Goal: Task Accomplishment & Management: Manage account settings

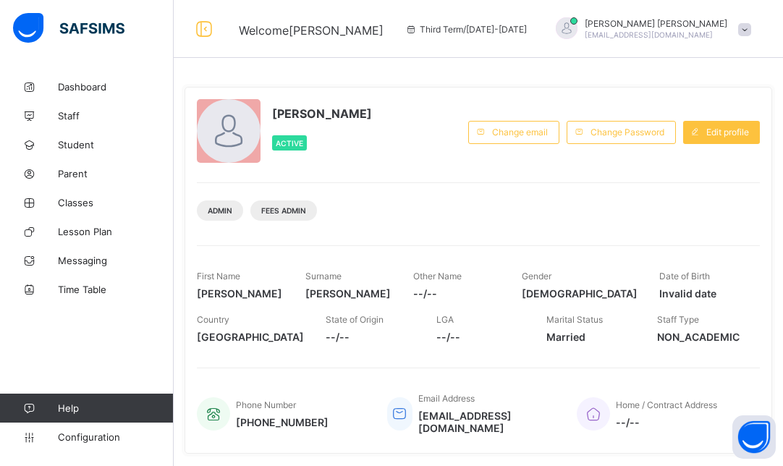
click at [745, 29] on span at bounding box center [744, 29] width 13 height 13
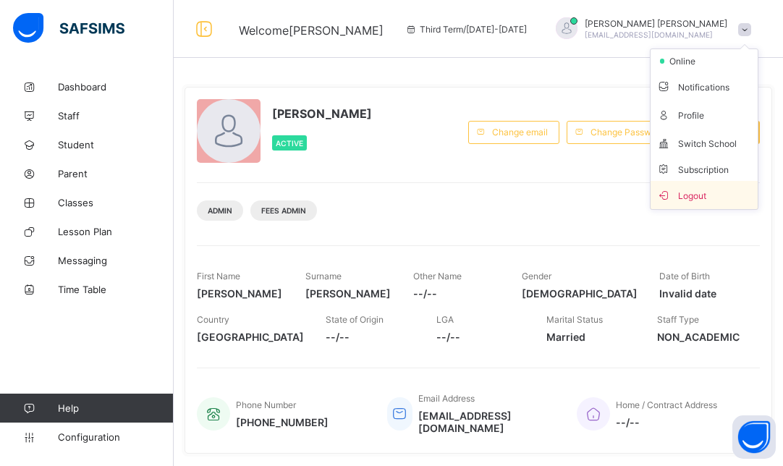
click at [694, 195] on span "Logout" at bounding box center [704, 195] width 96 height 17
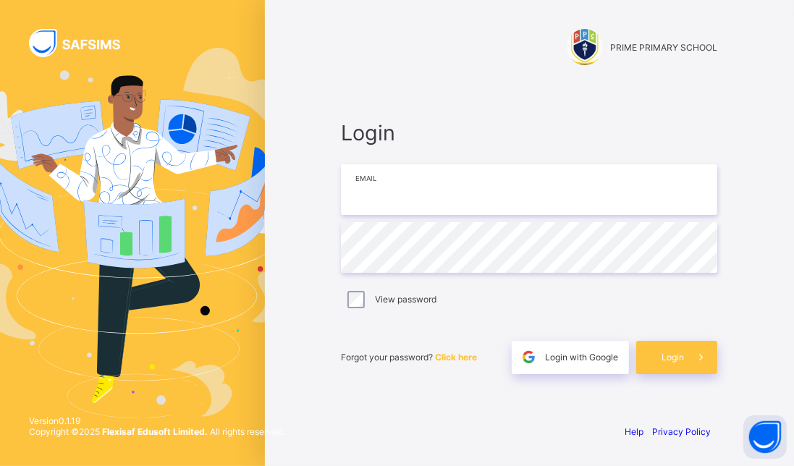
type input "**********"
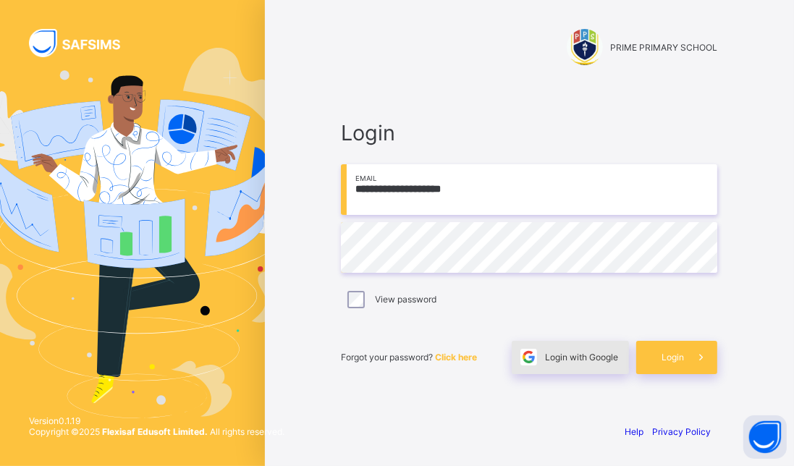
click at [581, 368] on div "Login with Google" at bounding box center [570, 357] width 117 height 33
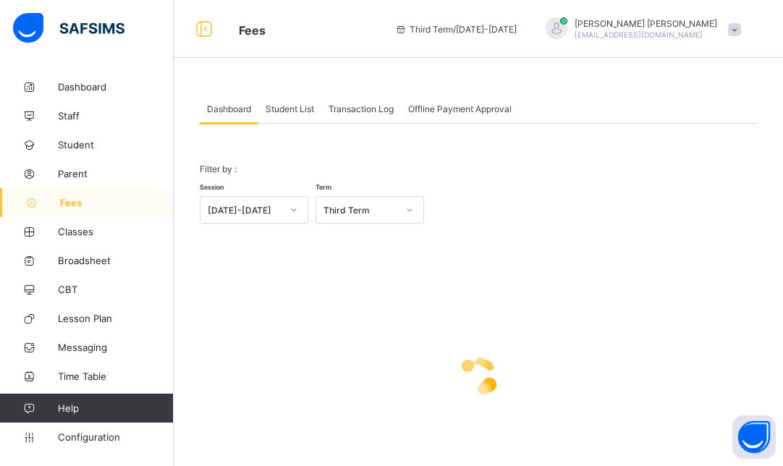
click at [289, 110] on span "Student List" at bounding box center [290, 108] width 48 height 11
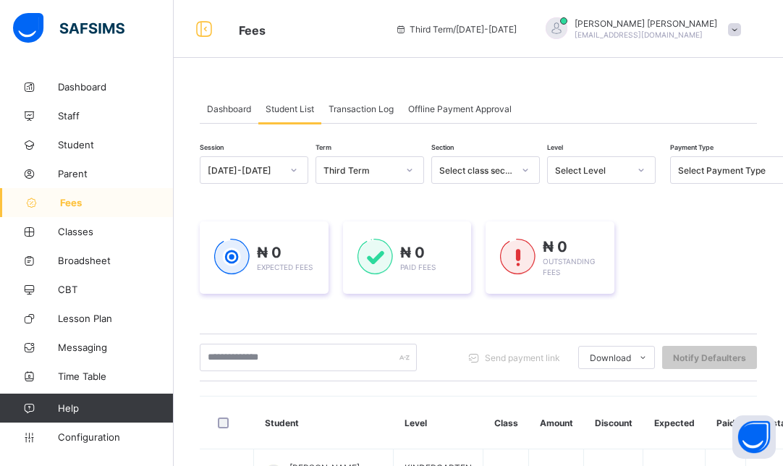
click at [379, 109] on span "Transaction Log" at bounding box center [361, 108] width 65 height 11
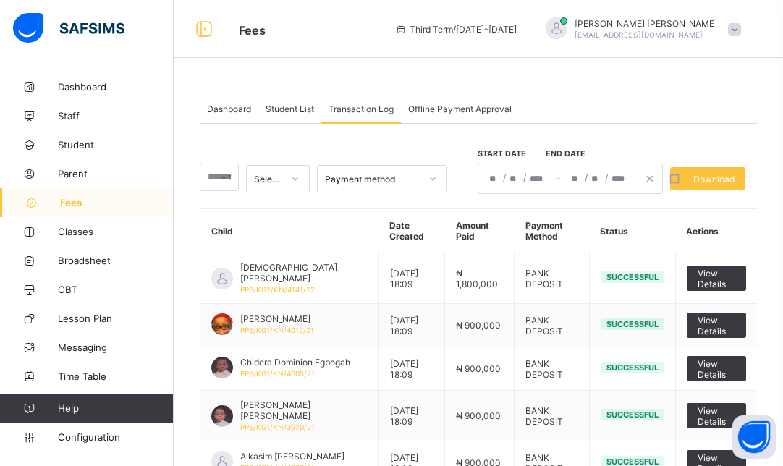
click at [284, 106] on span "Student List" at bounding box center [290, 108] width 48 height 11
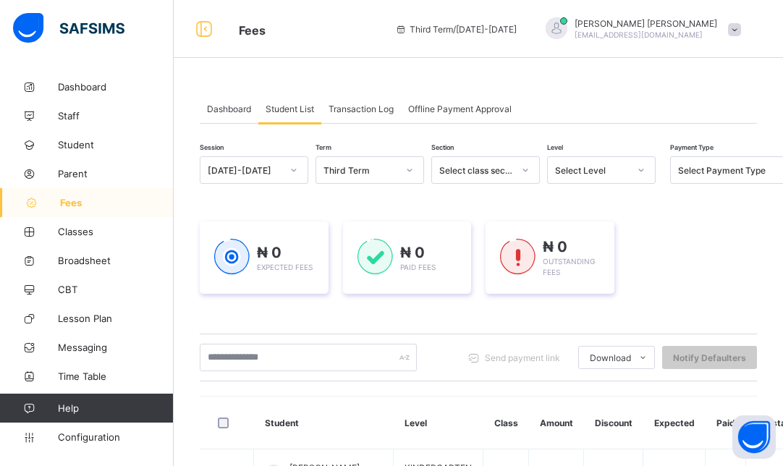
click at [306, 171] on div at bounding box center [294, 170] width 28 height 26
click at [251, 202] on div "[DATE]-[DATE]" at bounding box center [253, 201] width 107 height 22
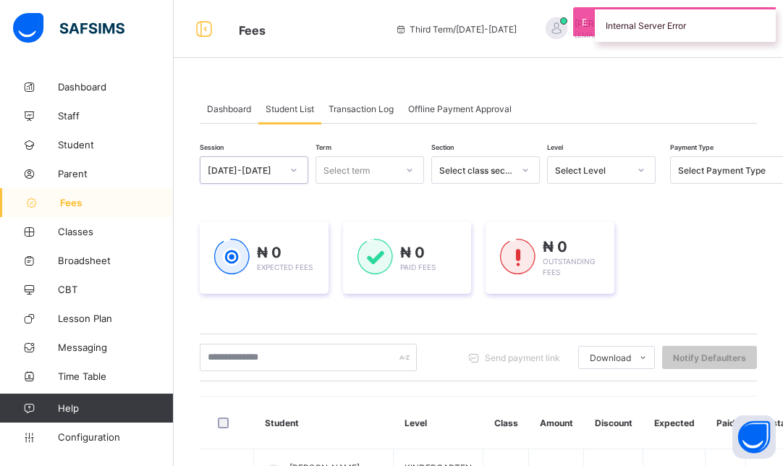
click at [505, 181] on div "Select class section" at bounding box center [485, 170] width 109 height 28
click at [617, 161] on div "Select Level" at bounding box center [588, 170] width 80 height 20
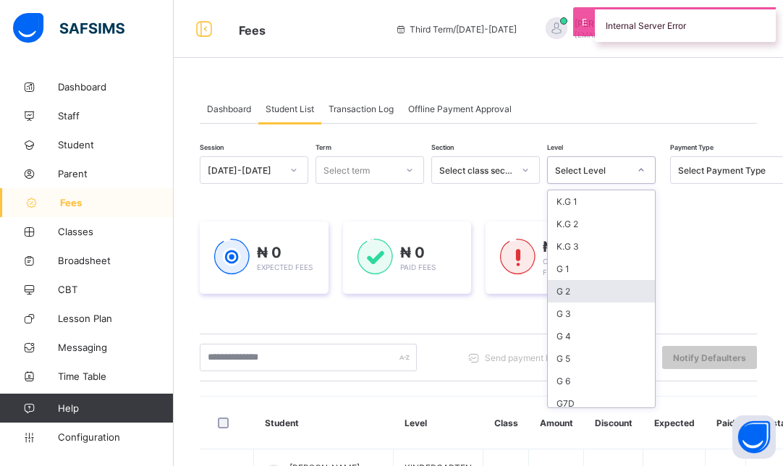
click at [567, 285] on div "G 2" at bounding box center [601, 291] width 107 height 22
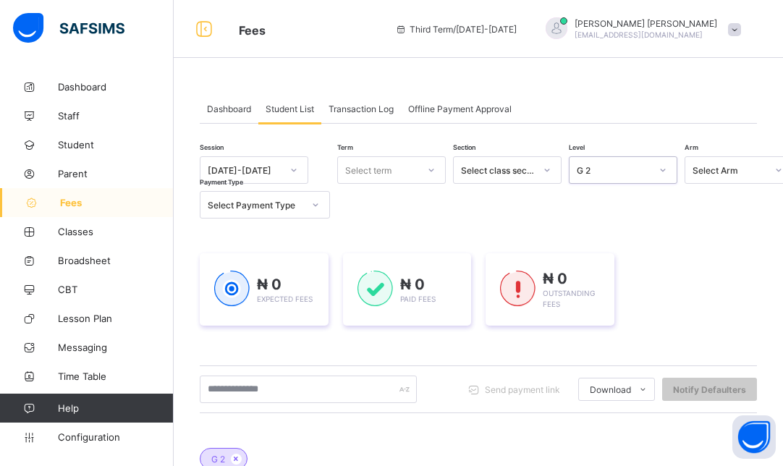
click at [405, 166] on div "Select term" at bounding box center [378, 170] width 80 height 20
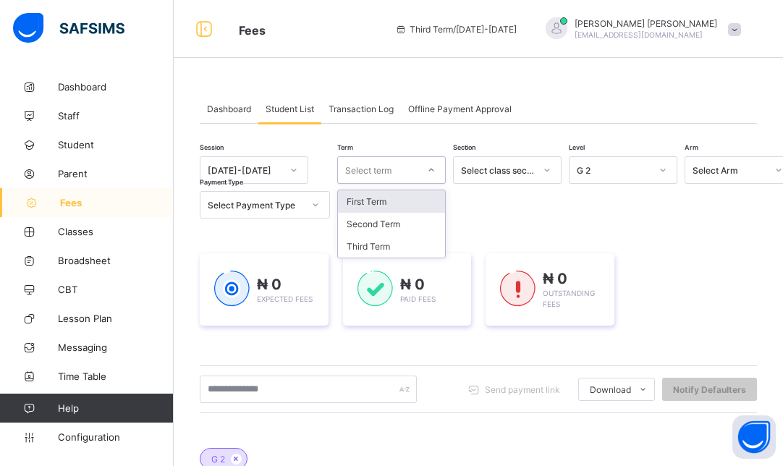
click at [389, 206] on div "First Term" at bounding box center [391, 201] width 107 height 22
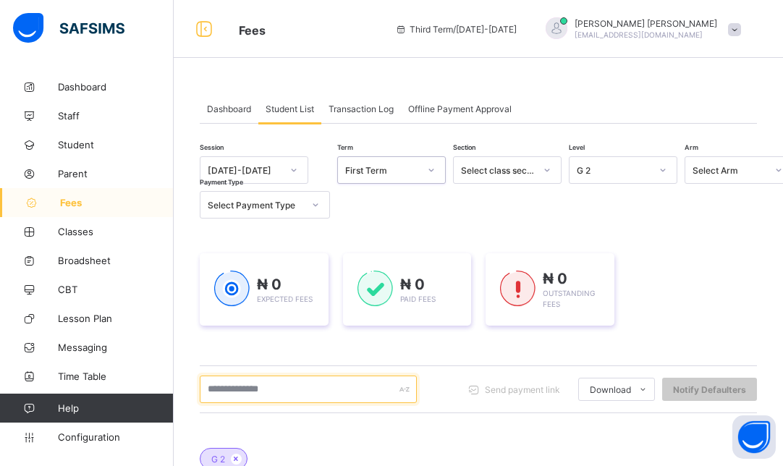
click at [281, 385] on input "text" at bounding box center [308, 390] width 217 height 28
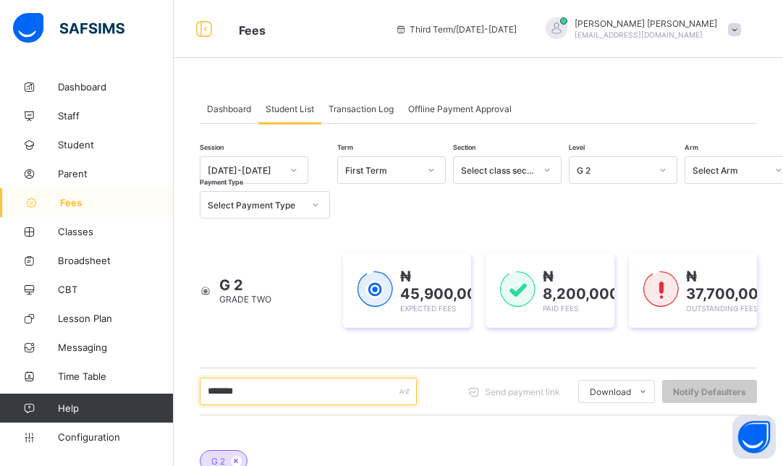
scroll to position [215, 0]
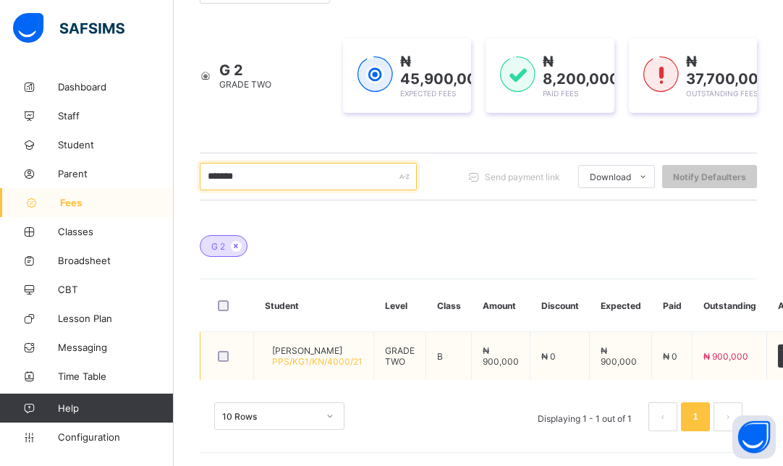
type input "******"
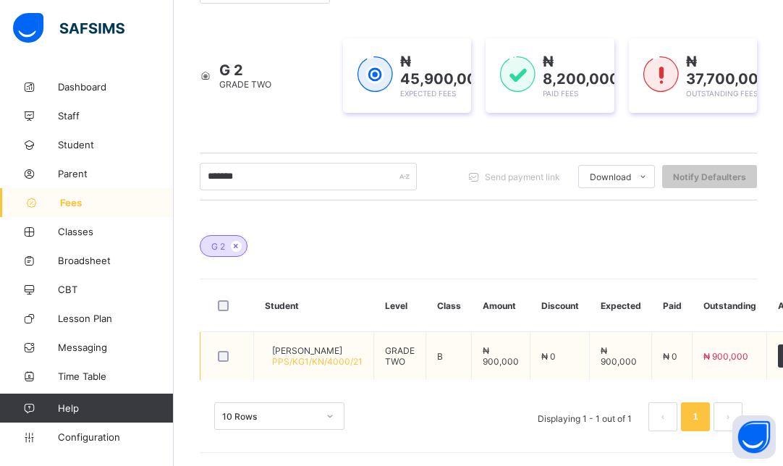
click at [322, 348] on span "[PERSON_NAME]" at bounding box center [317, 350] width 90 height 11
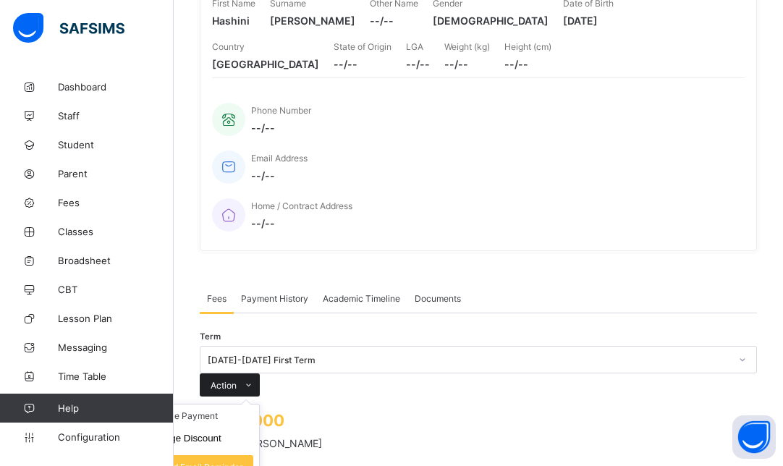
click at [260, 373] on div "Action" at bounding box center [230, 384] width 60 height 23
click at [260, 373] on span at bounding box center [248, 384] width 23 height 23
click at [259, 405] on li "Receive Payment" at bounding box center [199, 416] width 119 height 22
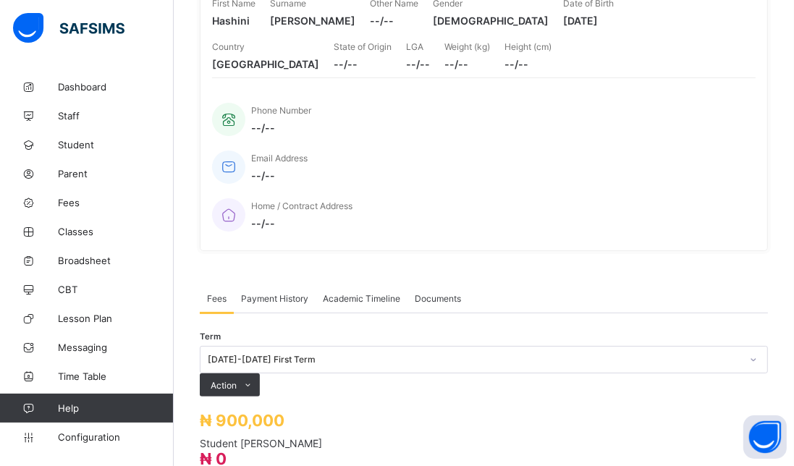
type input "*******"
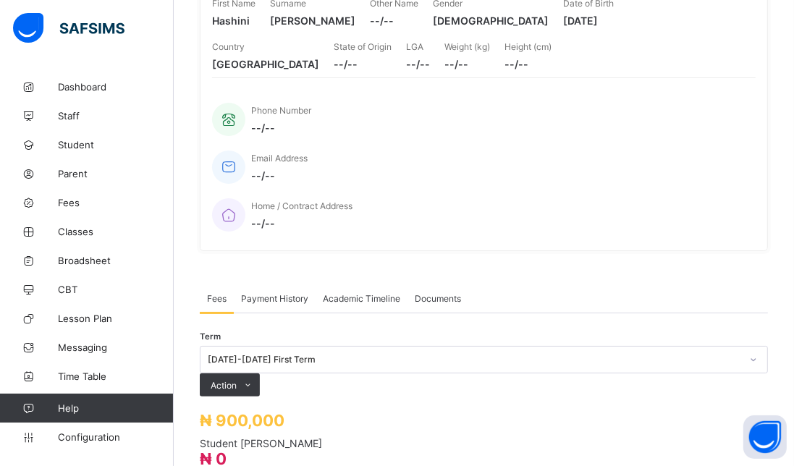
type input "**********"
type input "*********"
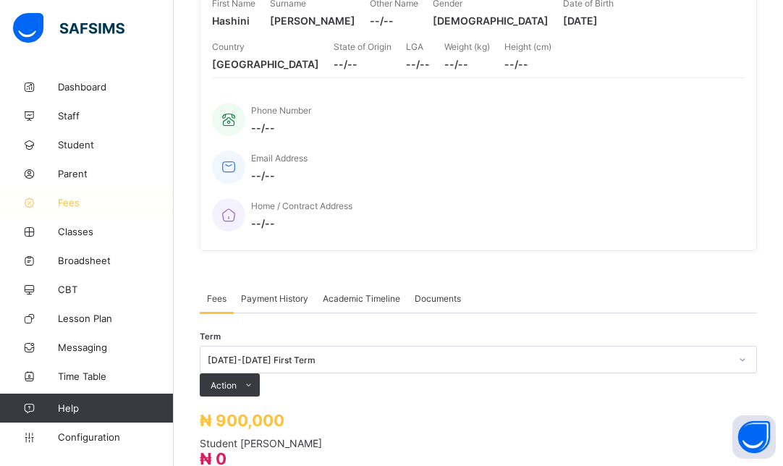
click at [64, 206] on span "Fees" at bounding box center [116, 203] width 116 height 12
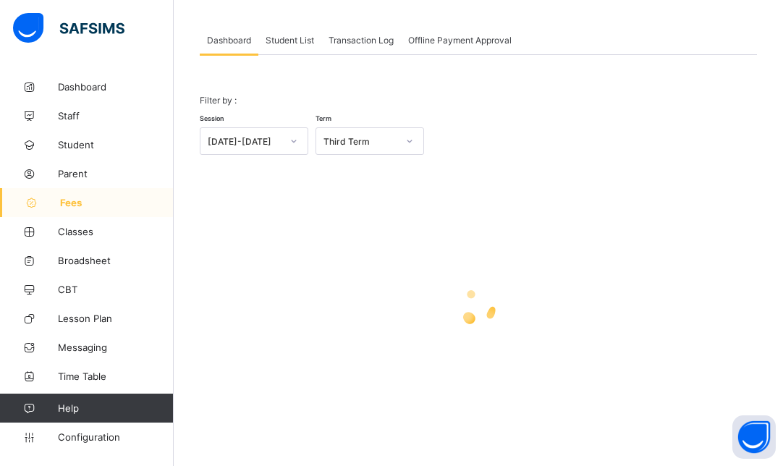
scroll to position [68, 0]
click at [287, 33] on div "Student List" at bounding box center [289, 40] width 63 height 29
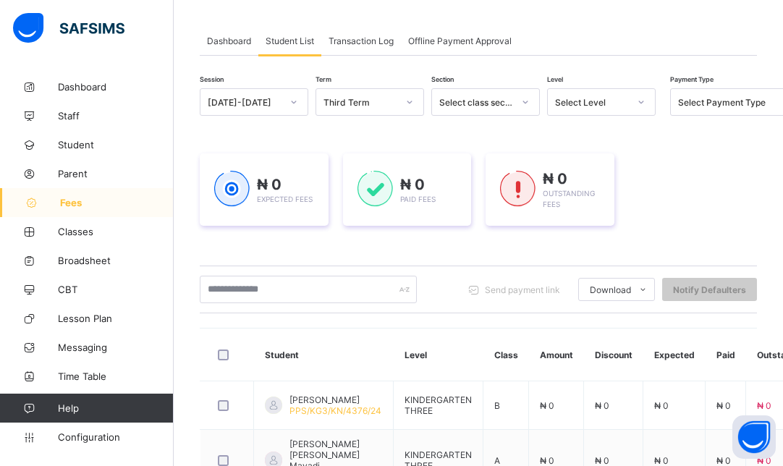
click at [384, 101] on div "Third Term" at bounding box center [361, 102] width 74 height 11
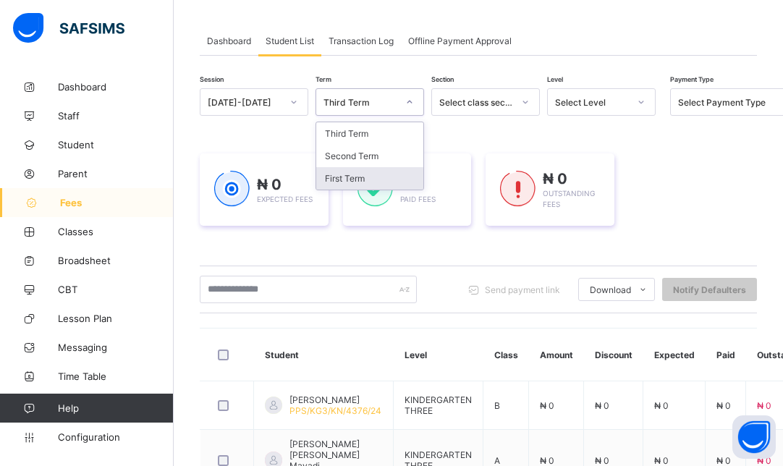
click at [376, 174] on div "First Term" at bounding box center [369, 178] width 107 height 22
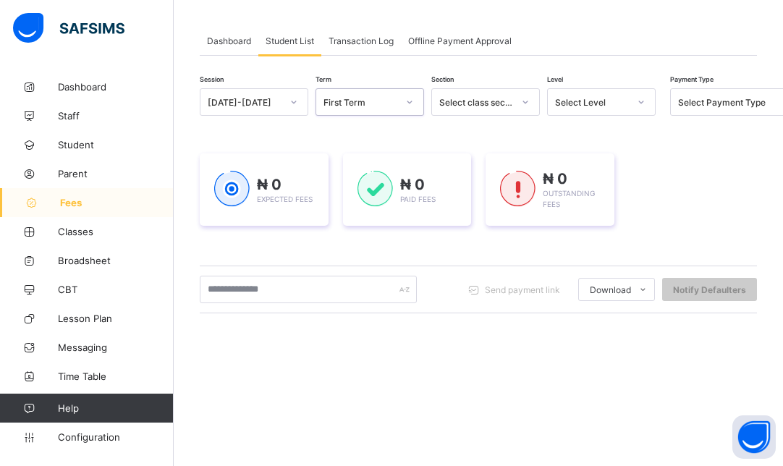
click at [568, 105] on div "Select Level" at bounding box center [592, 102] width 74 height 11
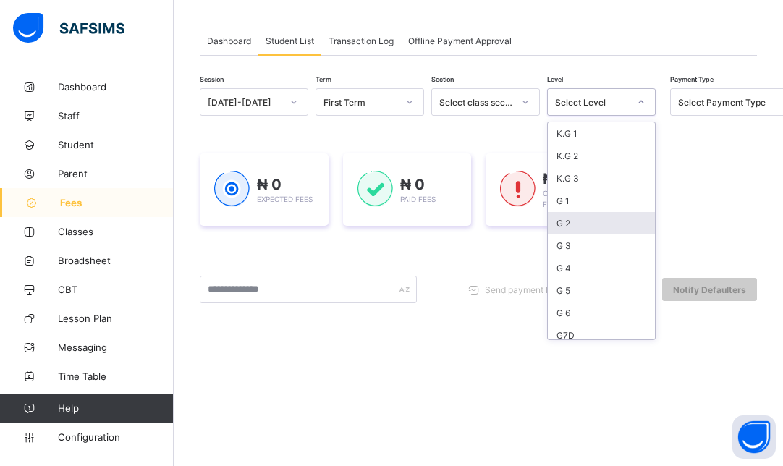
click at [567, 221] on div "G 2" at bounding box center [601, 223] width 107 height 22
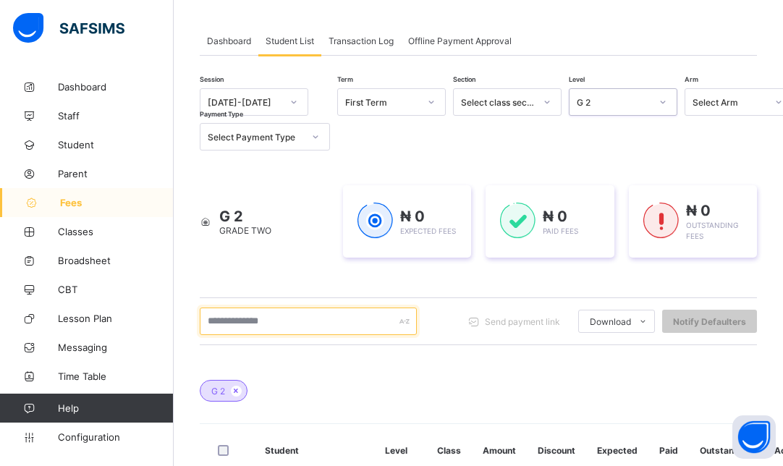
click at [311, 329] on input "text" at bounding box center [308, 322] width 217 height 28
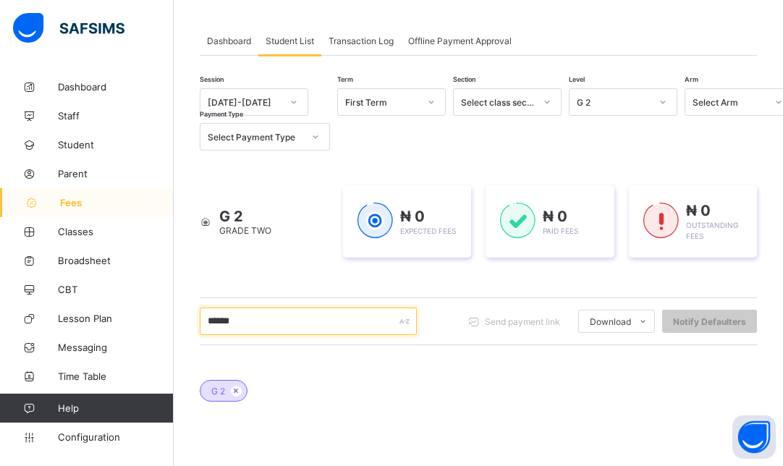
type input "******"
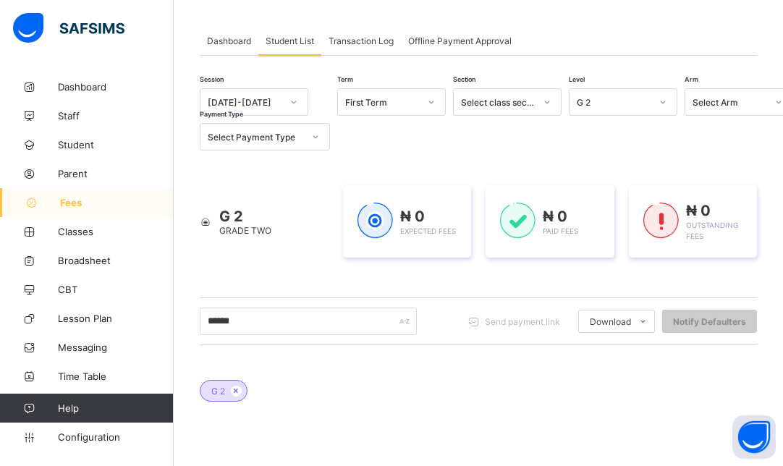
click at [266, 103] on div "[DATE]-[DATE]" at bounding box center [245, 102] width 74 height 11
click at [258, 137] on div "[DATE]-[DATE]" at bounding box center [253, 133] width 107 height 22
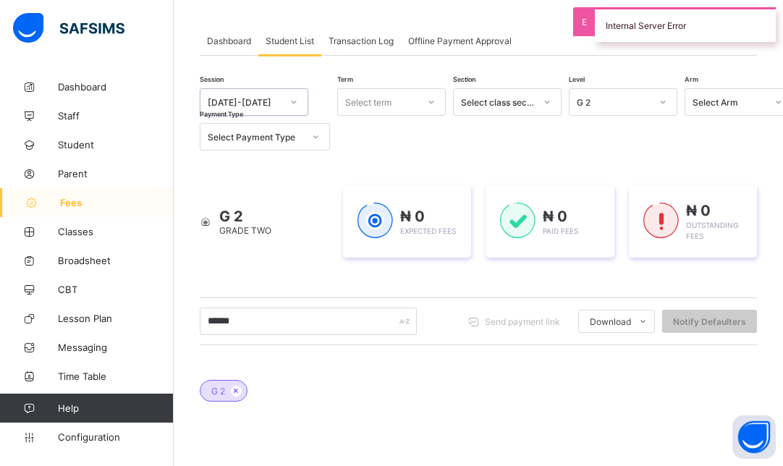
click at [413, 104] on div "Select term" at bounding box center [378, 102] width 80 height 20
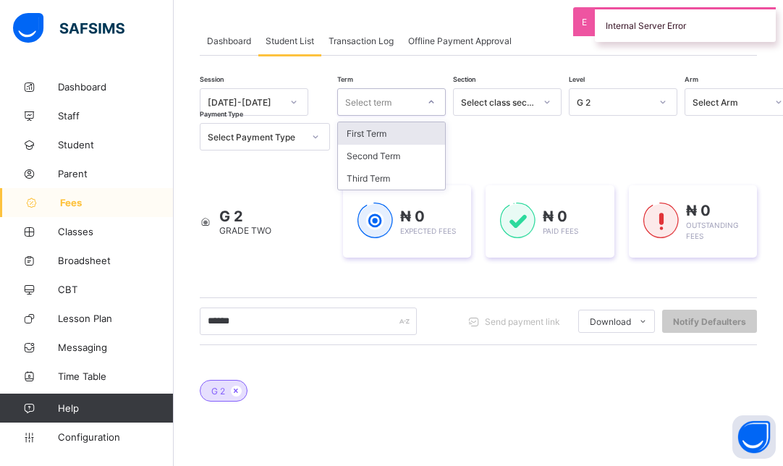
click at [405, 136] on div "First Term" at bounding box center [391, 133] width 107 height 22
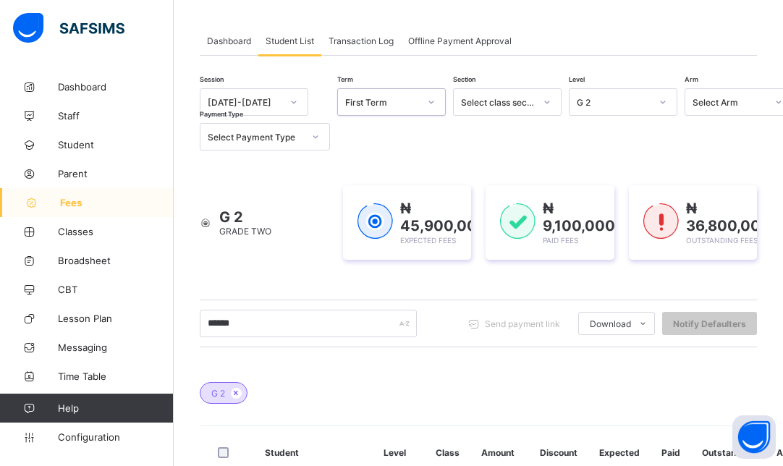
scroll to position [215, 0]
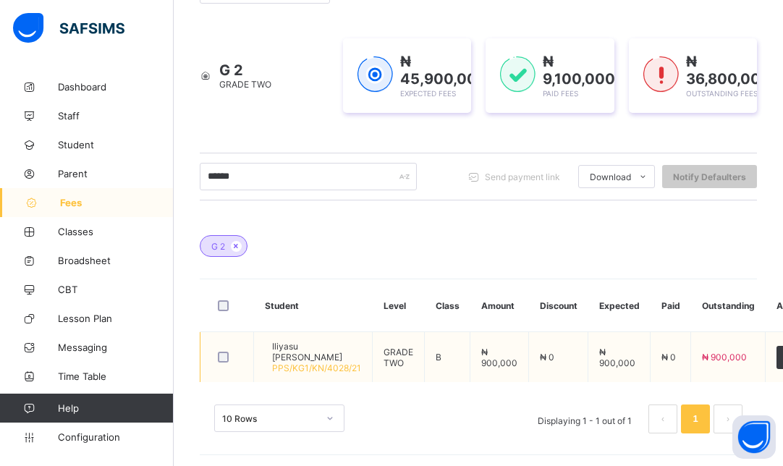
click at [313, 363] on span "PPS/KG1/KN/4028/21" at bounding box center [316, 368] width 89 height 11
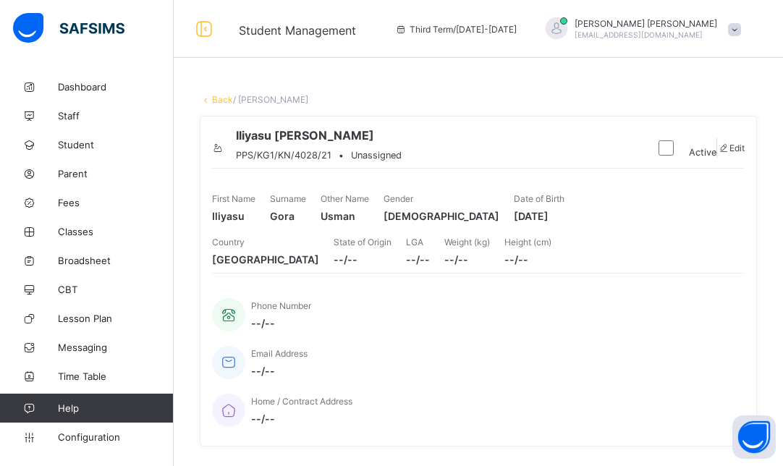
scroll to position [407, 0]
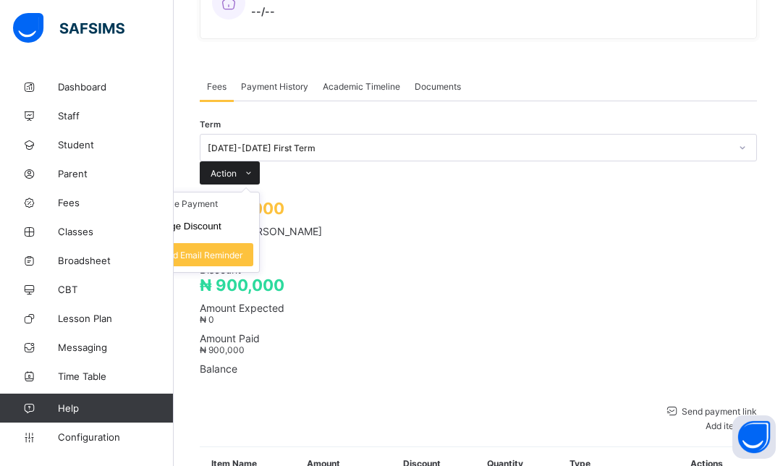
click at [237, 168] on span "Action" at bounding box center [224, 173] width 26 height 11
click at [259, 193] on li "Receive Payment" at bounding box center [199, 204] width 119 height 22
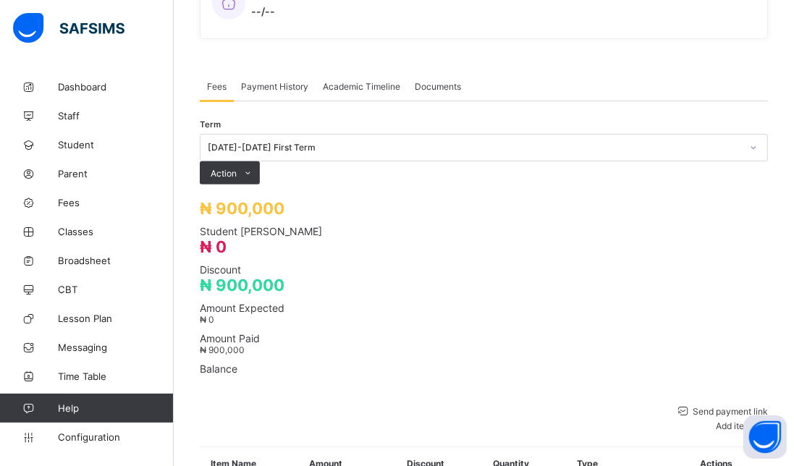
type input "*******"
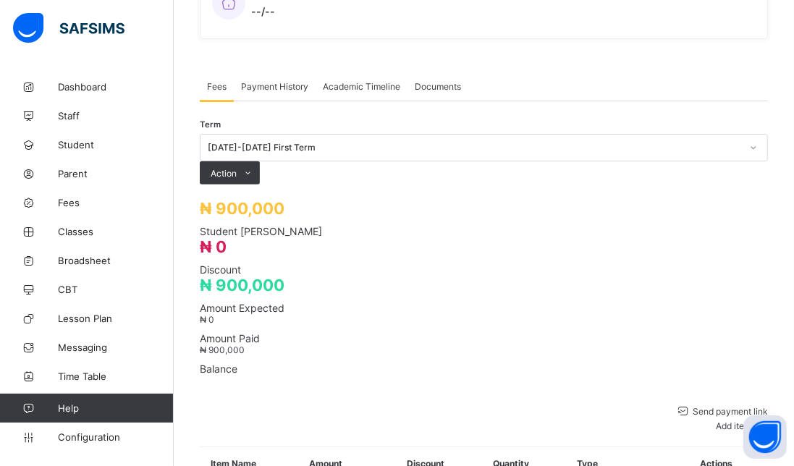
type input "**********"
type input "*********"
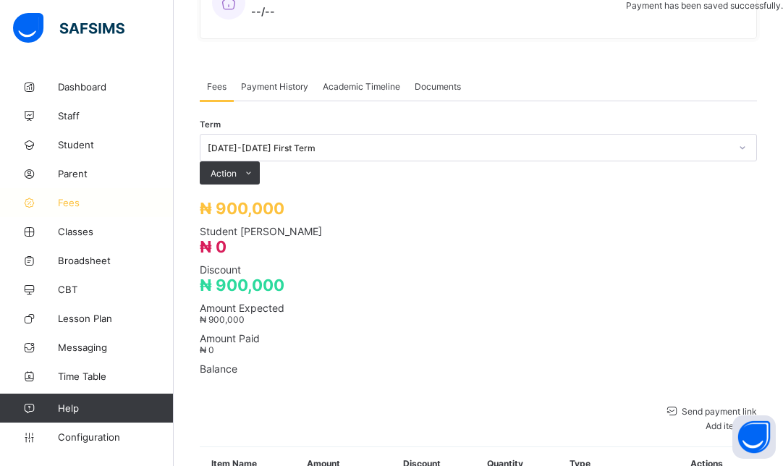
click at [44, 203] on icon at bounding box center [29, 203] width 58 height 11
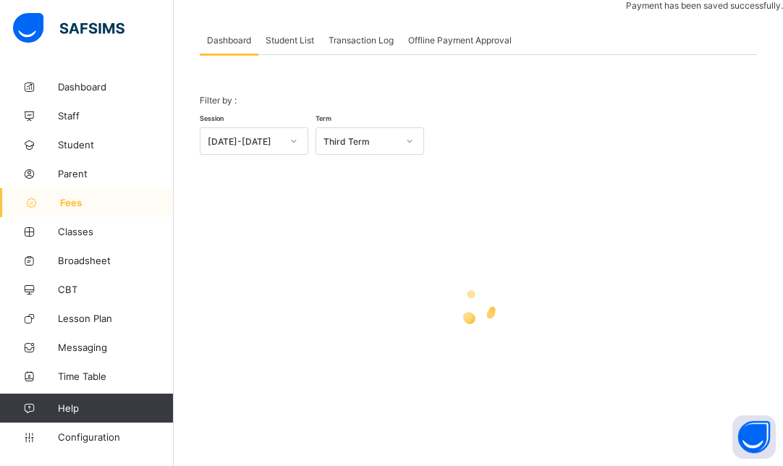
scroll to position [68, 0]
click at [290, 41] on span "Student List" at bounding box center [290, 40] width 48 height 11
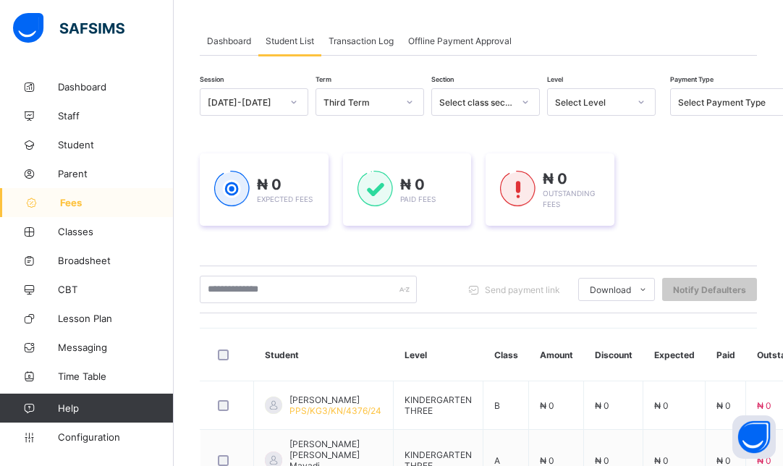
click at [263, 103] on div "[DATE]-[DATE]" at bounding box center [245, 102] width 74 height 11
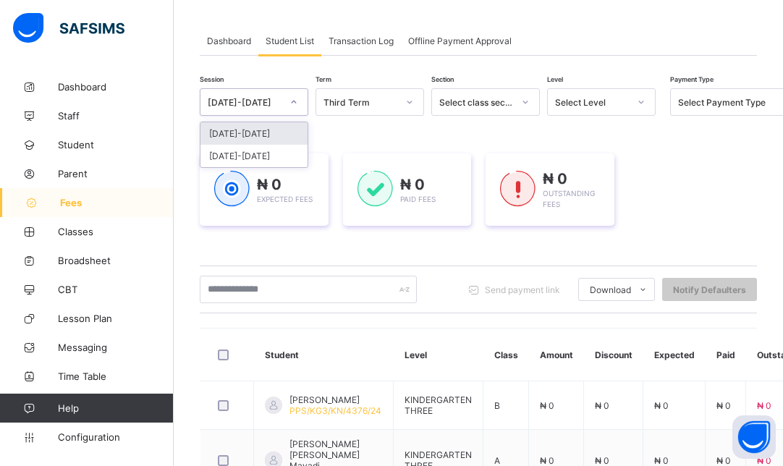
click at [261, 130] on div "[DATE]-[DATE]" at bounding box center [253, 133] width 107 height 22
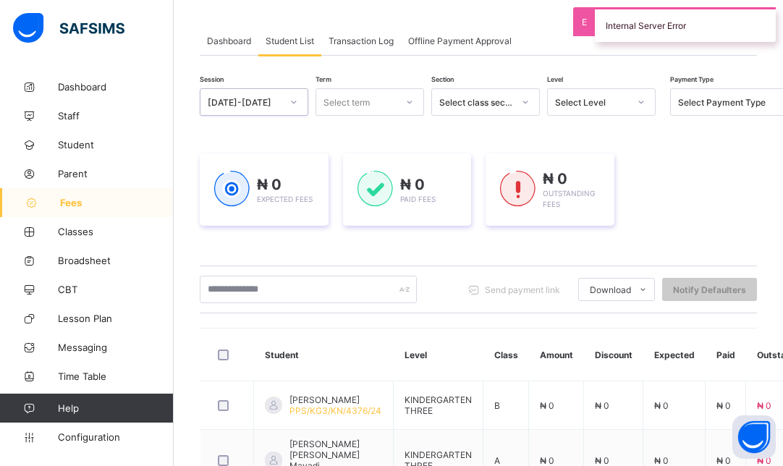
click at [391, 100] on div "Select term" at bounding box center [356, 102] width 80 height 20
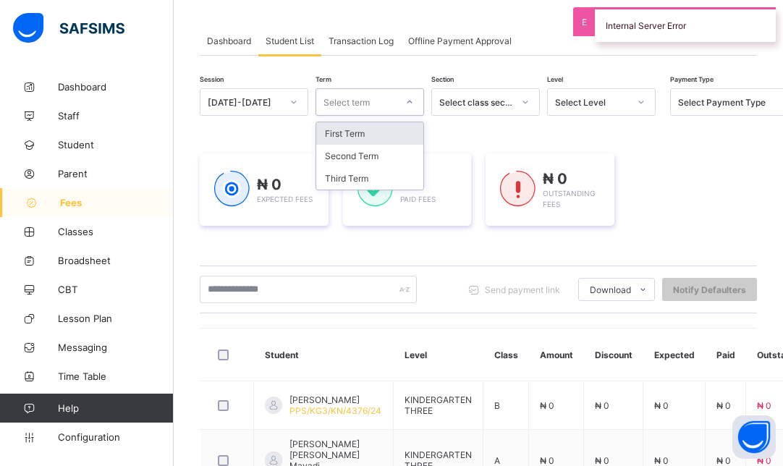
click at [355, 130] on div "First Term" at bounding box center [369, 133] width 107 height 22
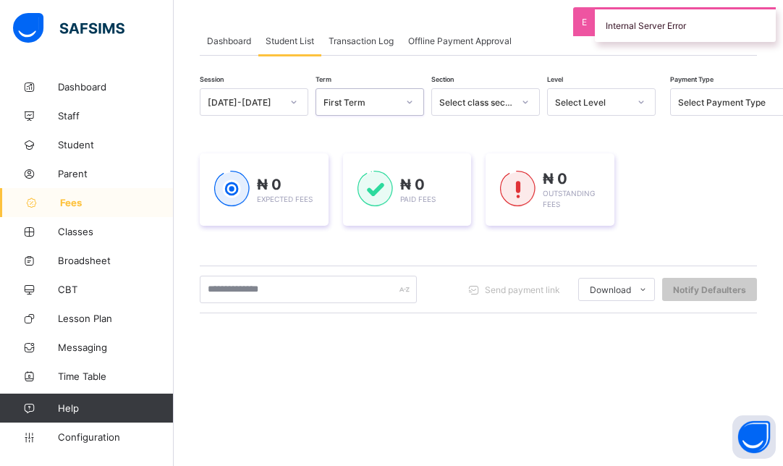
click at [618, 97] on div "Select Level" at bounding box center [592, 102] width 74 height 11
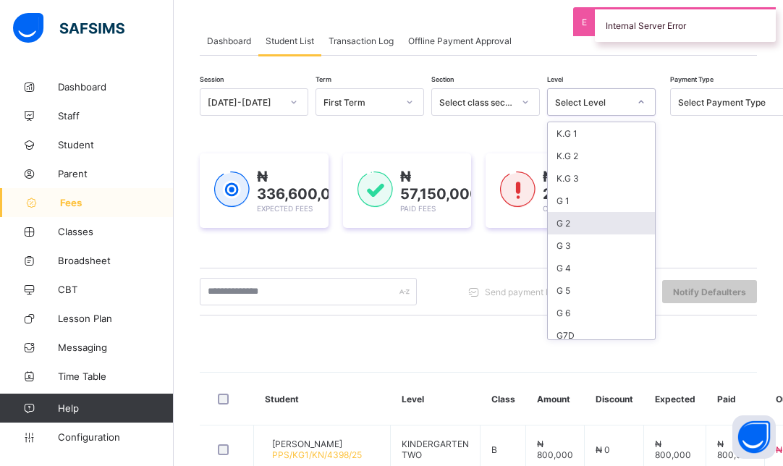
click at [576, 217] on div "G 2" at bounding box center [601, 223] width 107 height 22
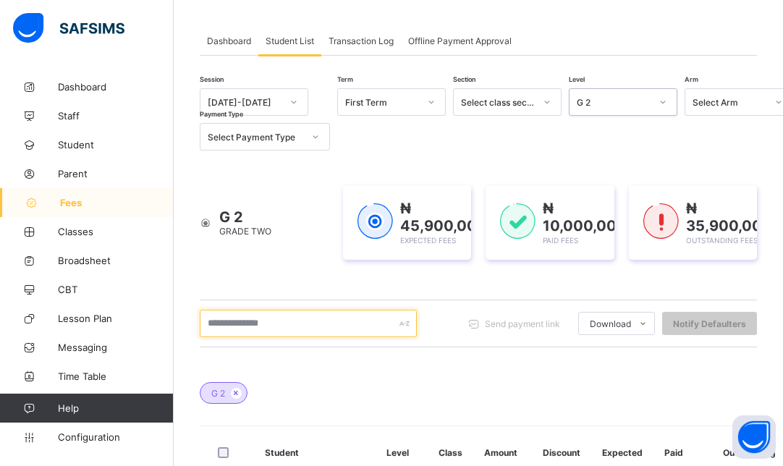
click at [289, 318] on input "text" at bounding box center [308, 324] width 217 height 28
type input "*****"
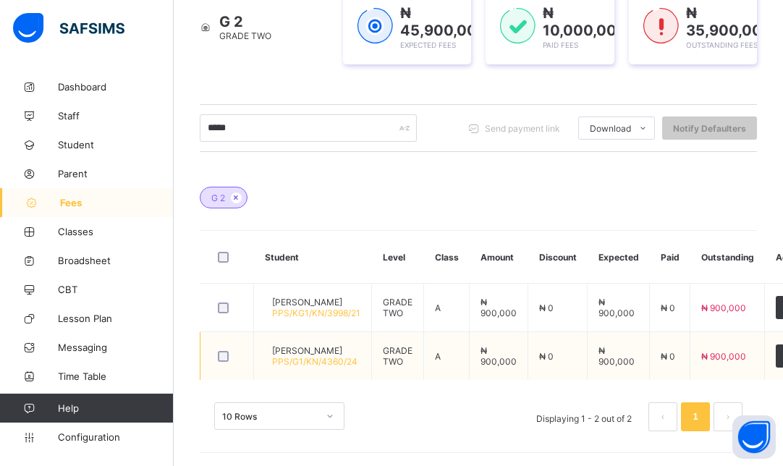
click at [345, 346] on span "[PERSON_NAME]" at bounding box center [314, 350] width 85 height 11
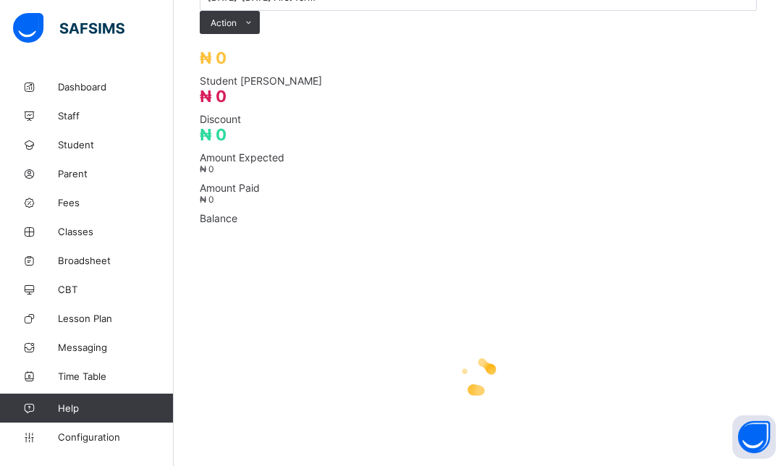
click at [345, 34] on div "Term 2025-2026 First Term Action Receive Payment Manage Discount Send Email Rem…" at bounding box center [478, 8] width 557 height 51
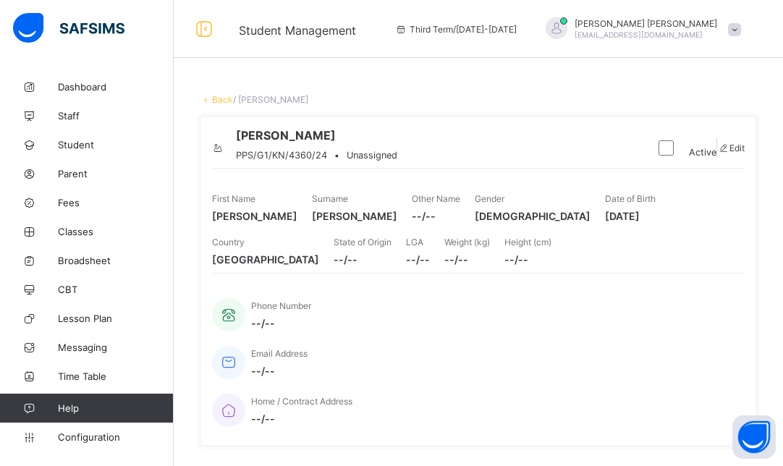
scroll to position [407, 0]
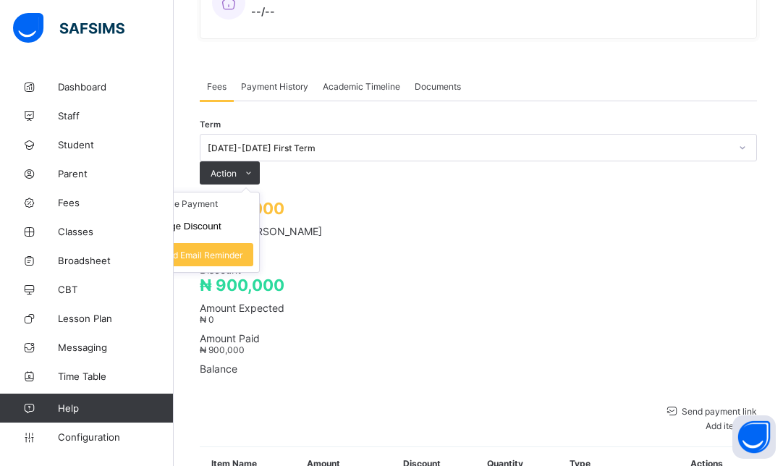
click at [260, 192] on ul "Receive Payment Manage Discount Send Email Reminder" at bounding box center [200, 232] width 120 height 81
click at [259, 193] on li "Receive Payment" at bounding box center [199, 204] width 119 height 22
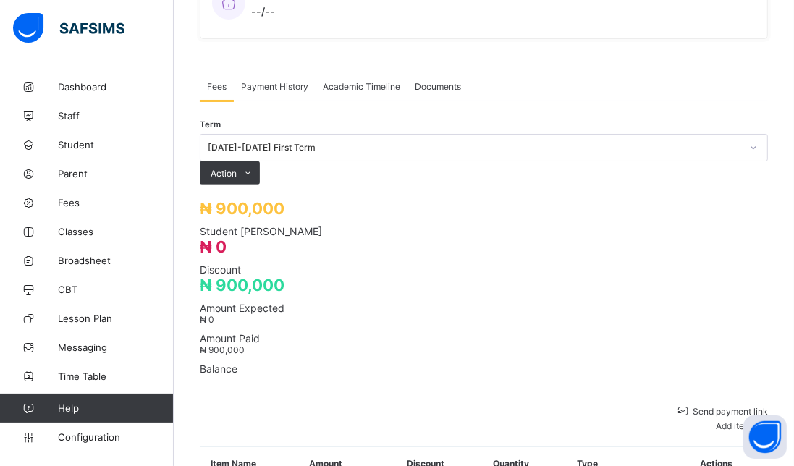
type input "*******"
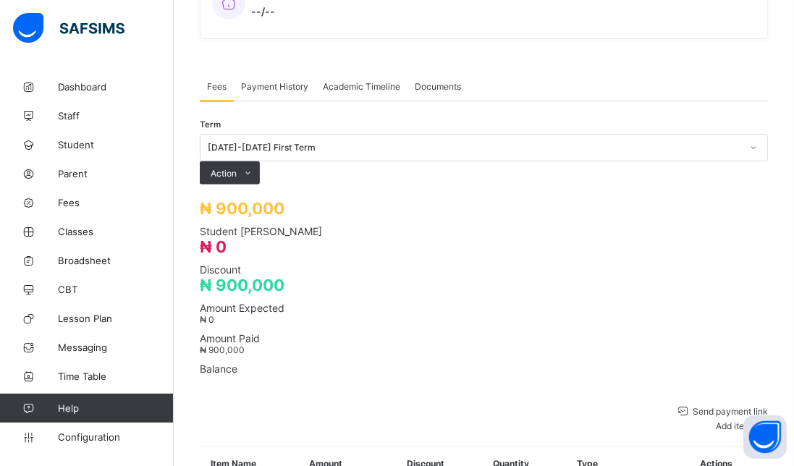
type input "**********"
type input "*********"
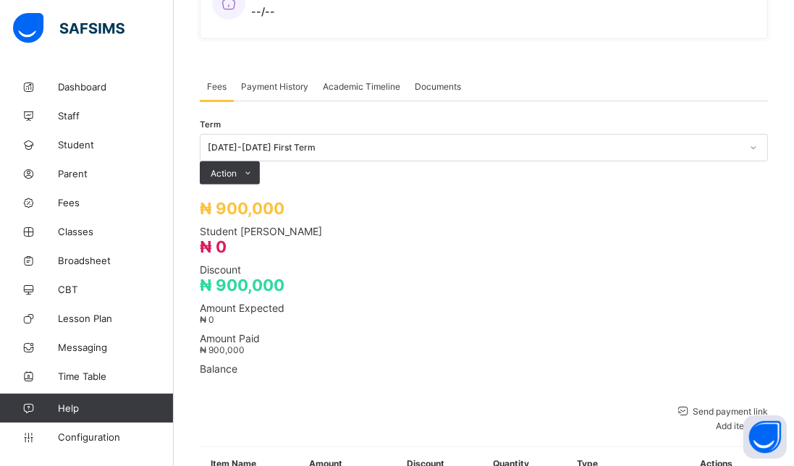
type input "*********"
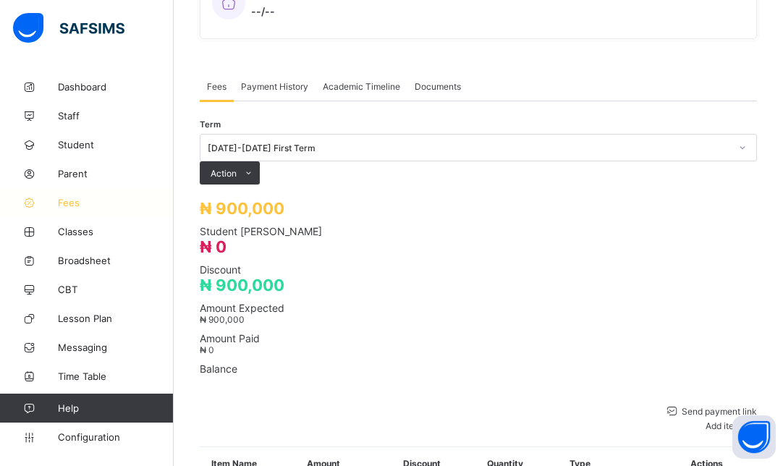
click at [56, 206] on icon at bounding box center [29, 203] width 58 height 11
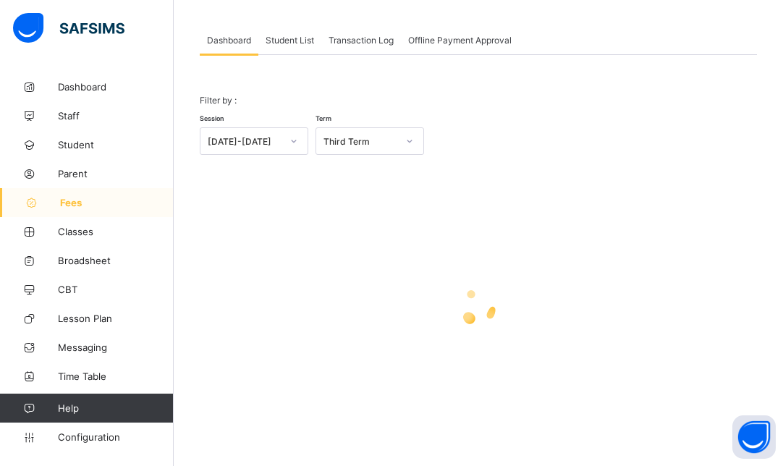
scroll to position [68, 0]
click at [289, 38] on span "Student List" at bounding box center [290, 40] width 48 height 11
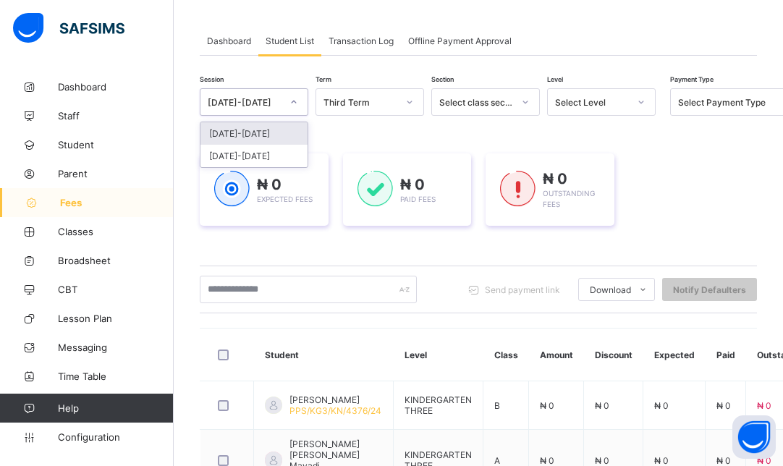
click at [291, 102] on icon at bounding box center [293, 102] width 9 height 14
click at [243, 135] on div "[DATE]-[DATE]" at bounding box center [253, 133] width 107 height 22
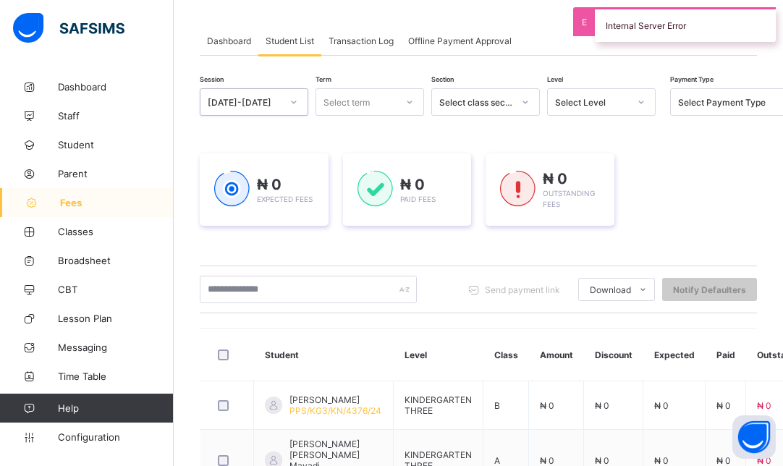
click at [364, 104] on div "Select term" at bounding box center [347, 102] width 46 height 28
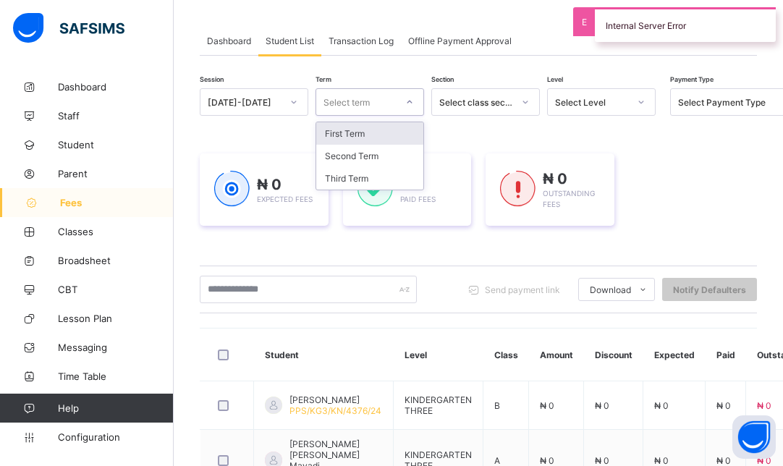
click at [363, 130] on div "First Term" at bounding box center [369, 133] width 107 height 22
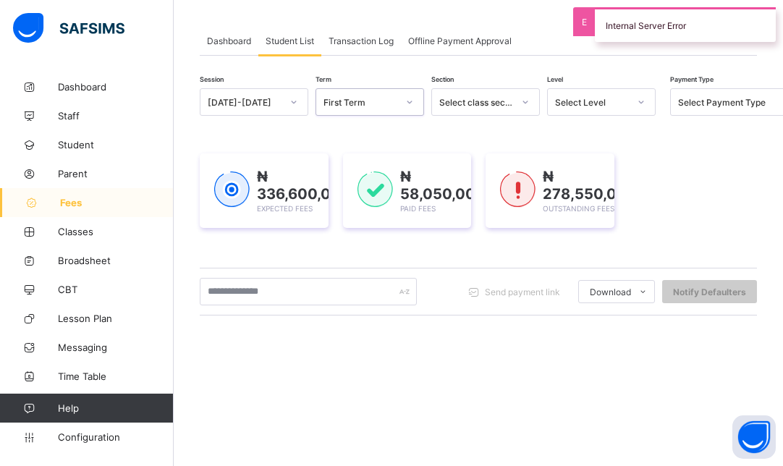
click at [594, 100] on div "Select Level" at bounding box center [592, 102] width 74 height 11
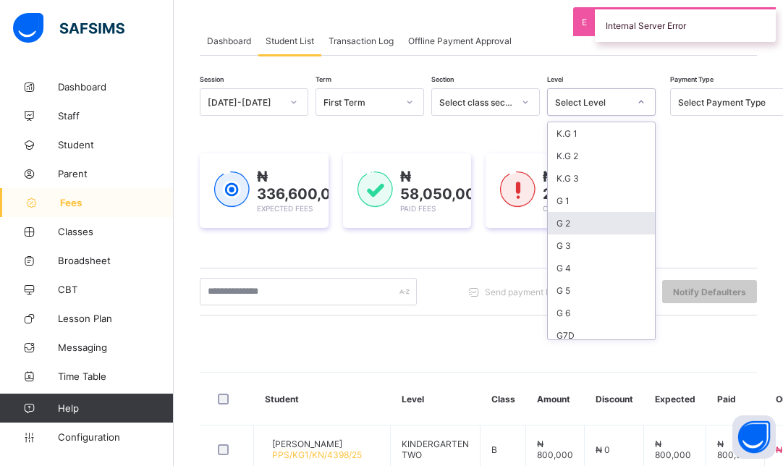
click at [570, 221] on div "G 2" at bounding box center [601, 223] width 107 height 22
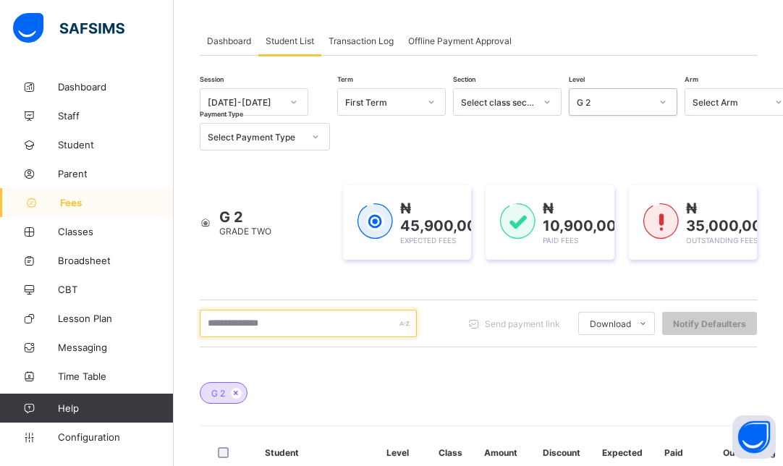
click at [339, 318] on input "text" at bounding box center [308, 324] width 217 height 28
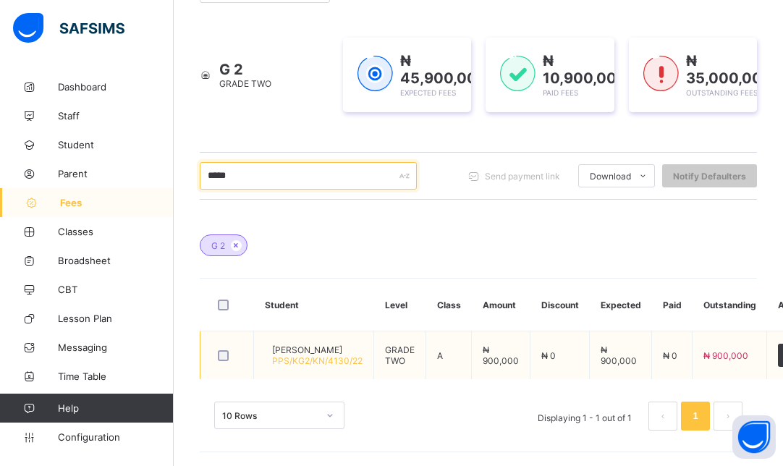
type input "*****"
click at [293, 344] on span "[PERSON_NAME]" at bounding box center [317, 349] width 90 height 11
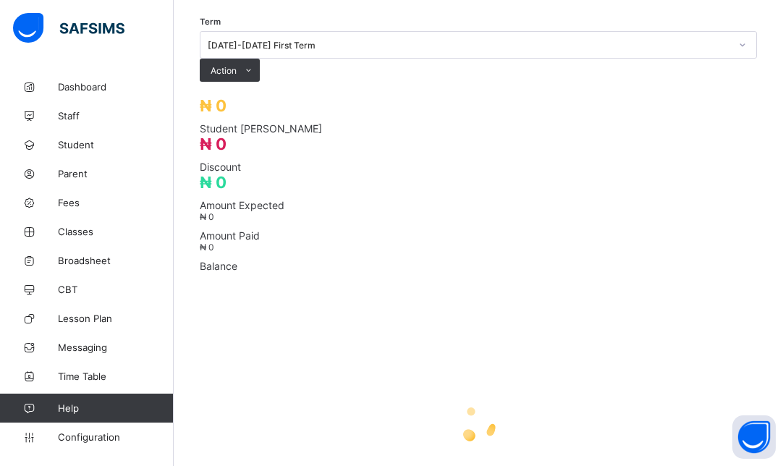
click at [293, 82] on div "Term 2025-2026 First Term Action Receive Payment Manage Discount Send Email Rem…" at bounding box center [478, 56] width 557 height 51
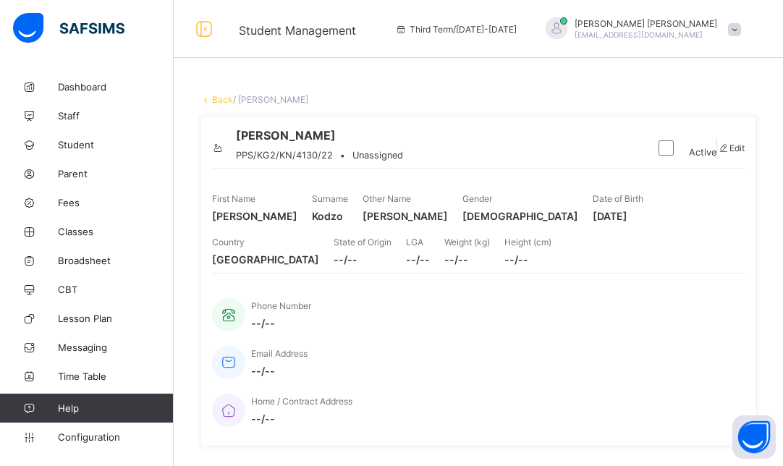
scroll to position [407, 0]
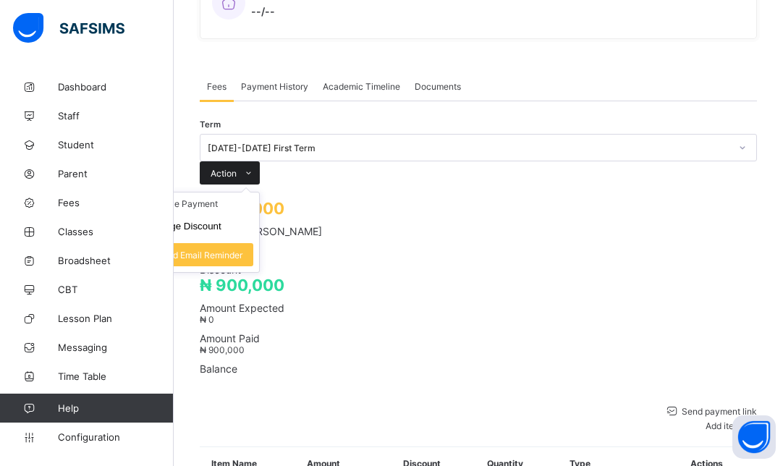
click at [237, 168] on span "Action" at bounding box center [224, 173] width 26 height 11
click at [259, 193] on li "Receive Payment" at bounding box center [199, 204] width 119 height 22
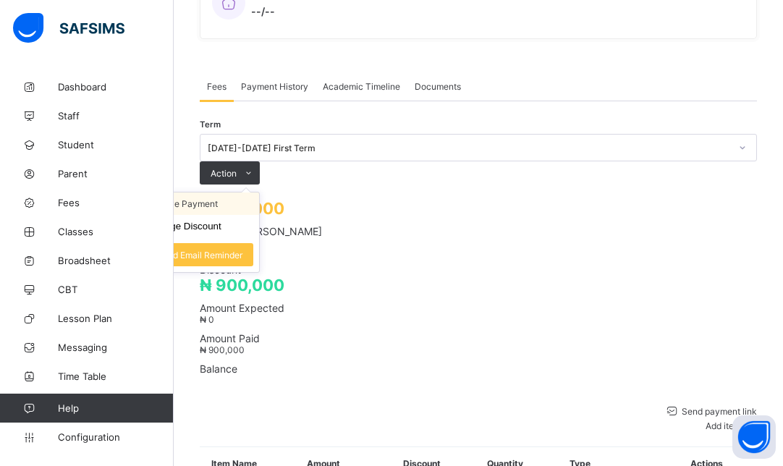
click at [259, 193] on li "Receive Payment" at bounding box center [199, 204] width 119 height 22
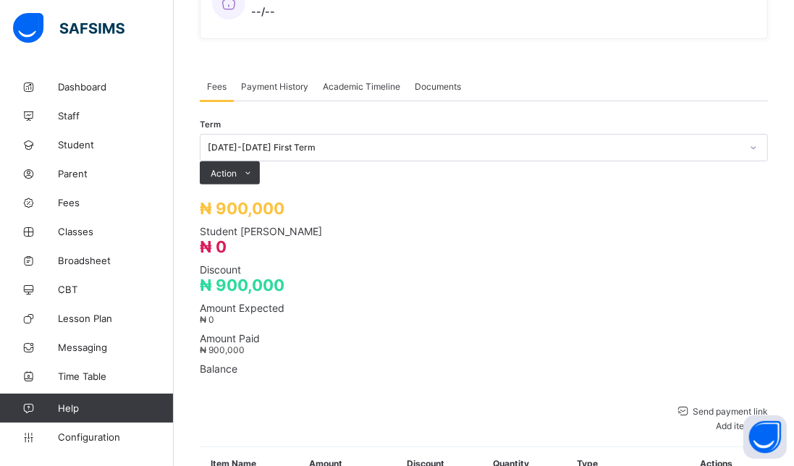
type input "*******"
type input "**********"
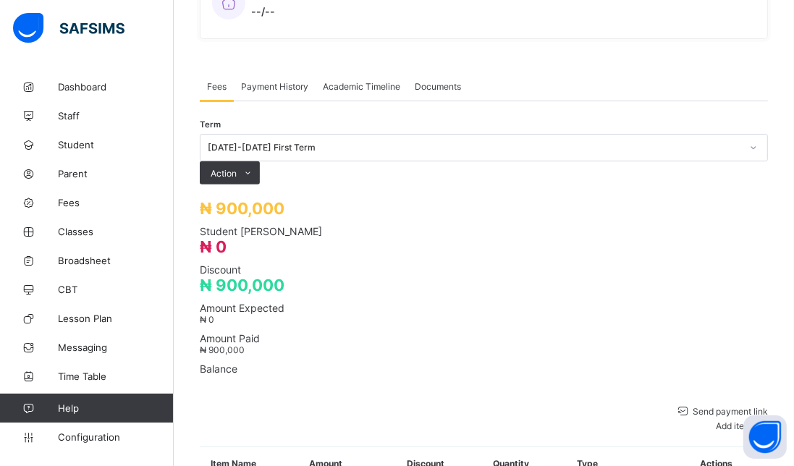
type input "***"
type input "*"
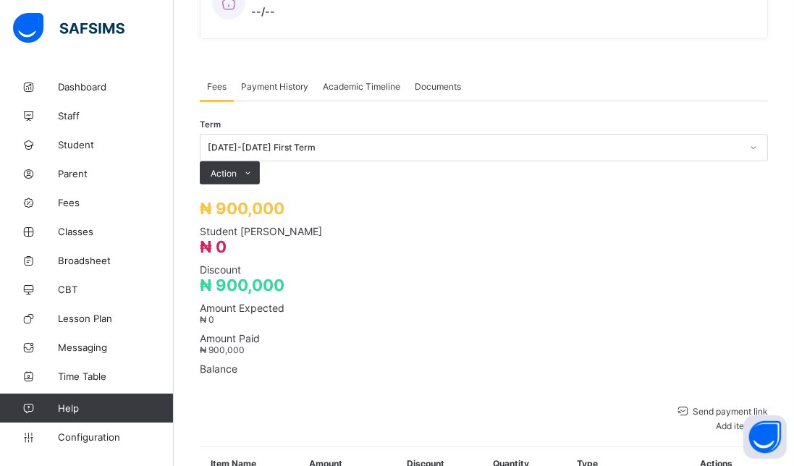
type input "*"
type input "**********"
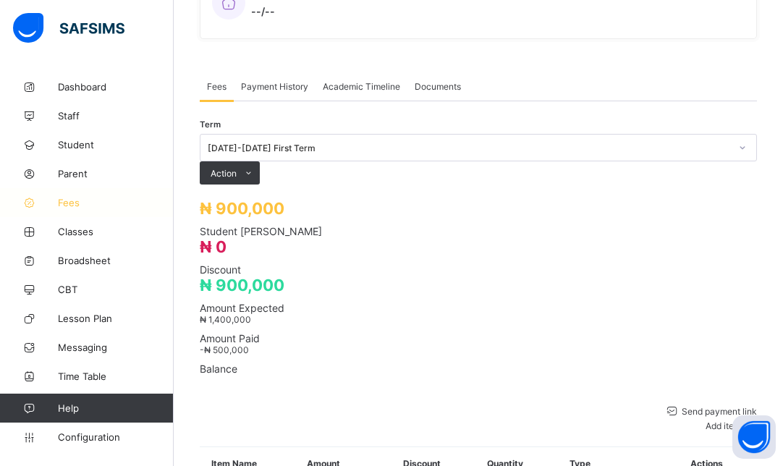
click at [82, 203] on span "Fees" at bounding box center [116, 203] width 116 height 12
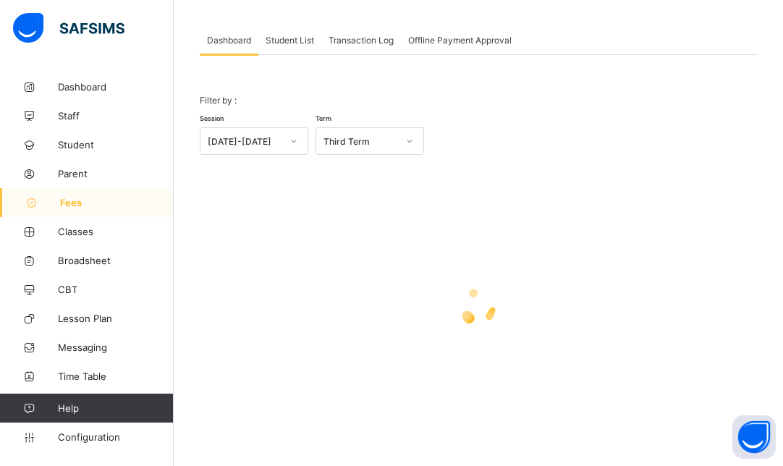
scroll to position [68, 0]
click at [295, 39] on span "Student List" at bounding box center [290, 40] width 48 height 11
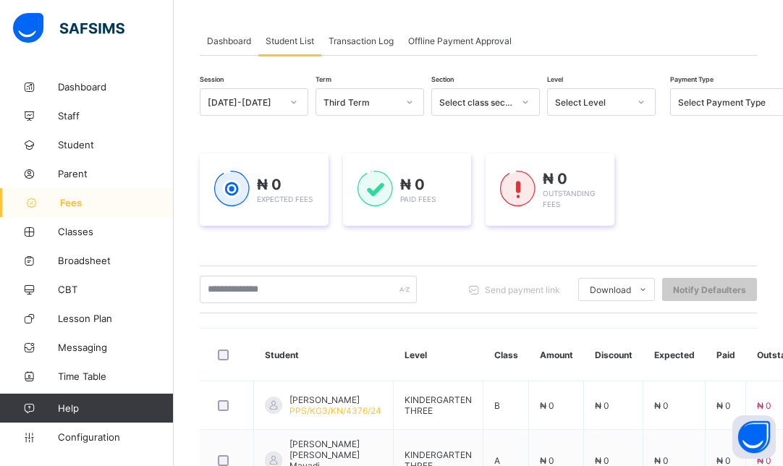
click at [283, 104] on div at bounding box center [294, 101] width 25 height 23
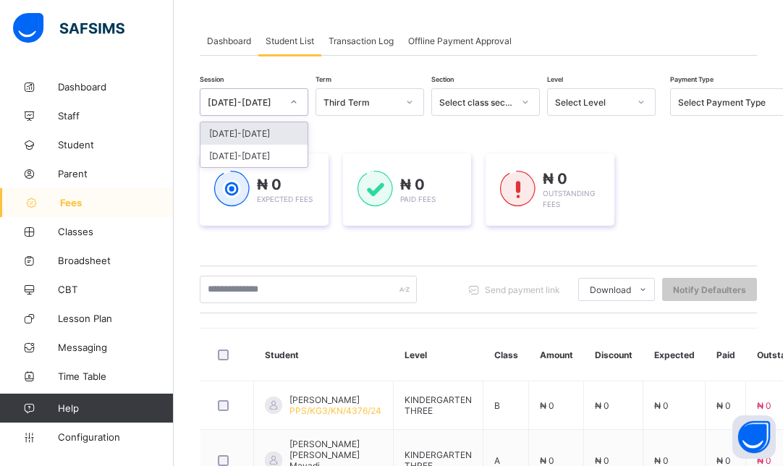
click at [266, 139] on div "[DATE]-[DATE]" at bounding box center [253, 133] width 107 height 22
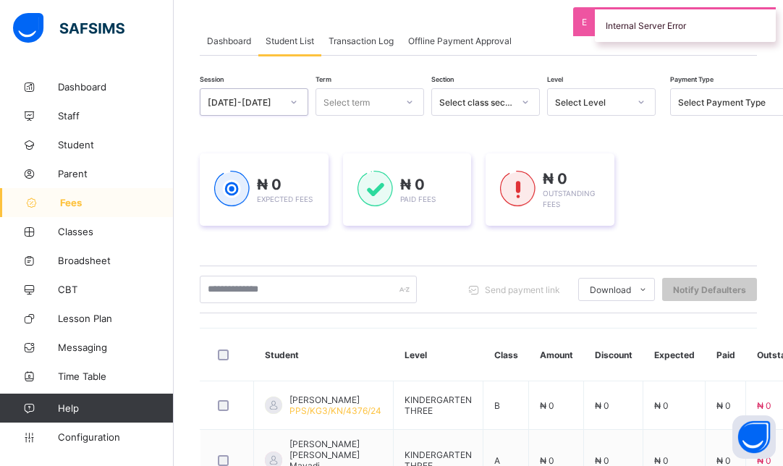
click at [361, 96] on div "Select term" at bounding box center [347, 102] width 46 height 28
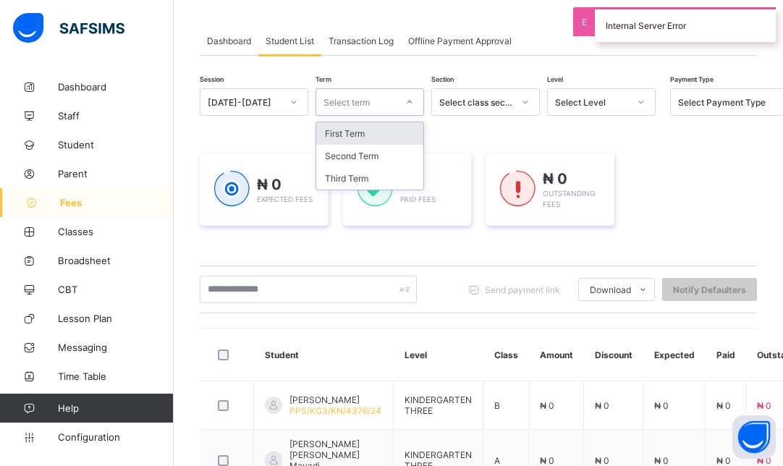
click at [360, 125] on div "First Term" at bounding box center [369, 133] width 107 height 22
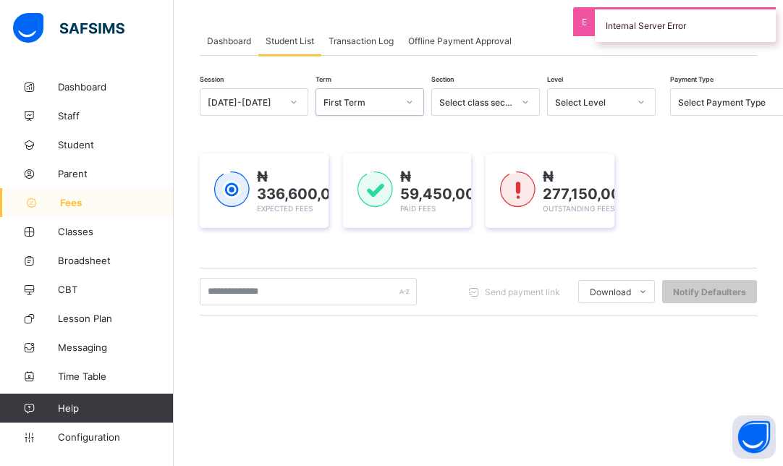
click at [575, 101] on div "Select Level" at bounding box center [592, 102] width 74 height 11
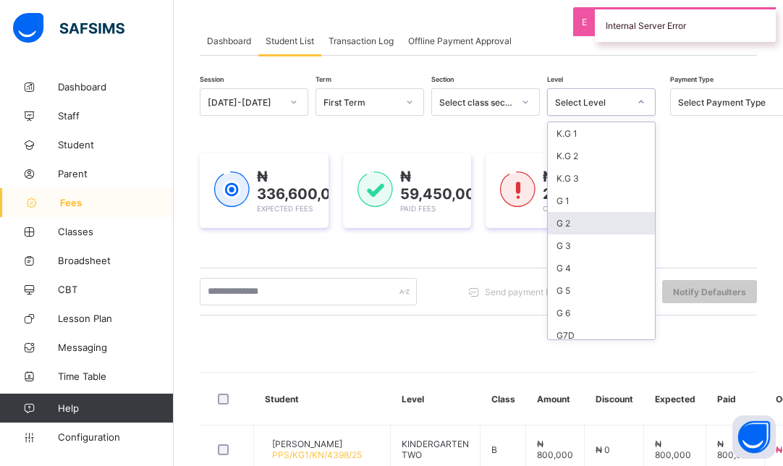
click at [575, 219] on div "G 2" at bounding box center [601, 223] width 107 height 22
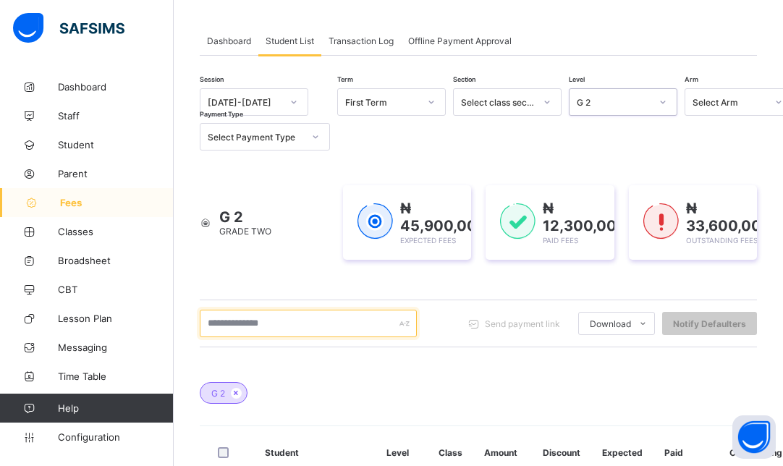
click at [321, 321] on input "text" at bounding box center [308, 324] width 217 height 28
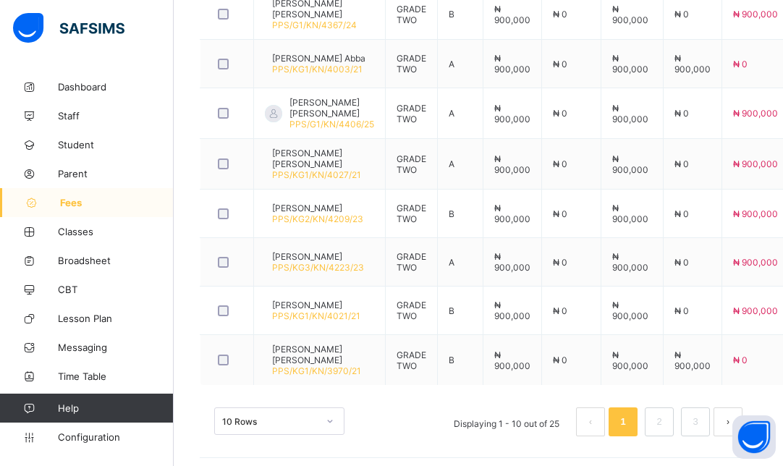
scroll to position [248, 0]
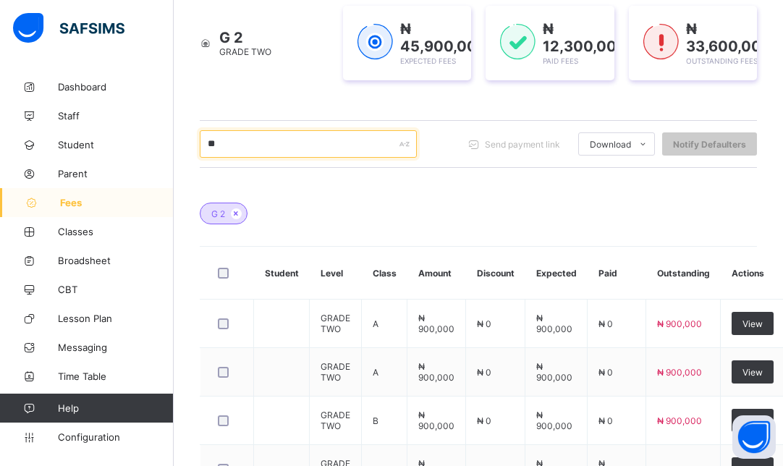
type input "*"
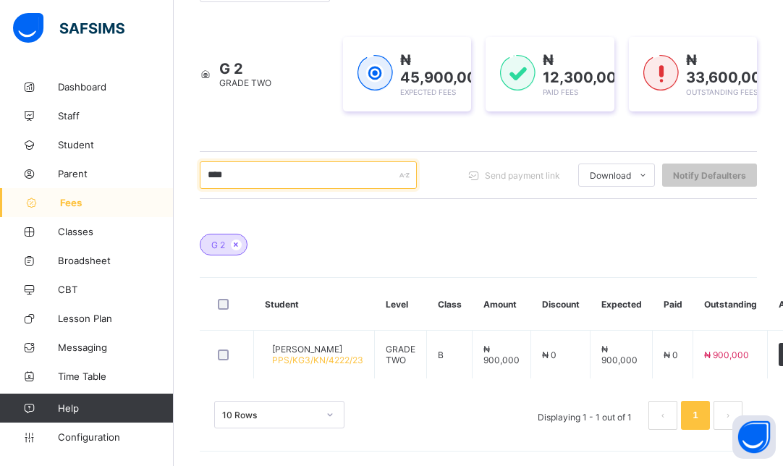
scroll to position [216, 0]
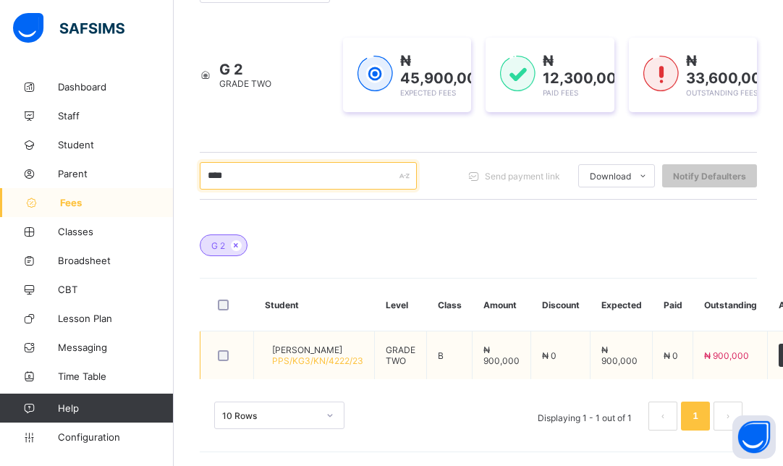
type input "****"
click at [321, 344] on span "[PERSON_NAME]" at bounding box center [317, 349] width 91 height 11
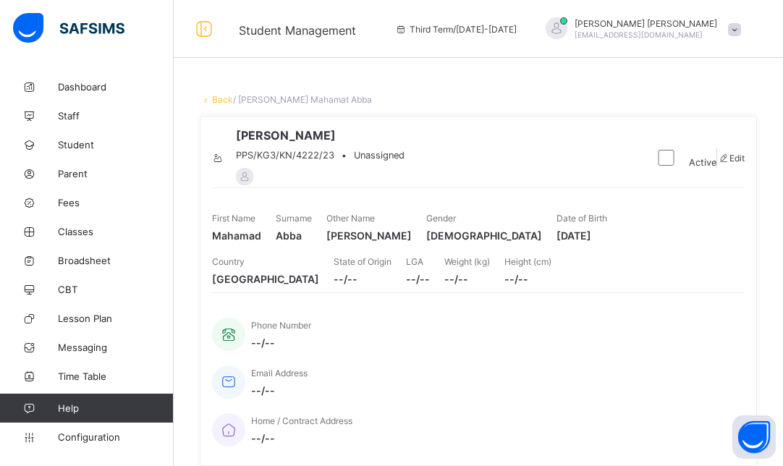
scroll to position [407, 0]
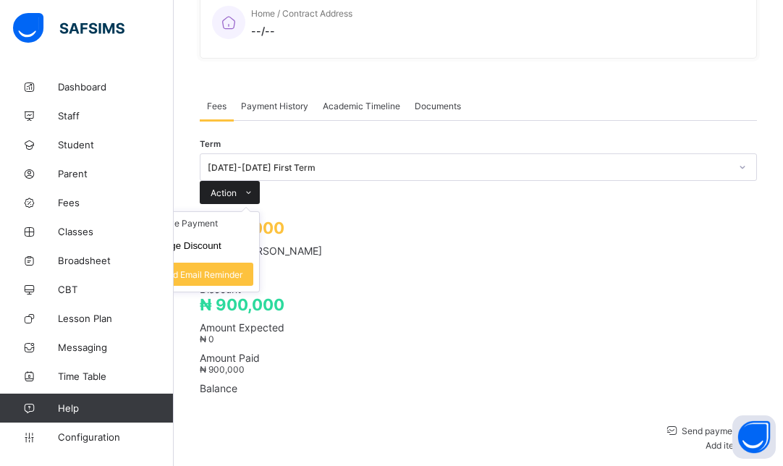
click at [237, 187] on span "Action" at bounding box center [224, 192] width 26 height 11
click at [260, 211] on ul "Receive Payment Manage Discount Send Email Reminder" at bounding box center [200, 251] width 120 height 81
click at [260, 181] on div "Action" at bounding box center [230, 192] width 60 height 23
click at [259, 212] on li "Receive Payment" at bounding box center [199, 223] width 119 height 22
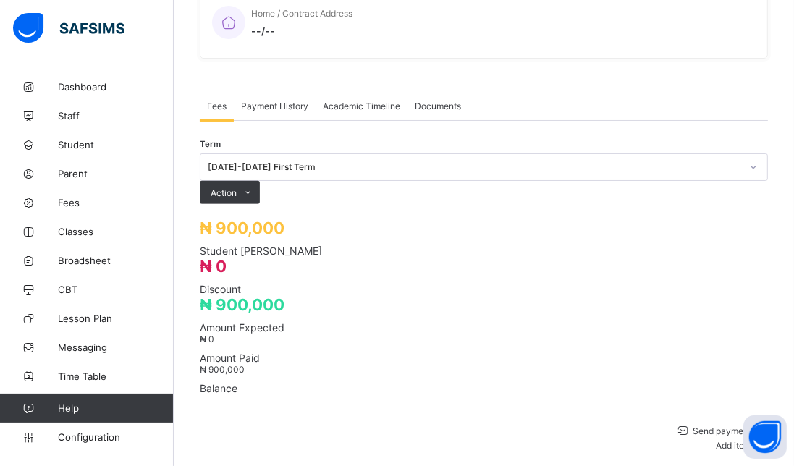
type input "*********"
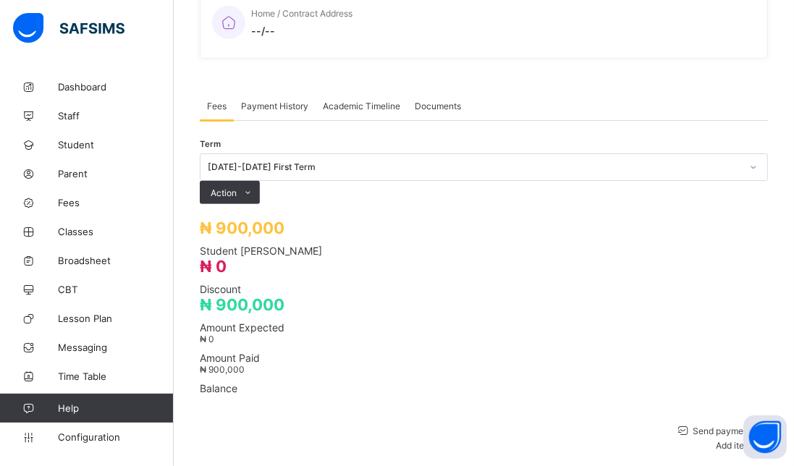
type input "**********"
type input "*********"
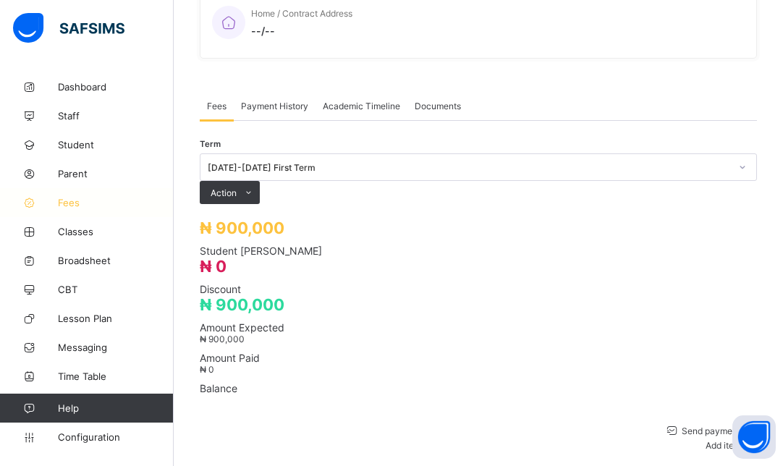
click at [88, 204] on span "Fees" at bounding box center [116, 203] width 116 height 12
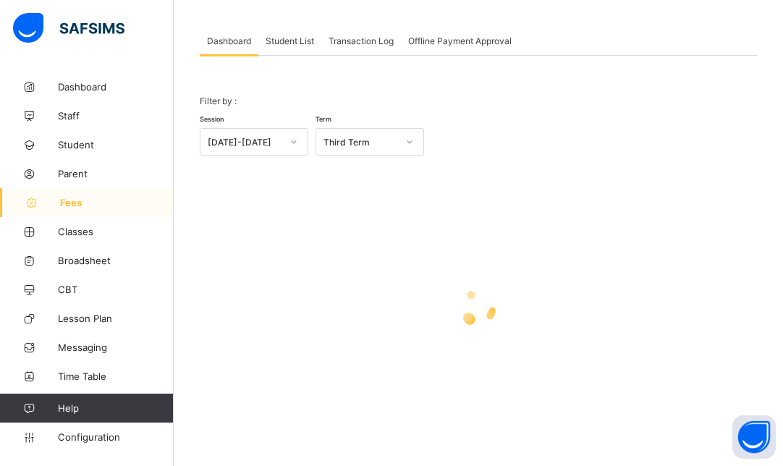
click at [297, 37] on span "Student List" at bounding box center [290, 40] width 48 height 11
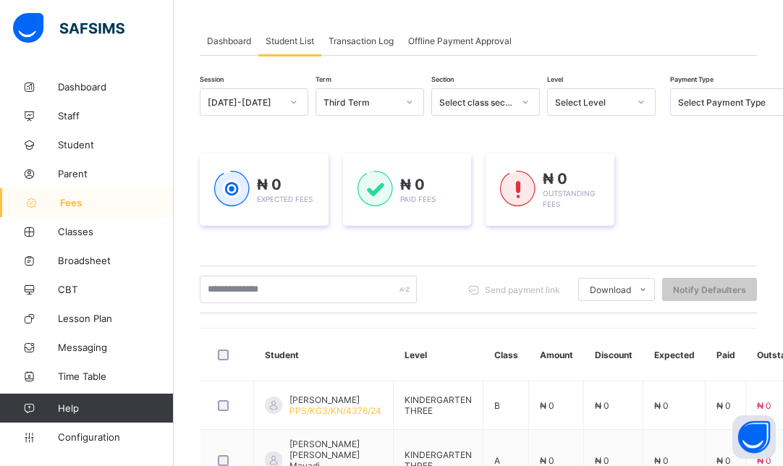
click at [292, 94] on div at bounding box center [294, 101] width 25 height 23
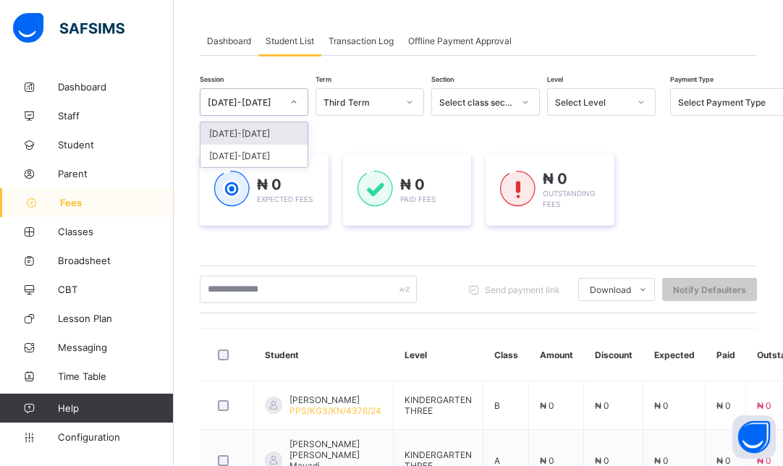
click at [272, 135] on div "[DATE]-[DATE]" at bounding box center [253, 133] width 107 height 22
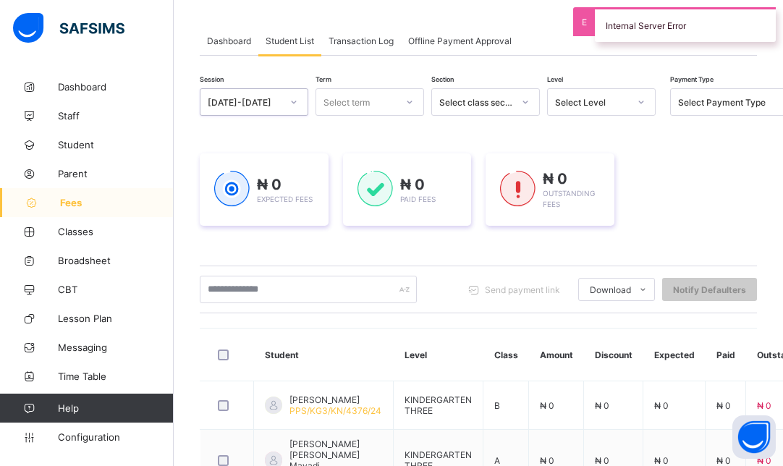
click at [355, 111] on div "Select term" at bounding box center [370, 102] width 109 height 28
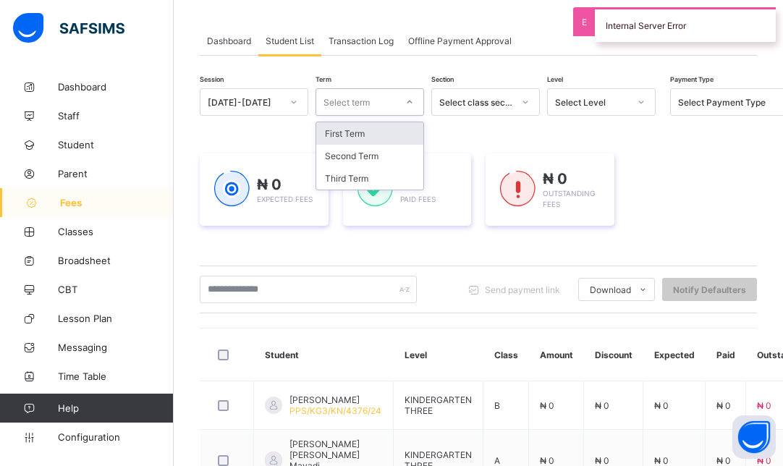
click at [358, 132] on div "First Term" at bounding box center [369, 133] width 107 height 22
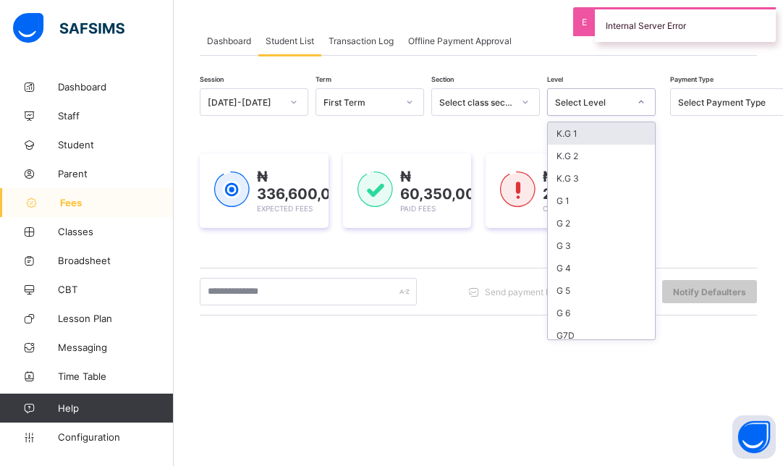
click at [611, 103] on div "Select Level" at bounding box center [592, 102] width 74 height 11
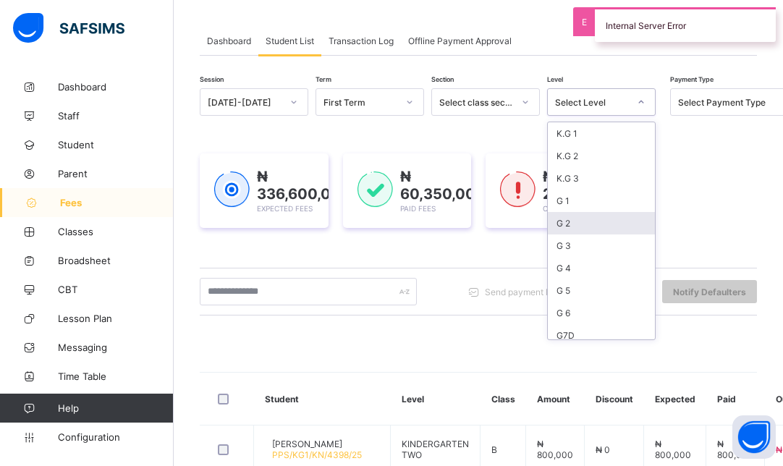
click at [581, 223] on div "G 2" at bounding box center [601, 223] width 107 height 22
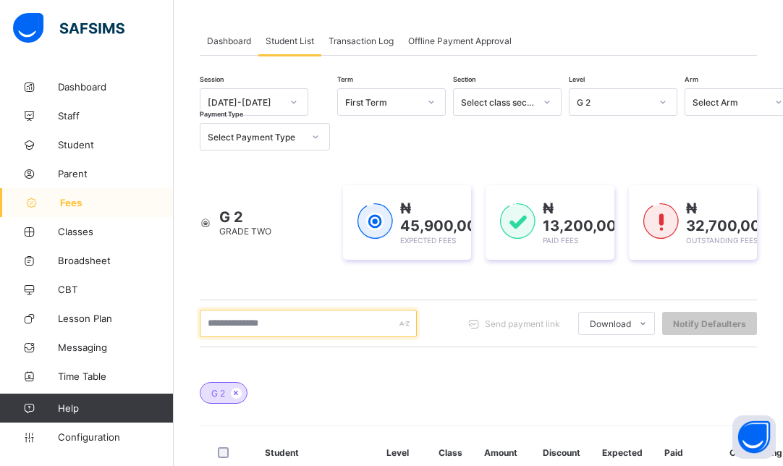
click at [331, 325] on input "text" at bounding box center [308, 324] width 217 height 28
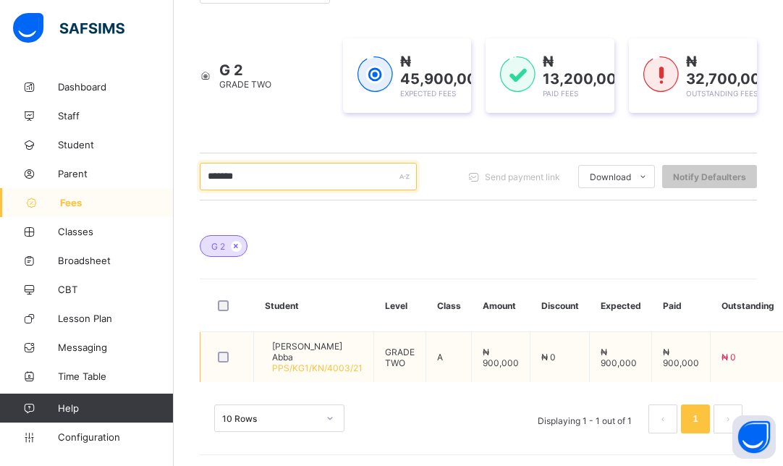
type input "*******"
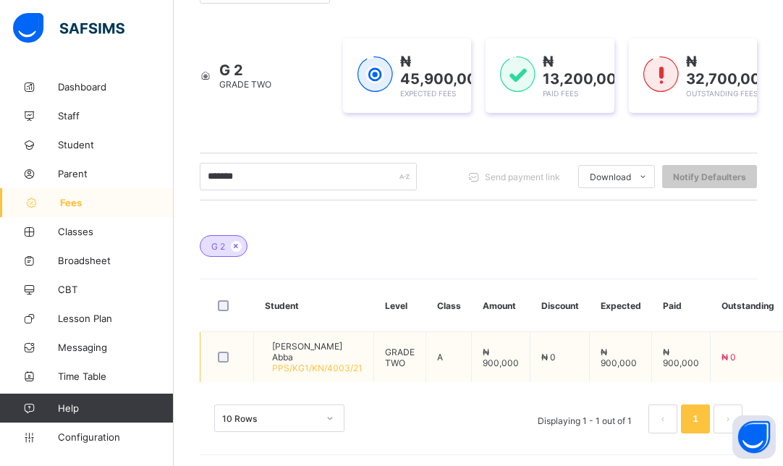
click at [330, 351] on span "[PERSON_NAME] Abba" at bounding box center [317, 352] width 90 height 22
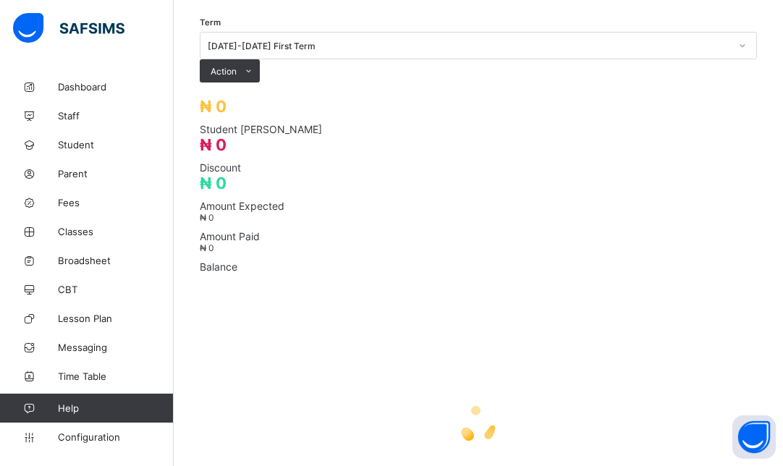
click at [330, 83] on div "Term 2025-2026 First Term Action Receive Payment Manage Discount Send Email Rem…" at bounding box center [478, 57] width 557 height 51
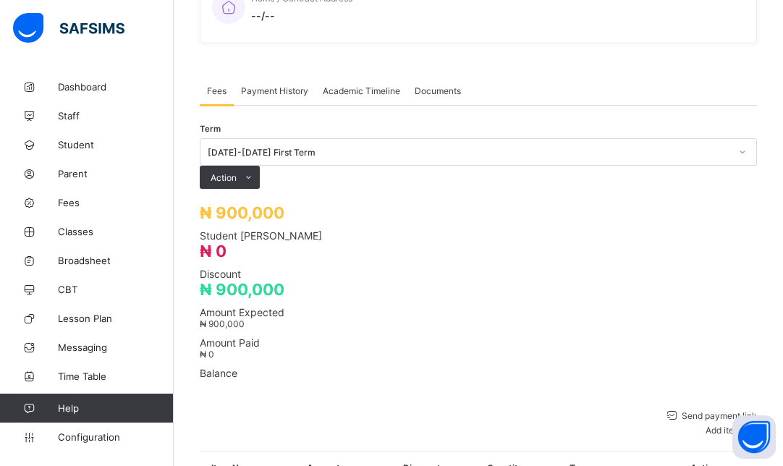
scroll to position [407, 0]
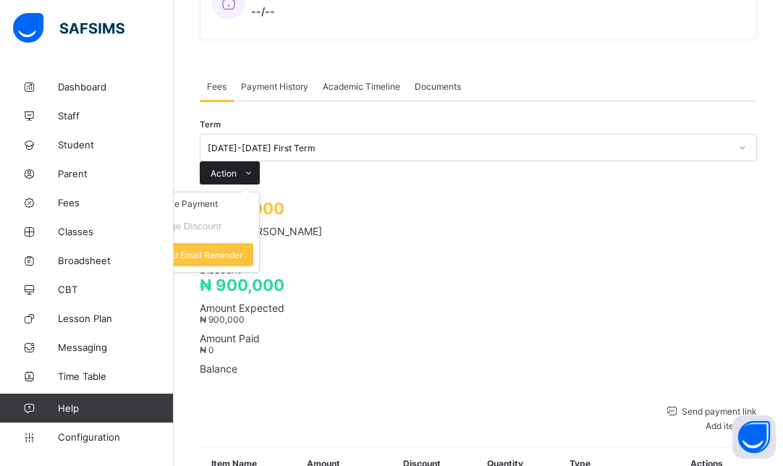
click at [254, 169] on icon at bounding box center [248, 173] width 11 height 9
click at [259, 193] on li "Receive Payment" at bounding box center [199, 204] width 119 height 22
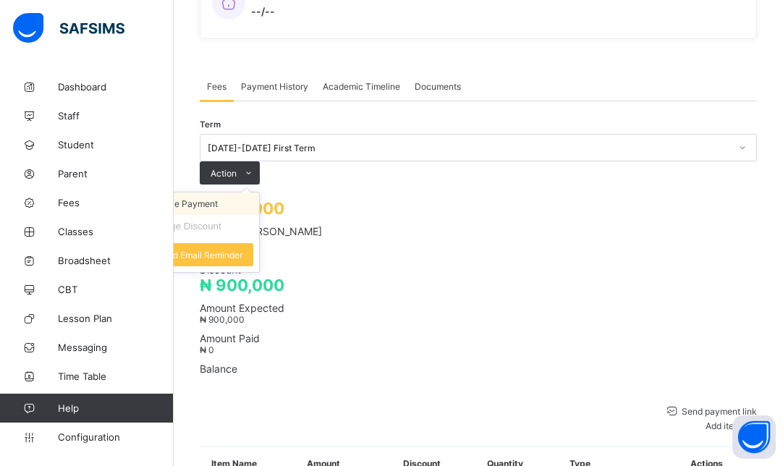
click at [259, 193] on li "Receive Payment" at bounding box center [199, 204] width 119 height 22
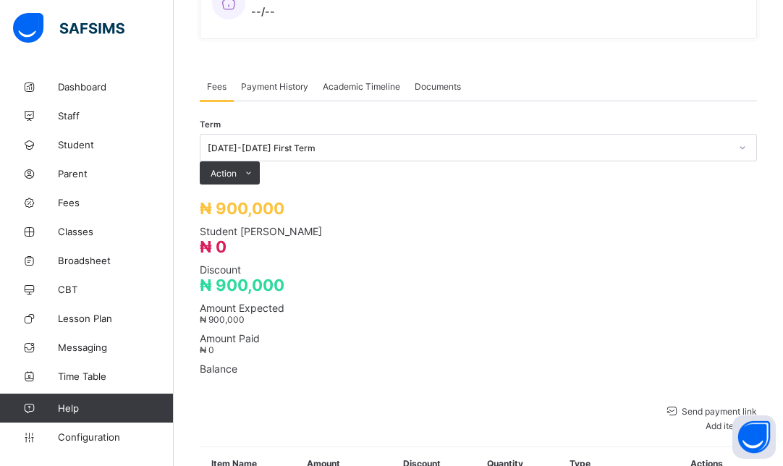
click at [757, 134] on div "Term 2025-2026 First Term Action Receive Payment Manage Discount Send Email Rem…" at bounding box center [478, 159] width 557 height 51
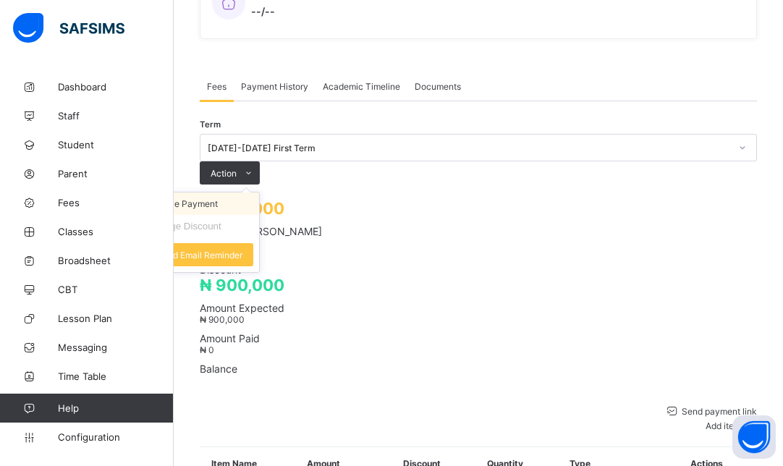
click at [259, 193] on li "Receive Payment" at bounding box center [199, 204] width 119 height 22
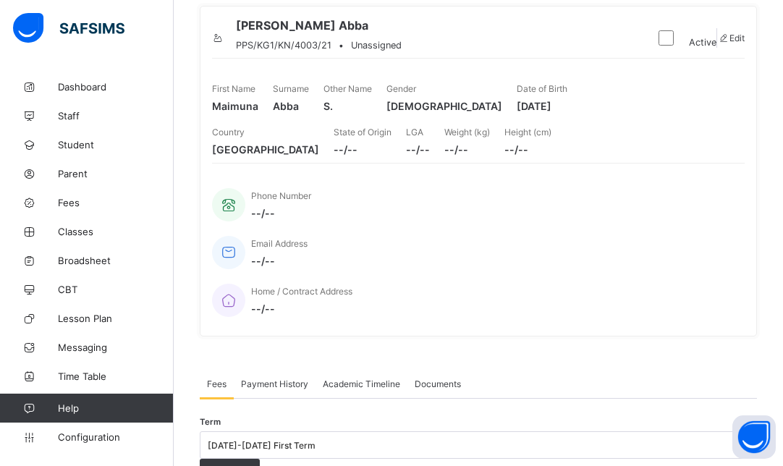
scroll to position [89, 0]
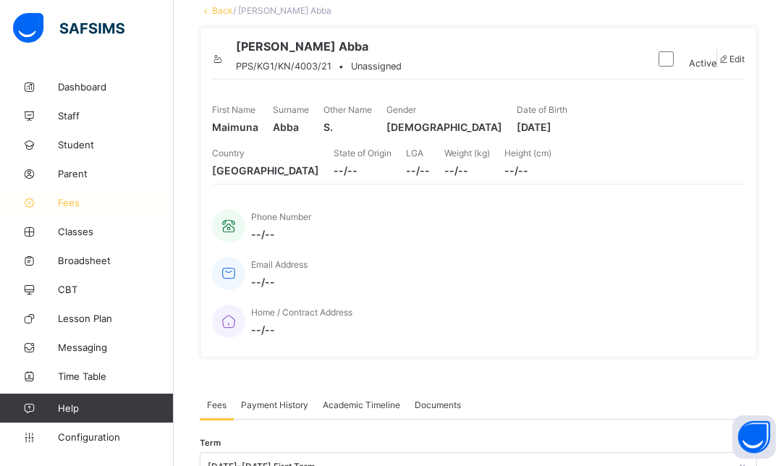
click at [59, 199] on span "Fees" at bounding box center [116, 203] width 116 height 12
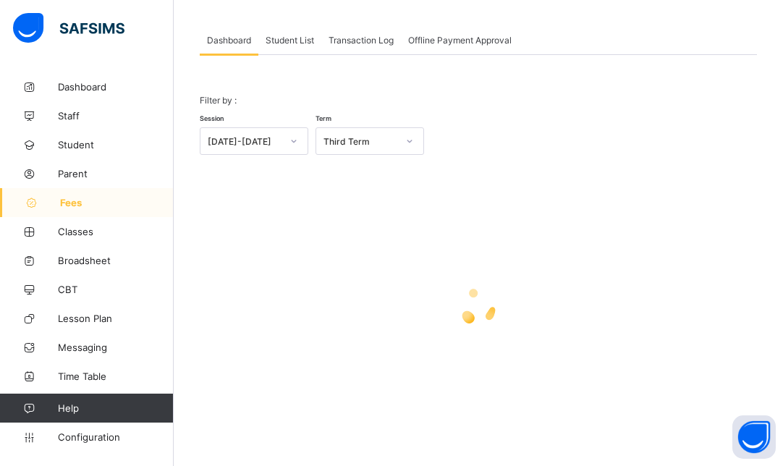
scroll to position [68, 0]
click at [288, 40] on span "Student List" at bounding box center [290, 40] width 48 height 11
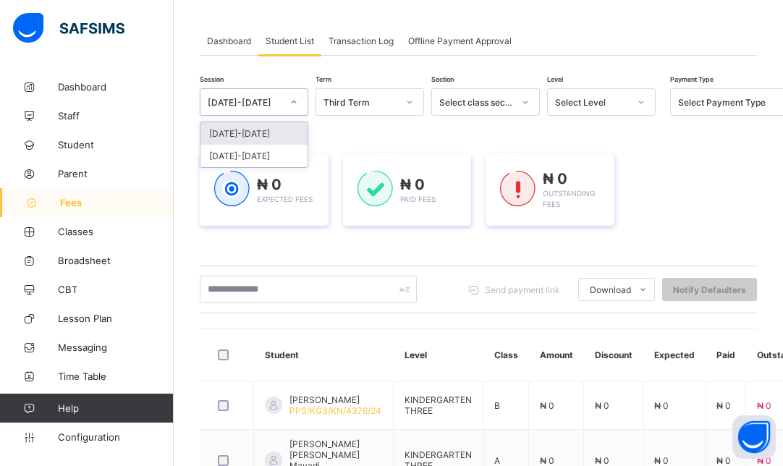
click at [292, 100] on icon at bounding box center [293, 102] width 9 height 14
click at [265, 132] on div "[DATE]-[DATE]" at bounding box center [253, 133] width 107 height 22
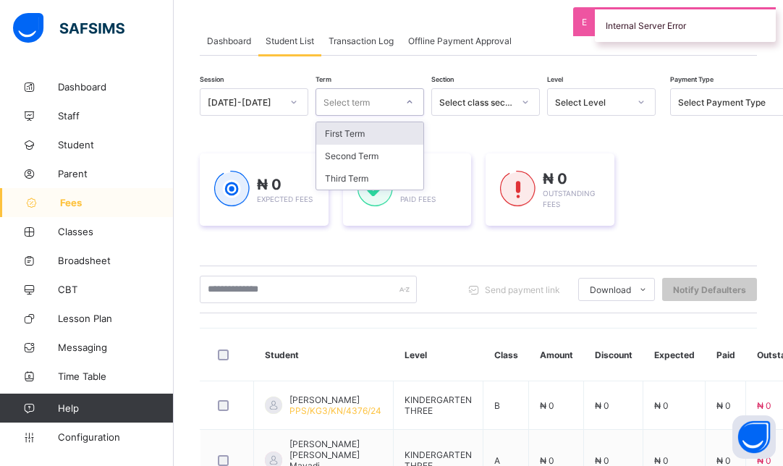
click at [362, 103] on div "Select term" at bounding box center [347, 102] width 46 height 28
click at [356, 135] on div "First Term" at bounding box center [369, 133] width 107 height 22
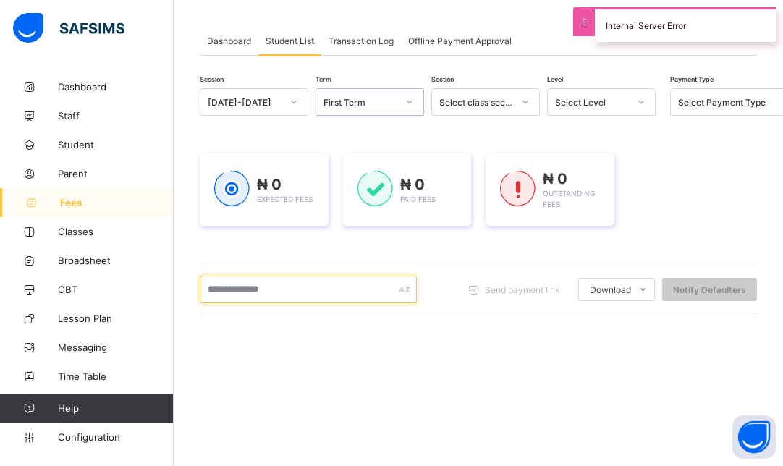
click at [279, 286] on input "text" at bounding box center [308, 290] width 217 height 28
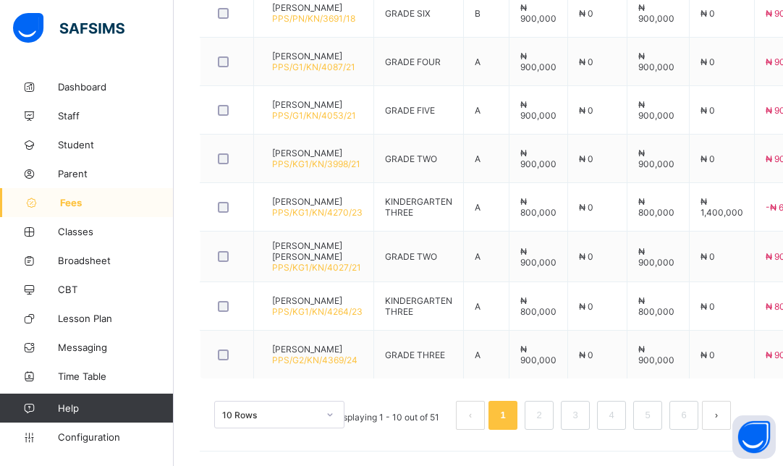
scroll to position [195, 0]
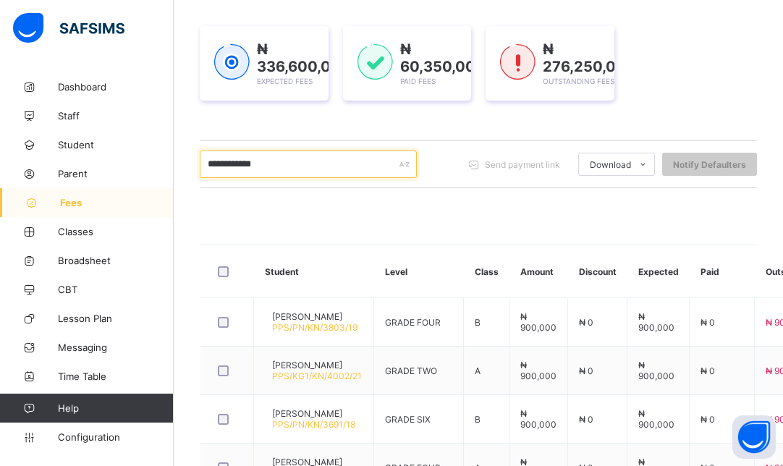
click at [344, 164] on input "**********" at bounding box center [308, 165] width 217 height 28
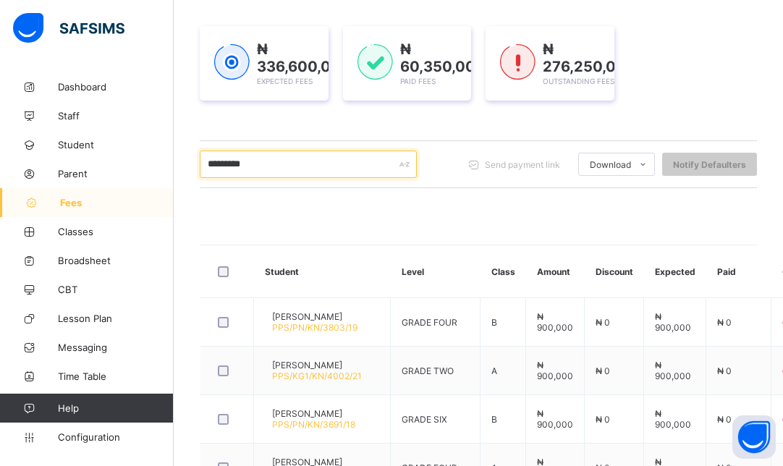
scroll to position [604, 0]
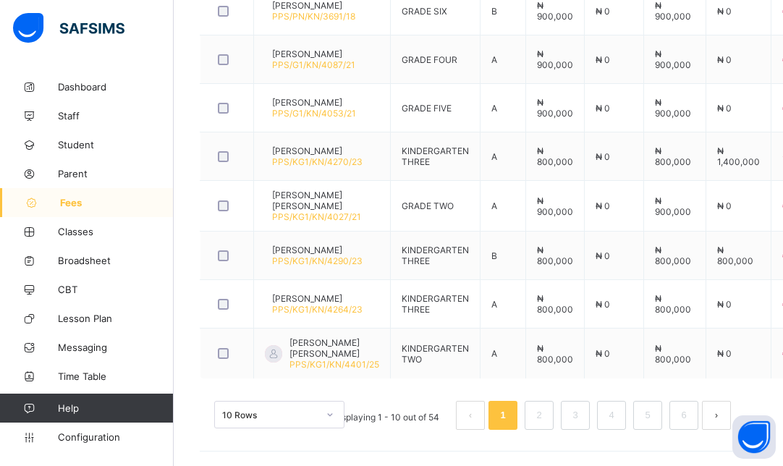
type input "********"
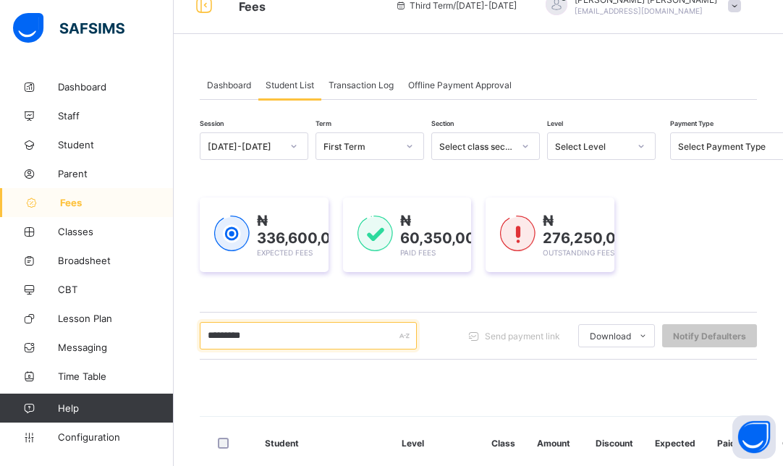
scroll to position [0, 0]
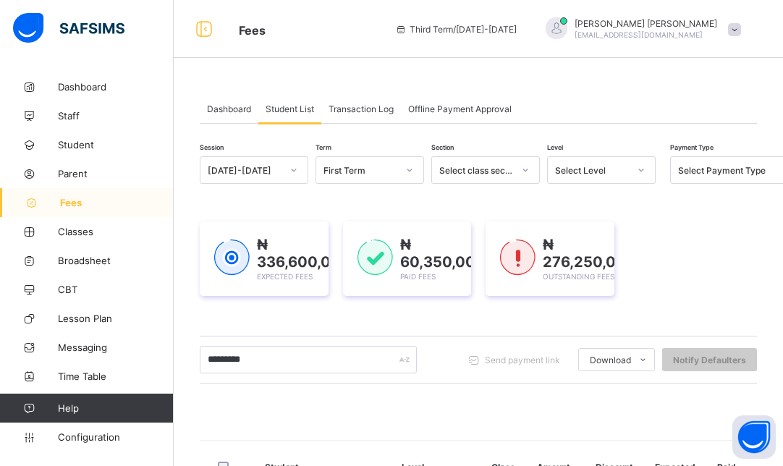
click at [623, 161] on div "Select Level" at bounding box center [588, 170] width 80 height 20
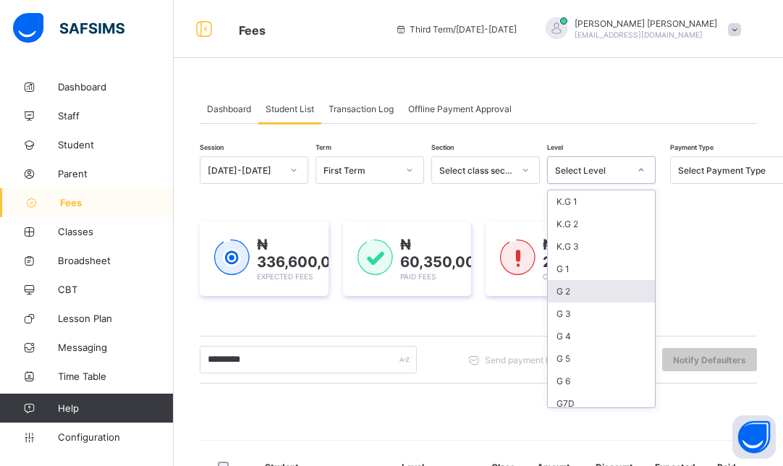
click at [575, 287] on div "G 2" at bounding box center [601, 291] width 107 height 22
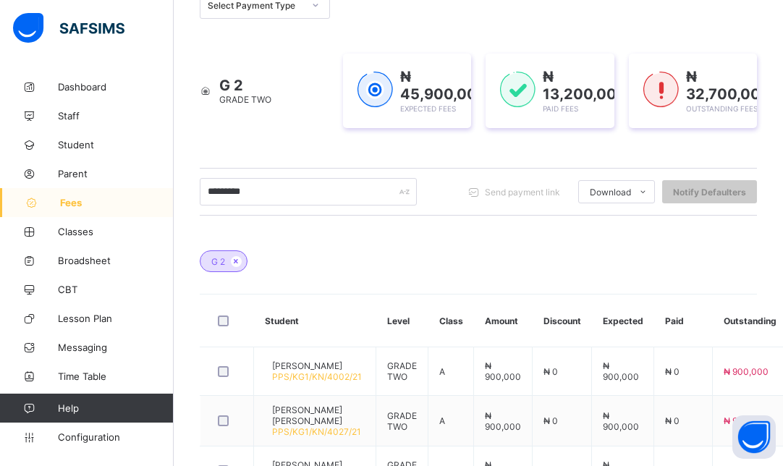
scroll to position [195, 0]
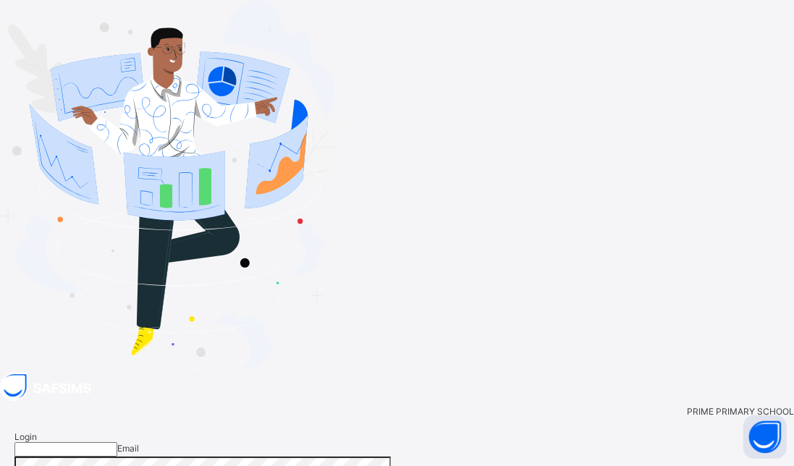
type input "**********"
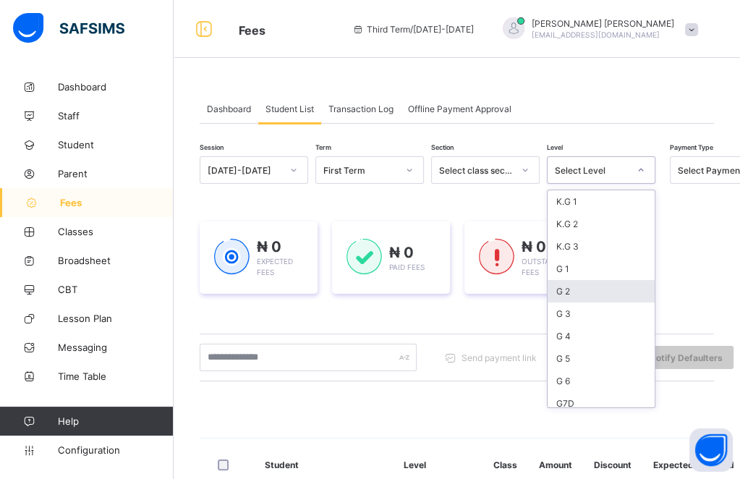
click at [568, 298] on div "G 2" at bounding box center [601, 291] width 107 height 22
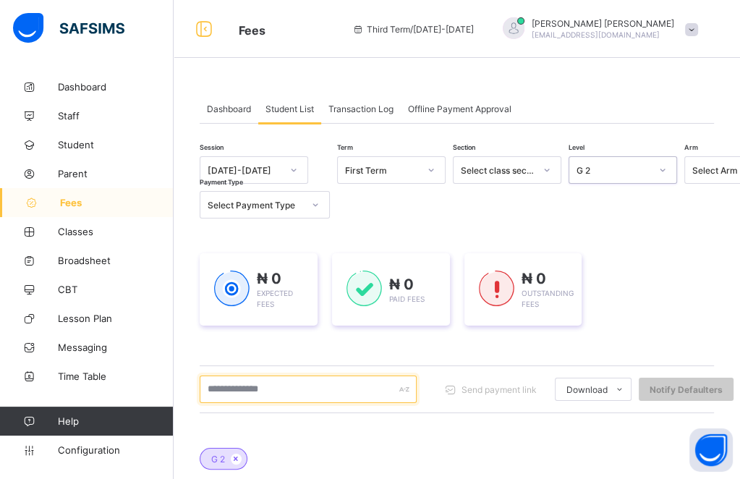
click at [263, 389] on input "text" at bounding box center [308, 390] width 217 height 28
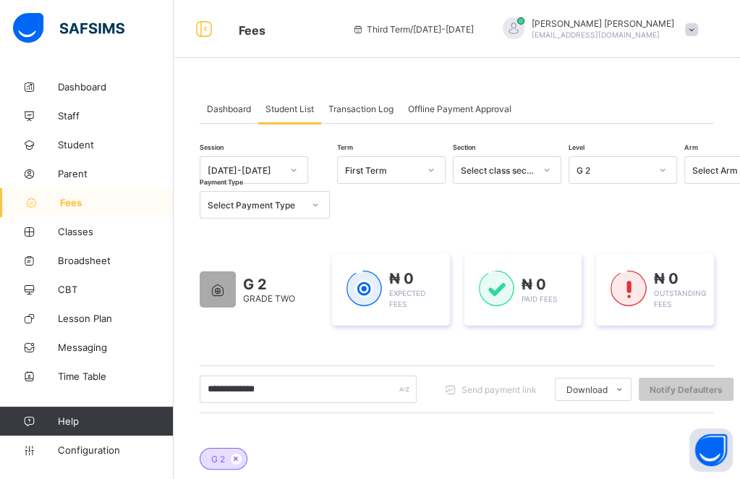
click at [291, 164] on icon at bounding box center [293, 170] width 9 height 14
click at [246, 196] on div "[DATE]-[DATE]" at bounding box center [253, 201] width 107 height 22
click at [321, 391] on input "**********" at bounding box center [308, 390] width 217 height 28
click at [303, 203] on div at bounding box center [315, 204] width 25 height 23
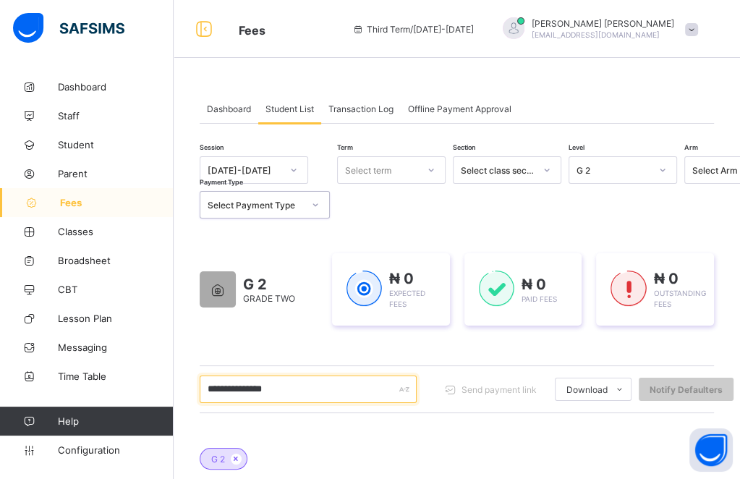
click at [295, 395] on input "**********" at bounding box center [308, 390] width 217 height 28
type input "*"
type input "********"
click at [350, 174] on div "Select term" at bounding box center [368, 170] width 46 height 28
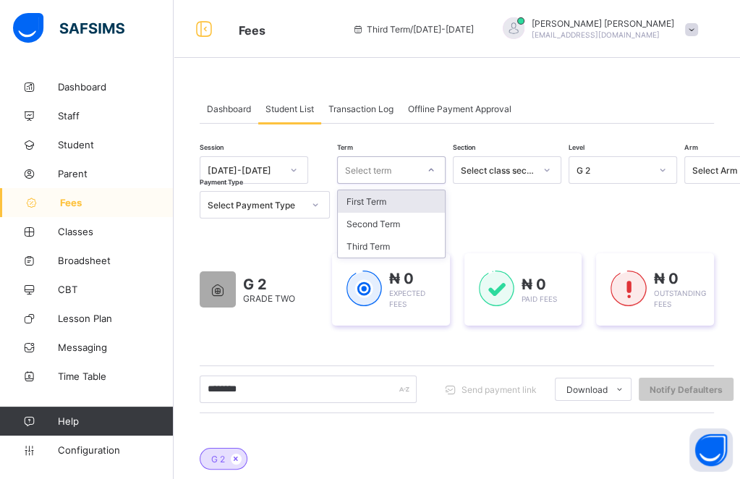
click at [362, 207] on div "First Term" at bounding box center [391, 201] width 107 height 22
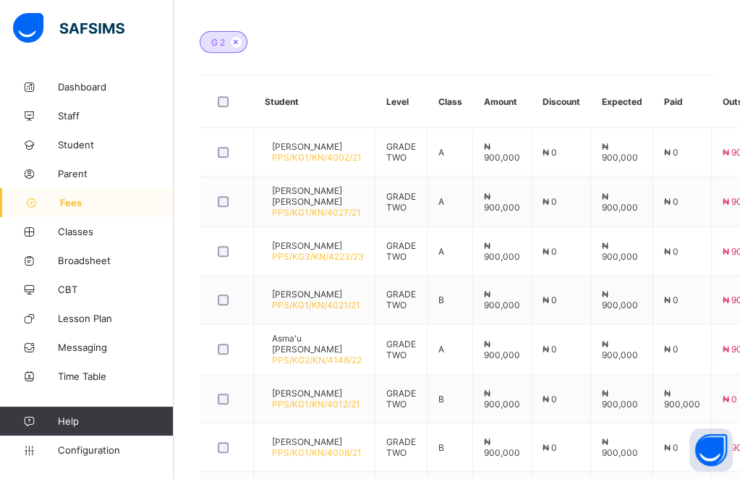
scroll to position [596, 0]
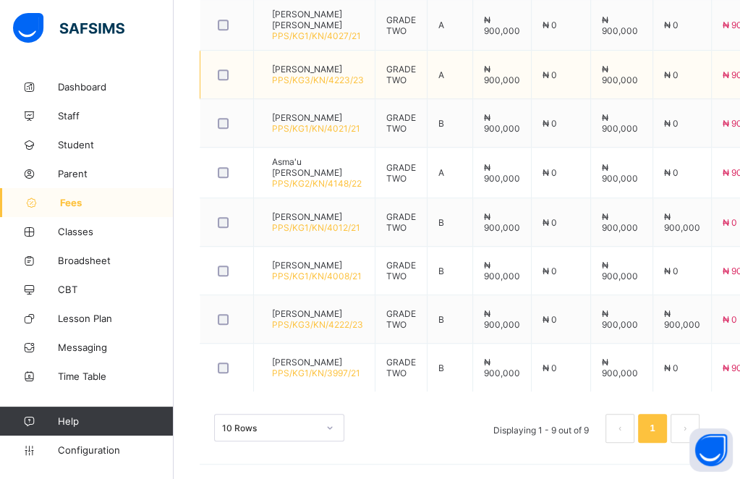
click at [298, 68] on span "[PERSON_NAME]" at bounding box center [318, 69] width 92 height 11
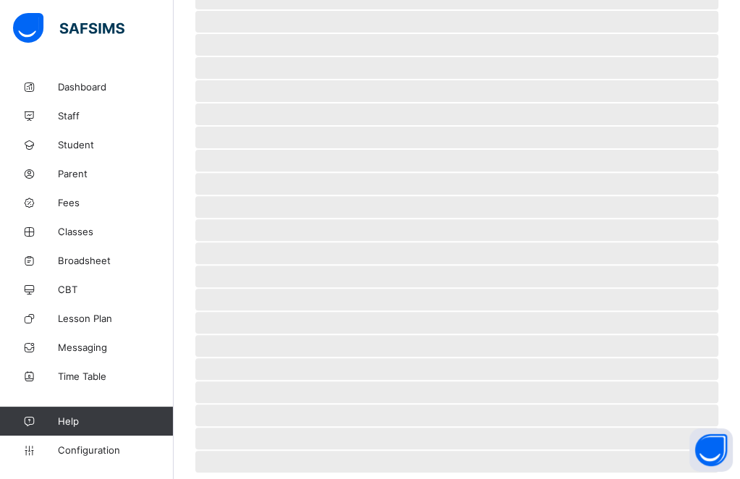
click at [298, 68] on span "‌" at bounding box center [456, 68] width 523 height 22
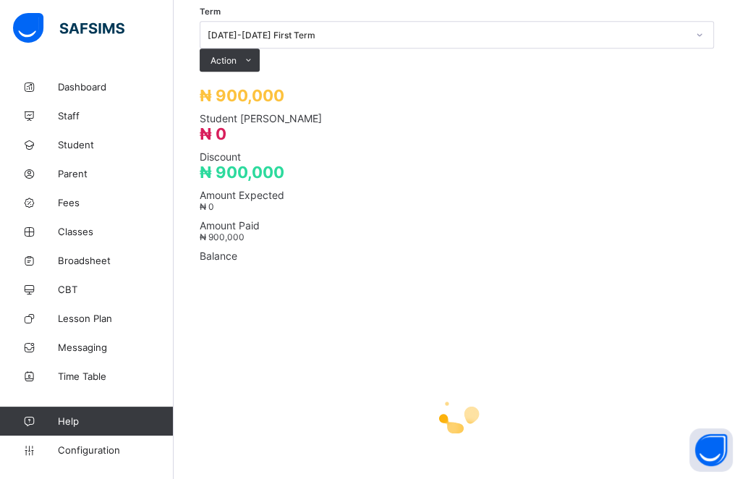
scroll to position [463, 0]
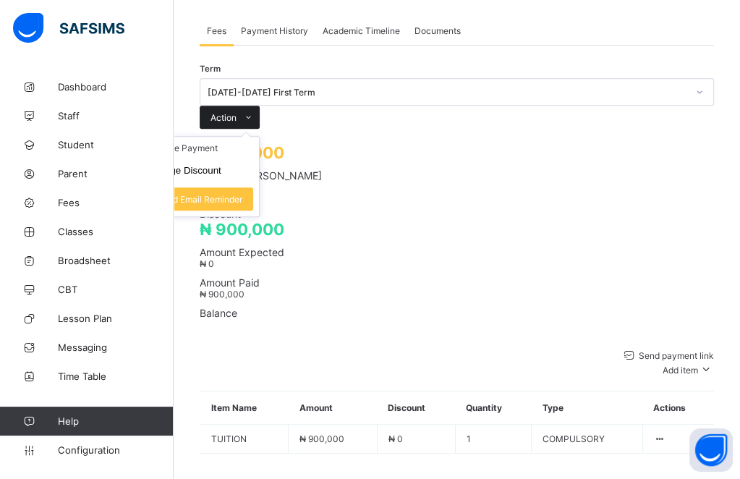
click at [260, 106] on span at bounding box center [248, 117] width 23 height 23
click at [259, 137] on li "Receive Payment" at bounding box center [199, 148] width 119 height 22
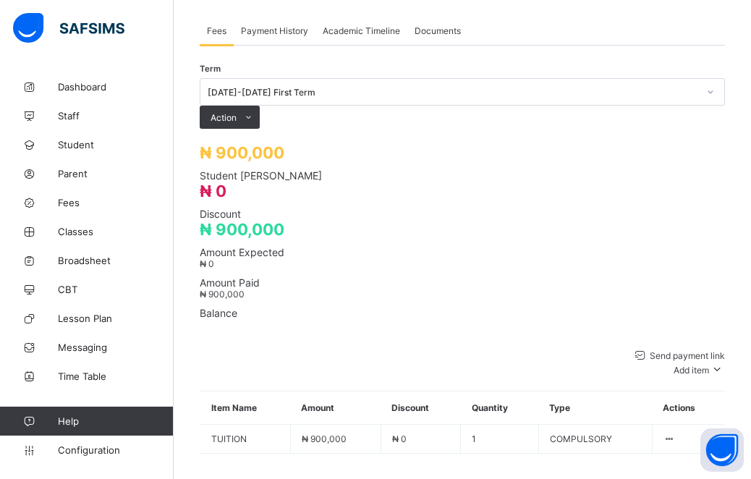
type input "*********"
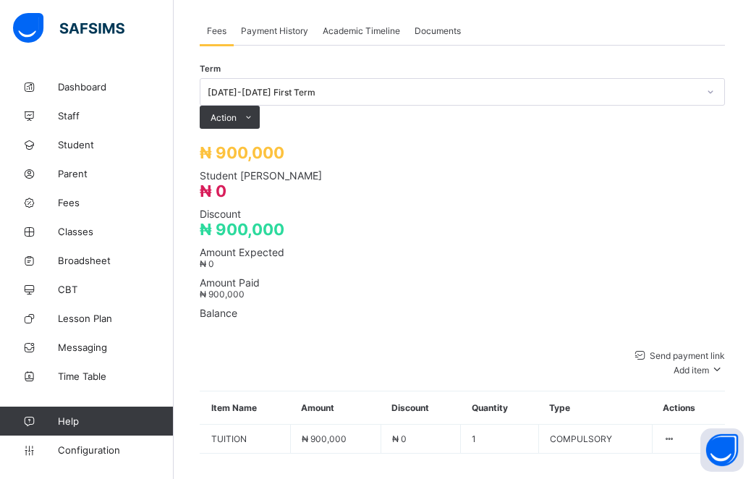
type input "**********"
type input "*********"
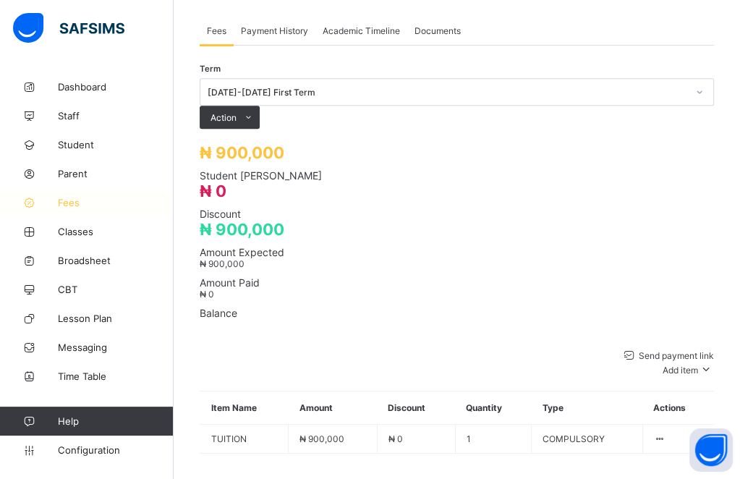
click at [72, 198] on span "Fees" at bounding box center [116, 203] width 116 height 12
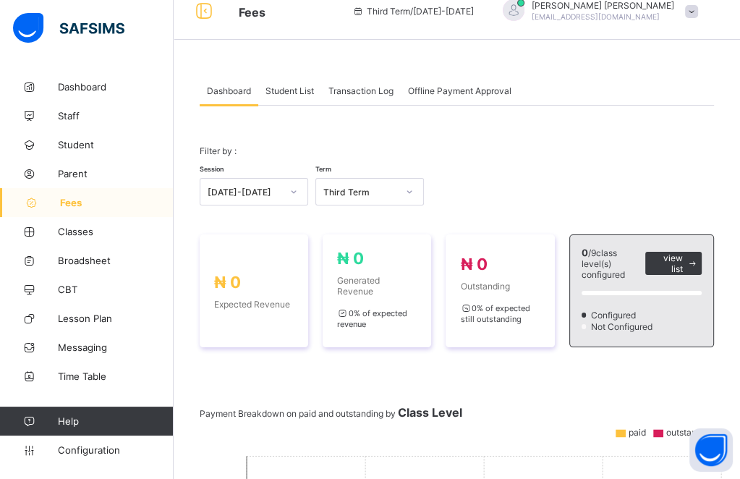
scroll to position [1, 0]
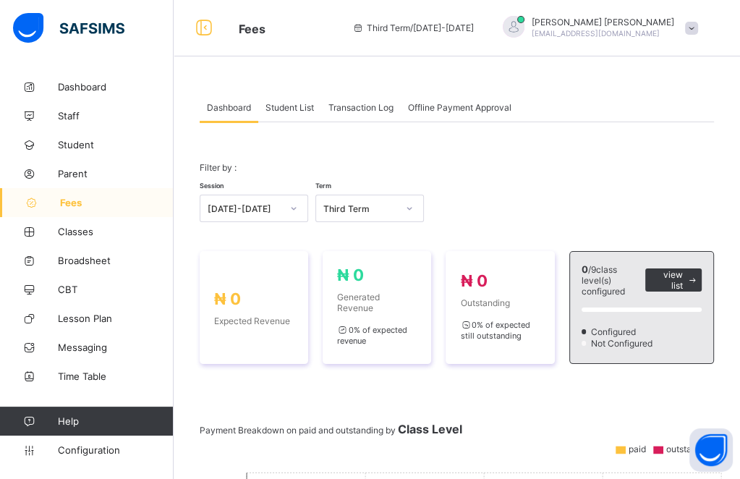
click at [297, 110] on span "Student List" at bounding box center [290, 107] width 48 height 11
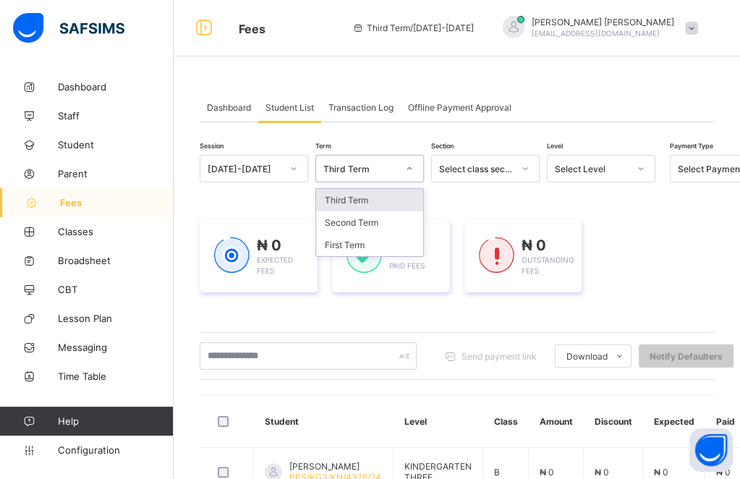
click at [376, 174] on div "Third Term" at bounding box center [356, 168] width 80 height 20
click at [294, 178] on div at bounding box center [294, 168] width 25 height 23
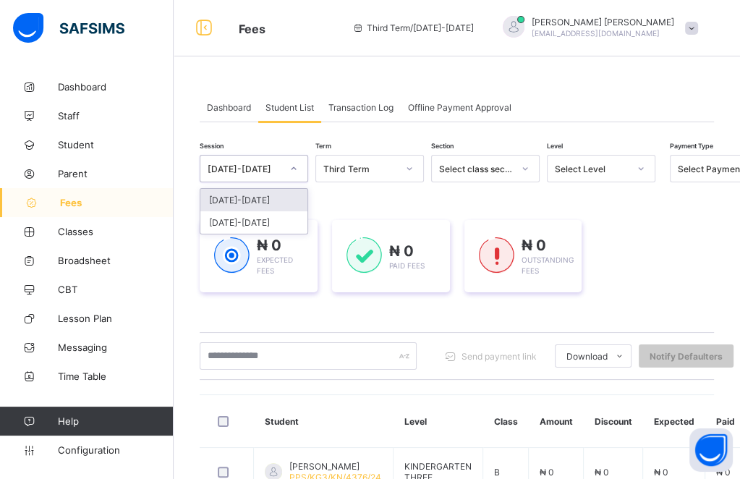
click at [261, 196] on div "[DATE]-[DATE]" at bounding box center [253, 200] width 107 height 22
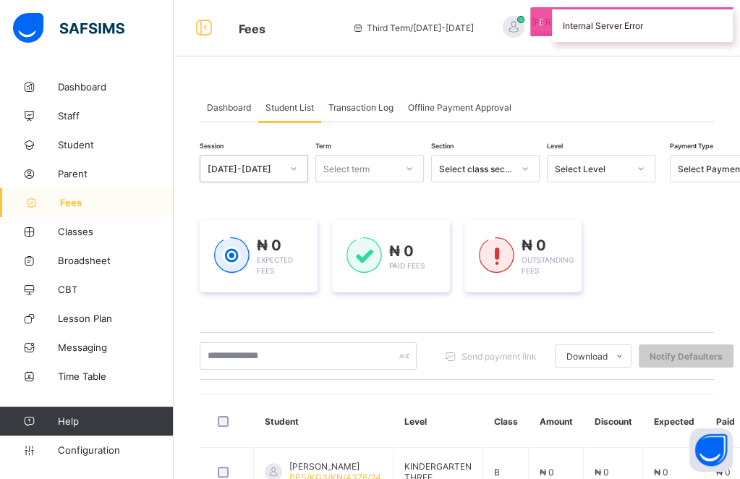
click at [337, 182] on div "Select term" at bounding box center [370, 169] width 109 height 28
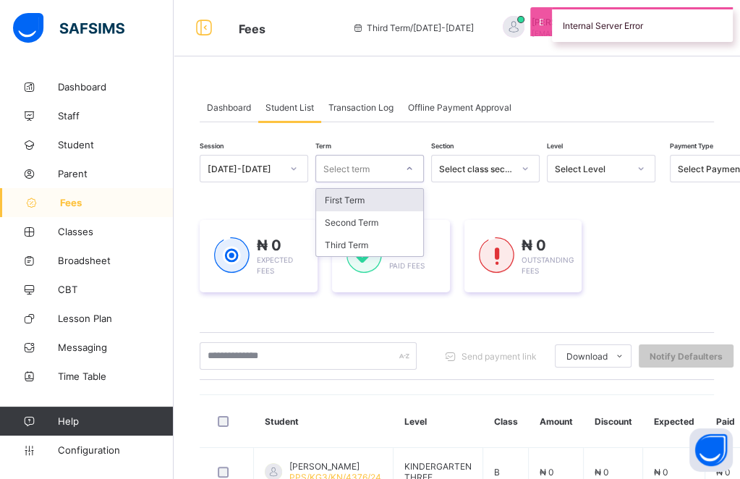
click at [352, 198] on div "First Term" at bounding box center [369, 200] width 107 height 22
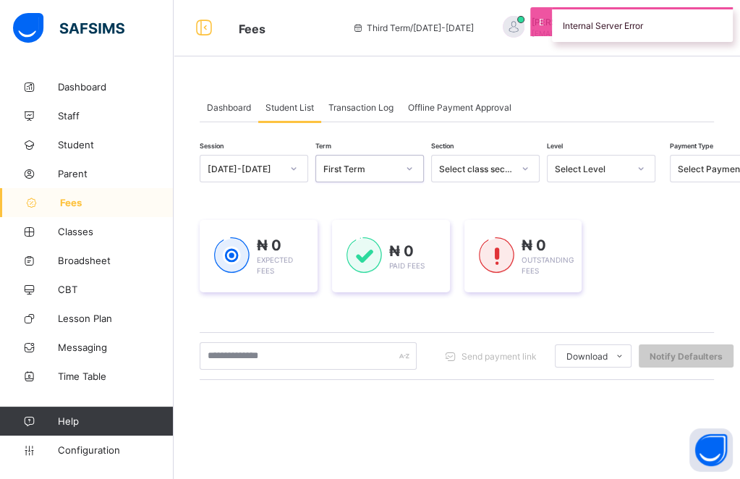
click at [591, 164] on div "Select Level" at bounding box center [592, 169] width 74 height 11
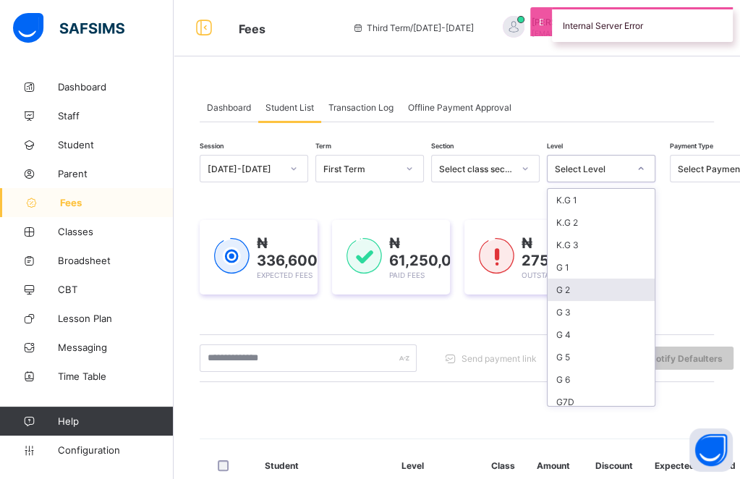
click at [569, 288] on div "G 2" at bounding box center [601, 290] width 107 height 22
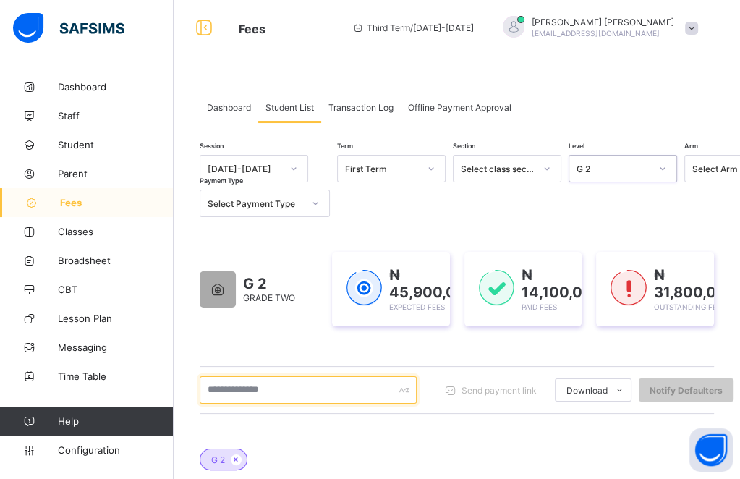
click at [292, 389] on input "text" at bounding box center [308, 390] width 217 height 28
type input "*"
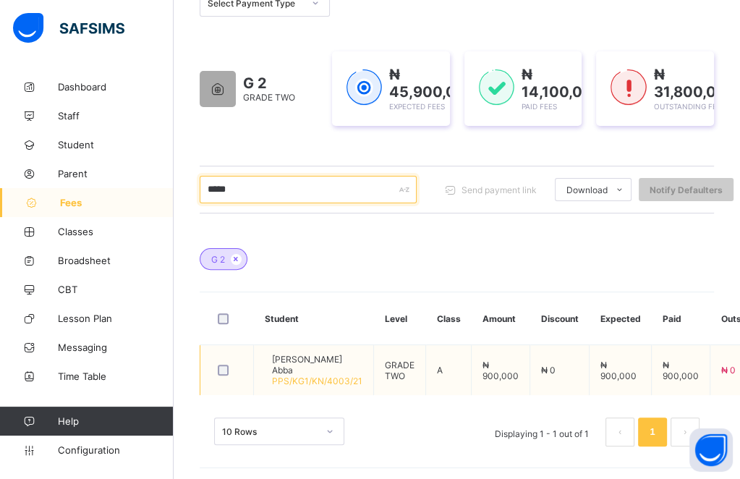
type input "*****"
click at [320, 376] on span "PPS/KG1/KN/4003/21" at bounding box center [317, 381] width 90 height 11
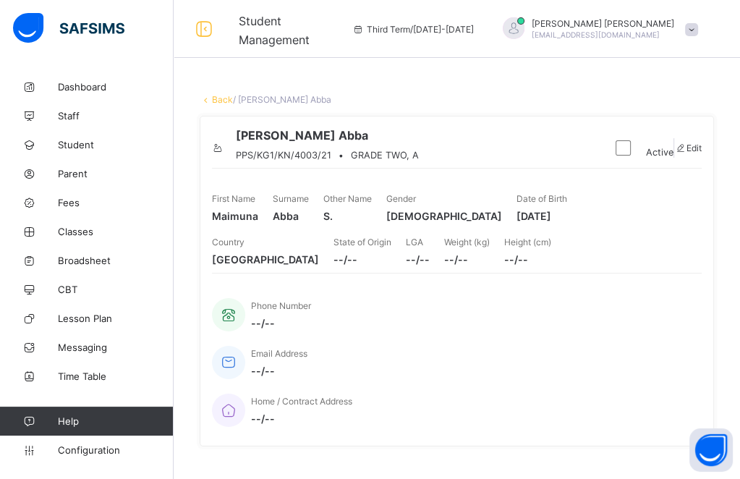
scroll to position [419, 0]
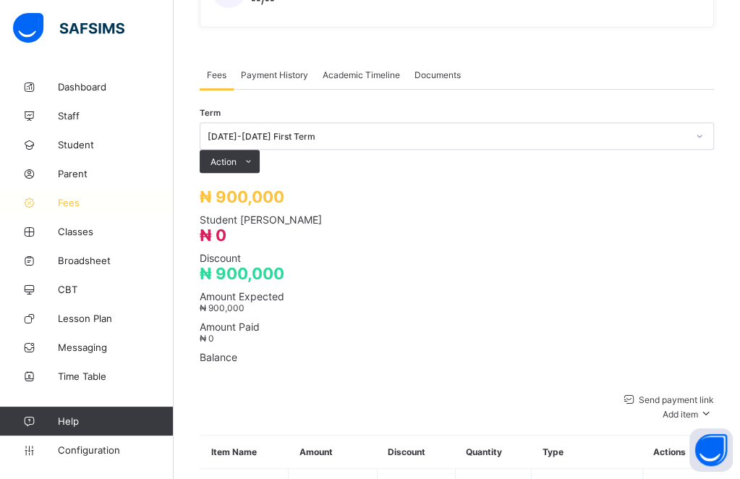
click at [57, 211] on link "Fees" at bounding box center [87, 202] width 174 height 29
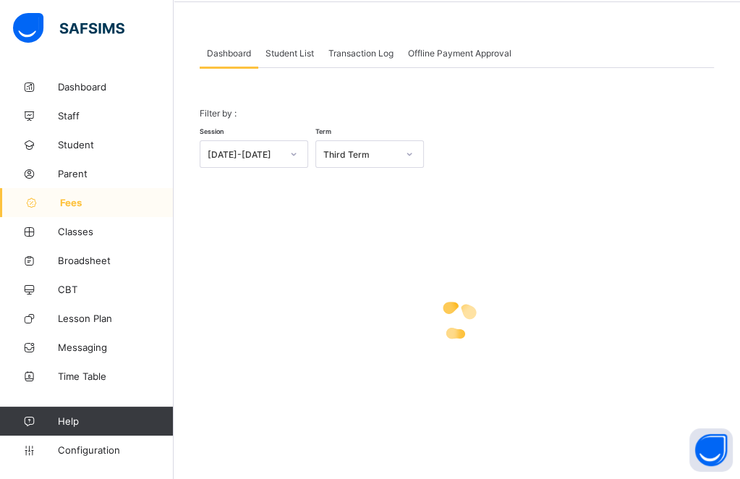
scroll to position [55, 0]
click at [289, 63] on div "Student List" at bounding box center [289, 53] width 63 height 29
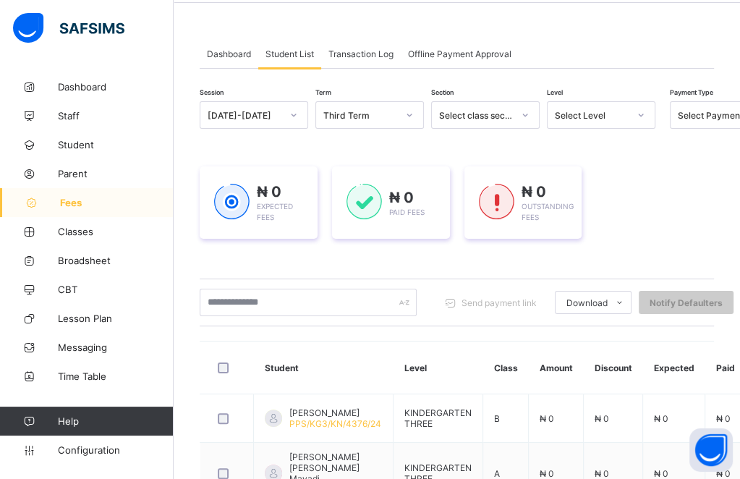
click at [295, 104] on div at bounding box center [294, 114] width 25 height 23
click at [255, 148] on div "[DATE]-[DATE]" at bounding box center [253, 146] width 107 height 22
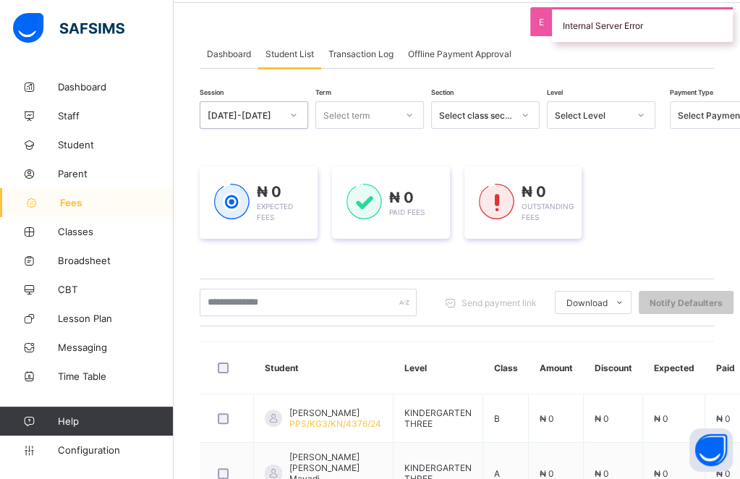
click at [363, 122] on div "Select term" at bounding box center [347, 115] width 46 height 28
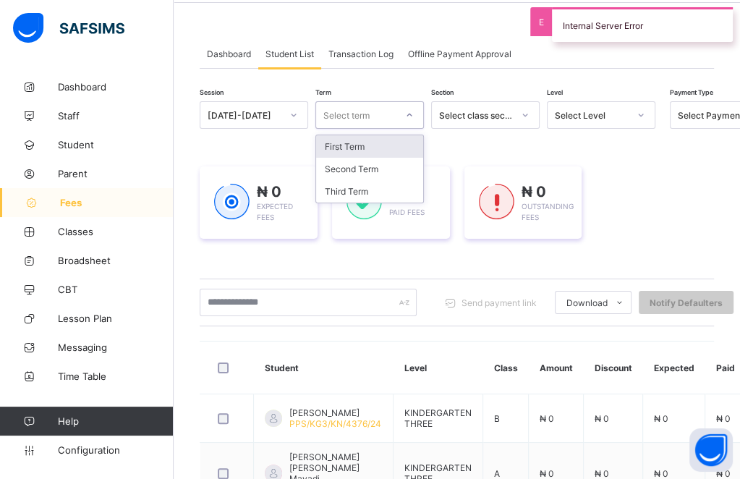
click at [358, 138] on div "First Term" at bounding box center [369, 146] width 107 height 22
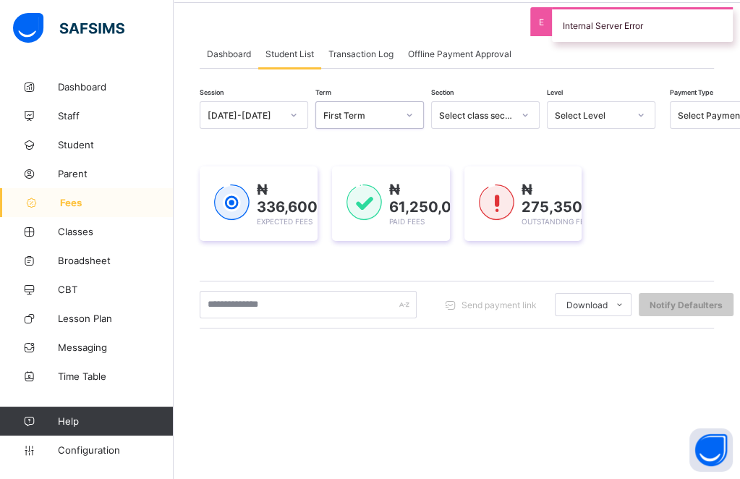
click at [592, 124] on div "Select Level" at bounding box center [601, 115] width 109 height 28
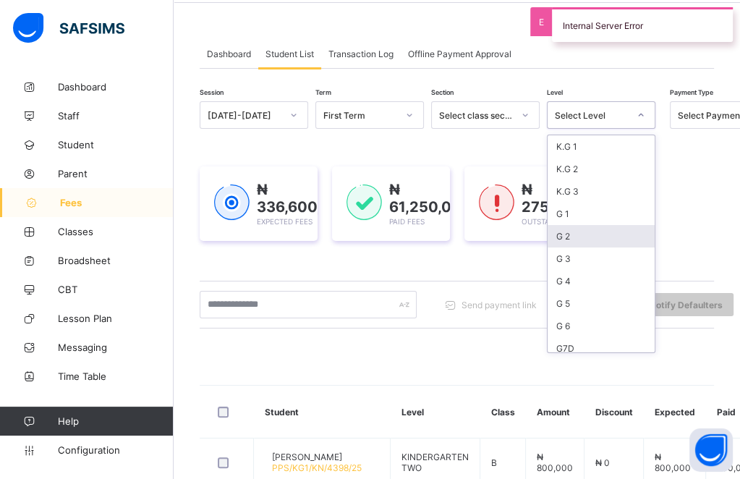
click at [588, 232] on div "G 2" at bounding box center [601, 236] width 107 height 22
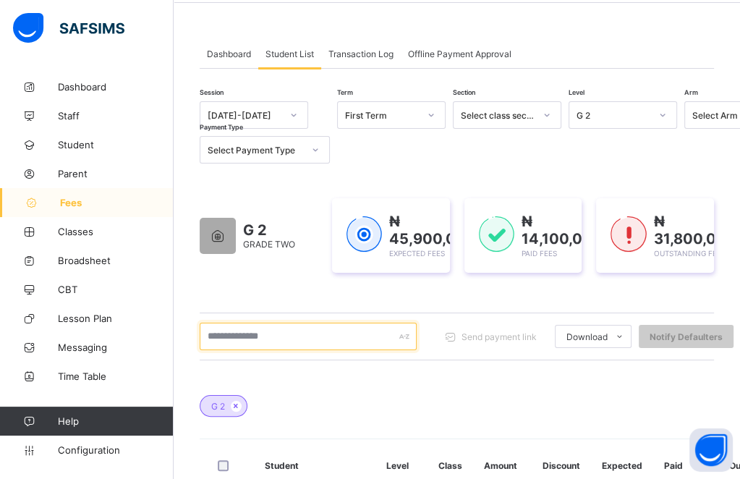
click at [242, 337] on input "text" at bounding box center [308, 337] width 217 height 28
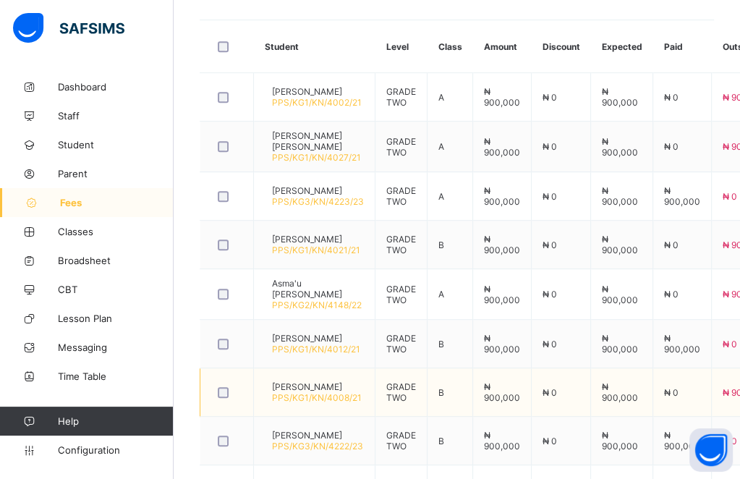
type input "********"
click at [313, 381] on span "[PERSON_NAME]" at bounding box center [317, 386] width 90 height 11
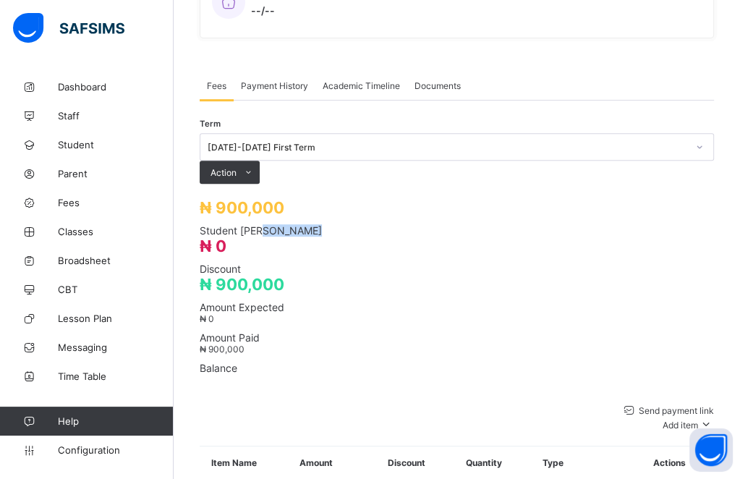
scroll to position [419, 0]
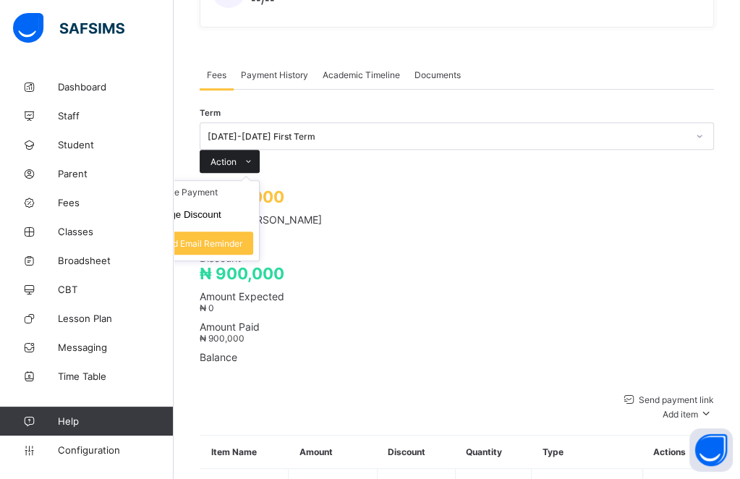
click at [260, 150] on span at bounding box center [248, 161] width 23 height 23
click at [259, 181] on li "Receive Payment" at bounding box center [199, 192] width 119 height 22
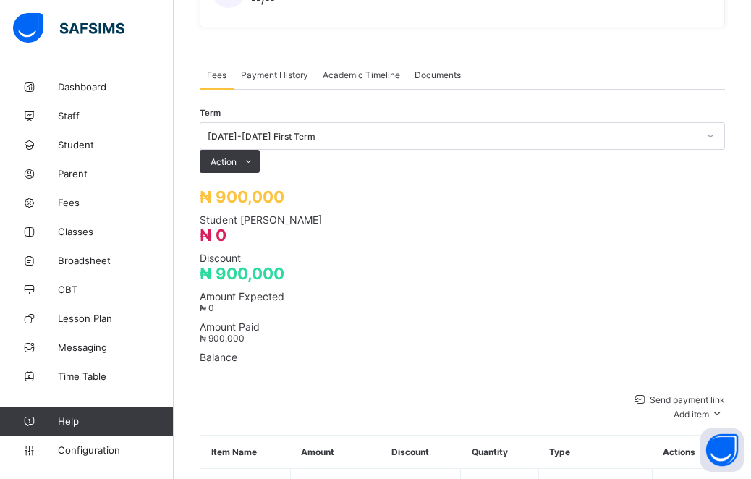
type input "*******"
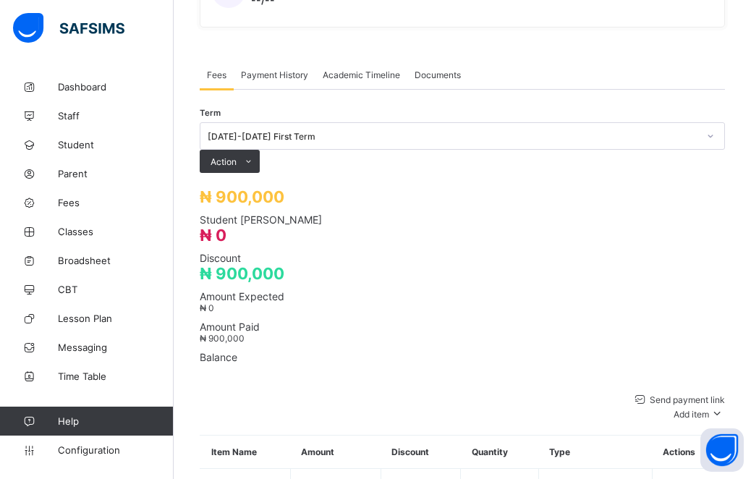
type input "**********"
type input "*********"
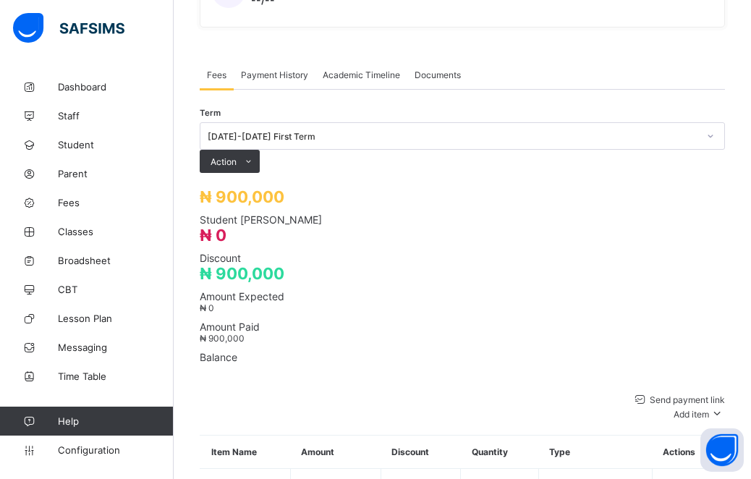
type input "**********"
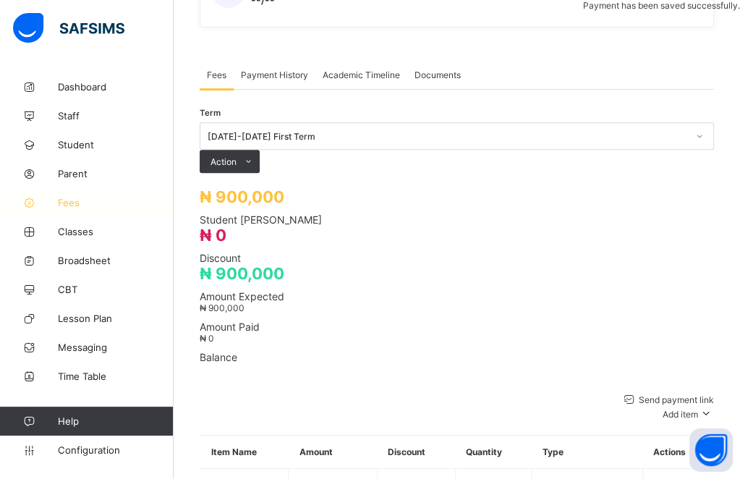
click at [64, 199] on span "Fees" at bounding box center [116, 203] width 116 height 12
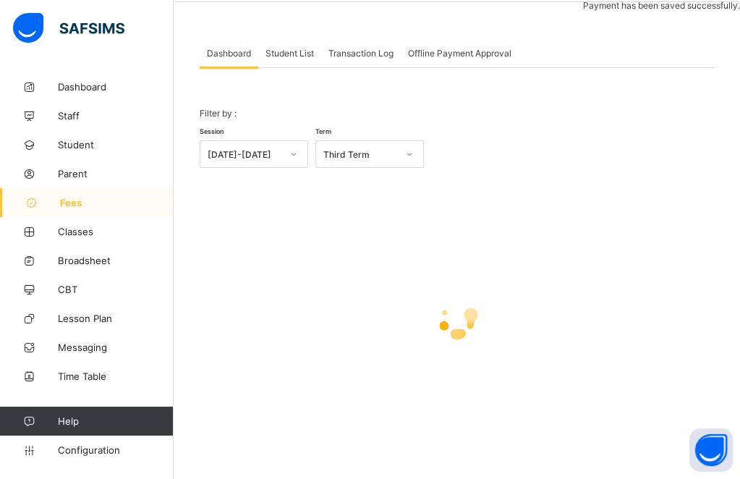
scroll to position [55, 0]
click at [255, 153] on div "[DATE]-[DATE]" at bounding box center [245, 155] width 74 height 11
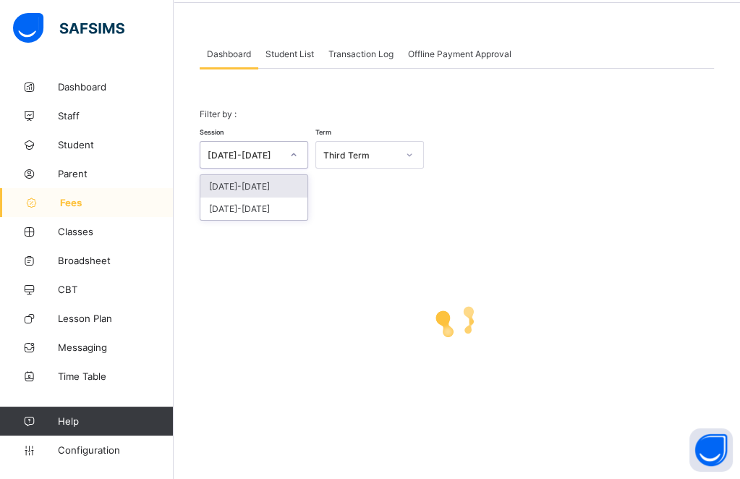
click at [259, 185] on div "[DATE]-[DATE]" at bounding box center [253, 186] width 107 height 22
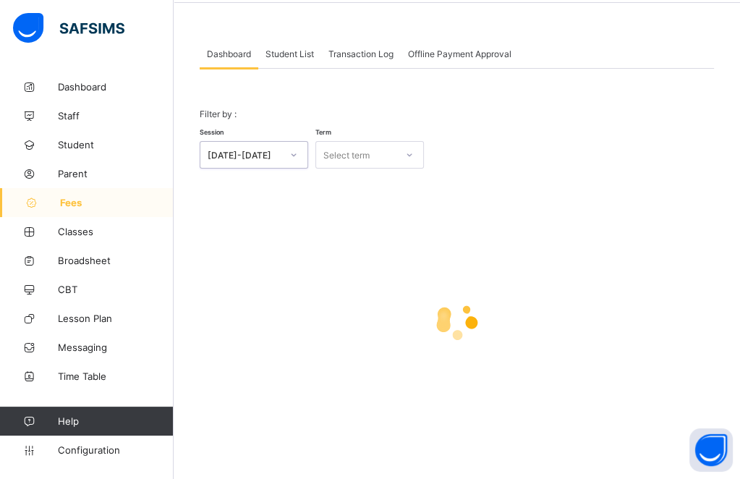
click at [348, 158] on div "Select term" at bounding box center [347, 155] width 46 height 28
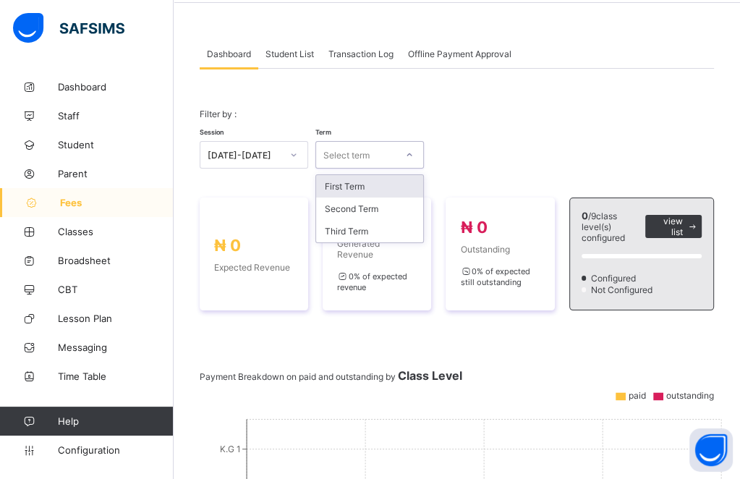
click at [352, 187] on div "First Term" at bounding box center [369, 186] width 107 height 22
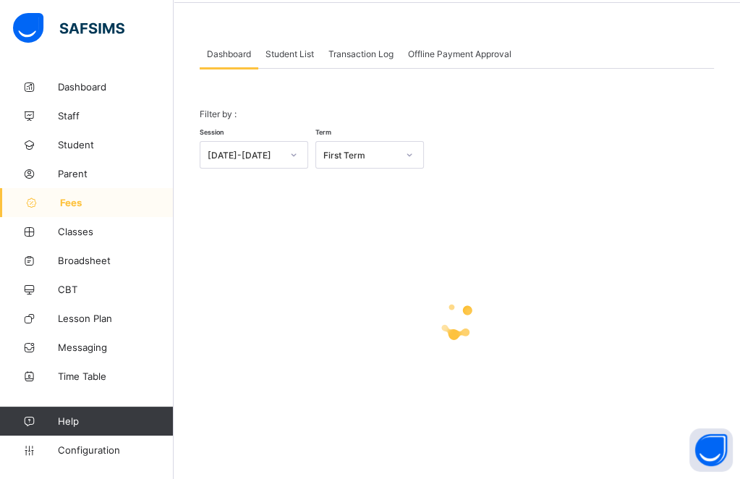
click at [300, 58] on span "Student List" at bounding box center [290, 53] width 48 height 11
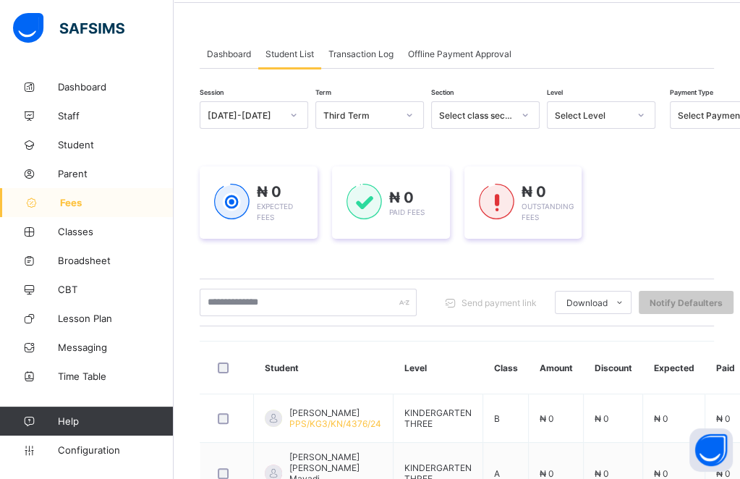
click at [265, 114] on div "[DATE]-[DATE]" at bounding box center [245, 115] width 74 height 11
click at [271, 151] on div "[DATE]-[DATE]" at bounding box center [253, 146] width 107 height 22
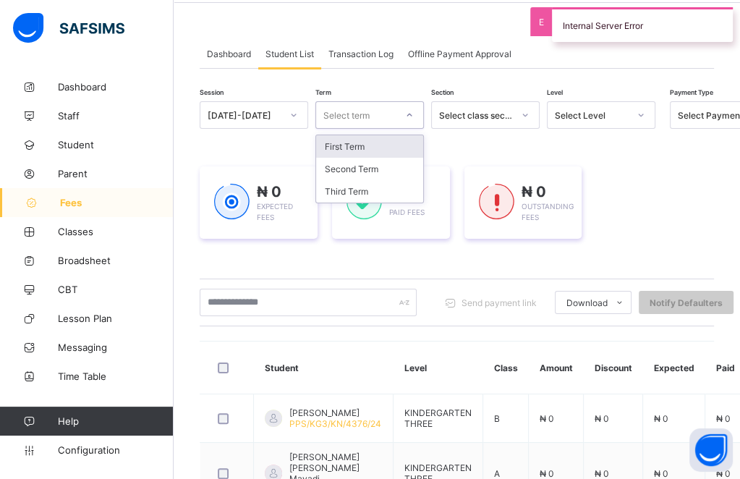
click at [381, 111] on div "Select term" at bounding box center [356, 115] width 80 height 20
click at [373, 150] on div "First Term" at bounding box center [369, 146] width 107 height 22
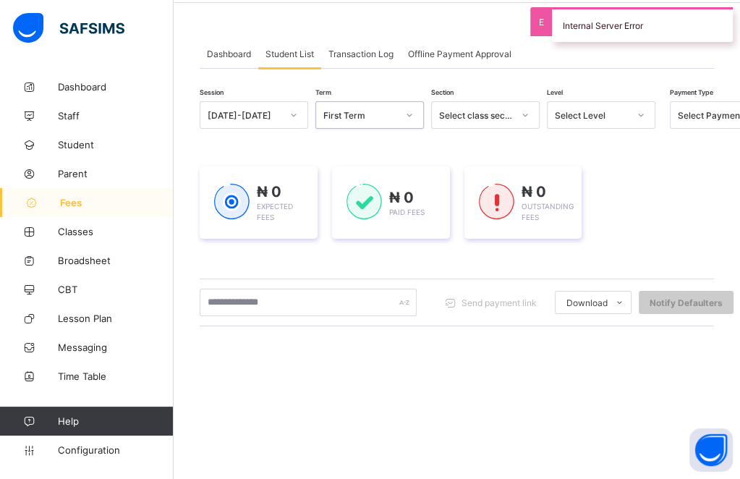
click at [617, 110] on div "Select Level" at bounding box center [592, 115] width 74 height 11
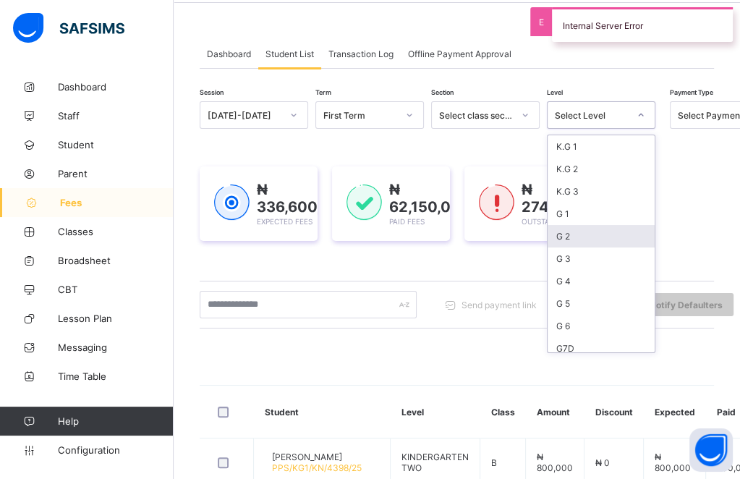
click at [560, 229] on div "G 2" at bounding box center [601, 236] width 107 height 22
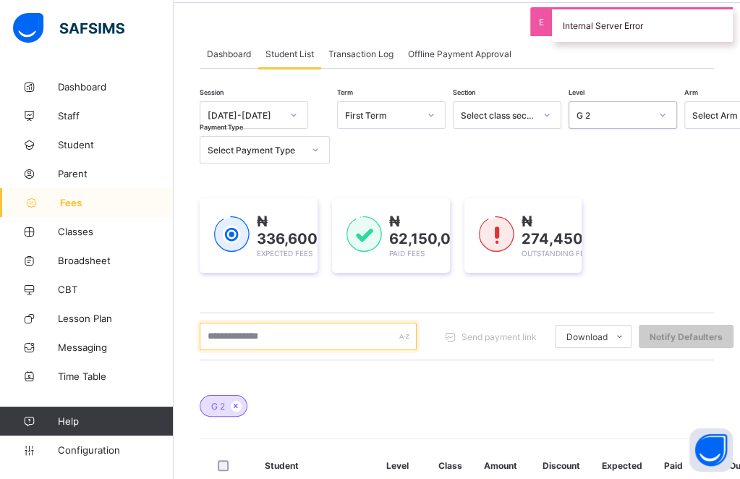
click at [263, 339] on input "text" at bounding box center [308, 337] width 217 height 28
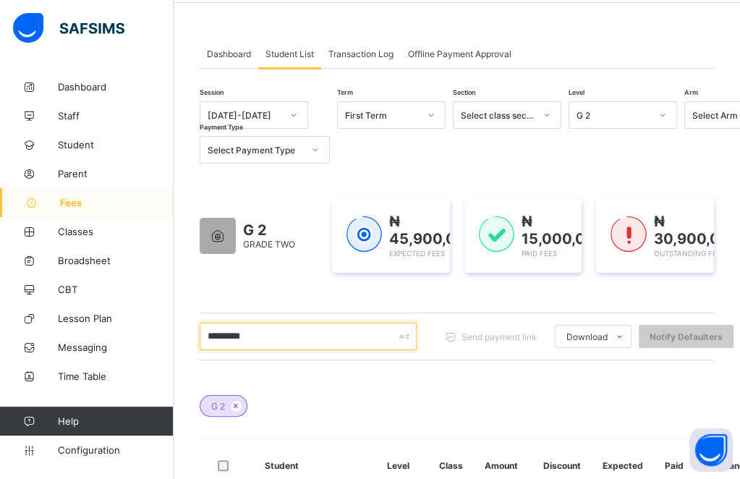
scroll to position [202, 0]
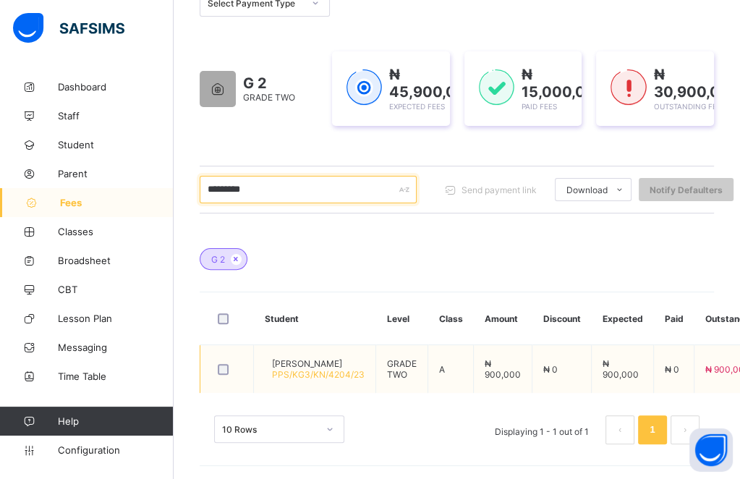
type input "********"
click at [315, 360] on span "[PERSON_NAME]" at bounding box center [318, 363] width 93 height 11
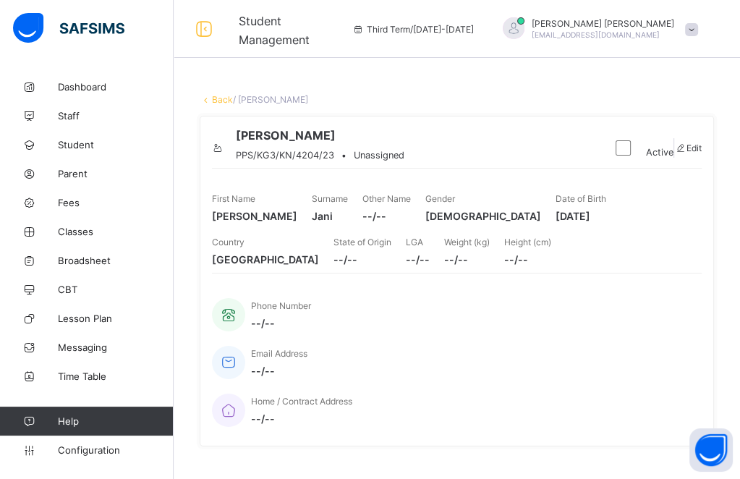
scroll to position [419, 0]
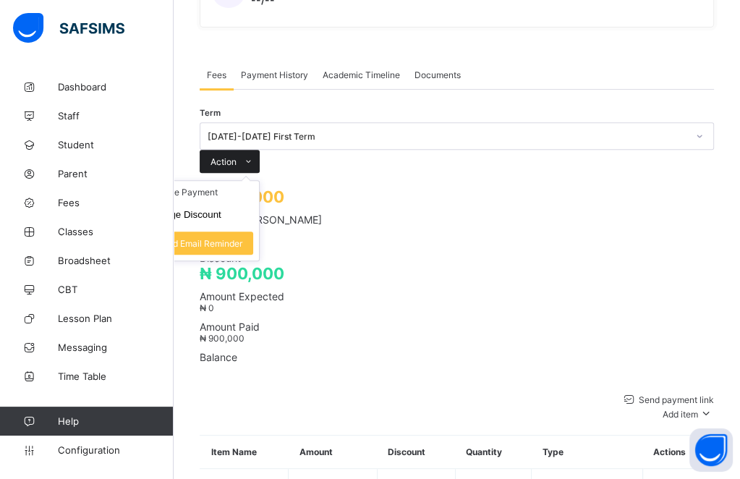
click at [260, 150] on span at bounding box center [248, 161] width 23 height 23
click at [259, 181] on li "Receive Payment" at bounding box center [199, 192] width 119 height 22
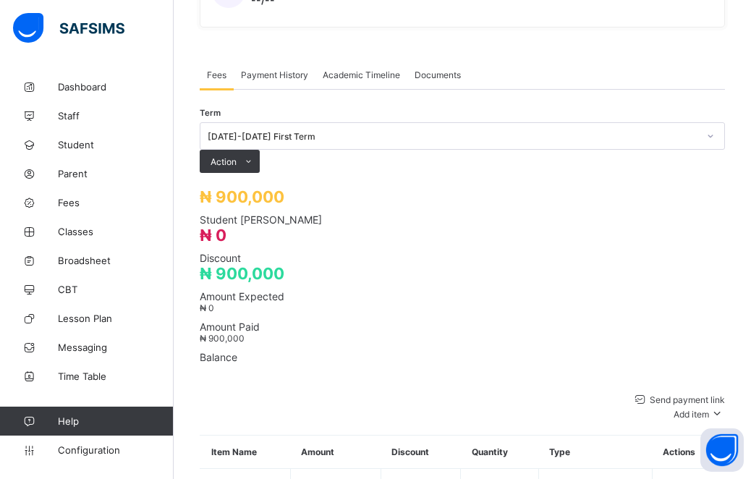
type input "**********"
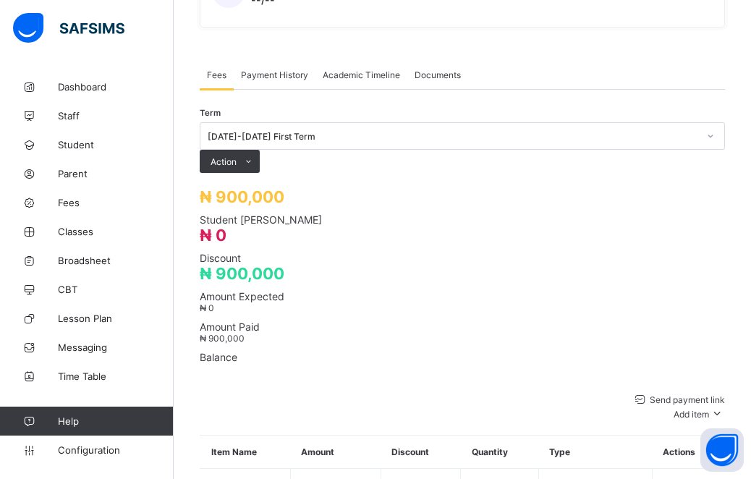
type input "**********"
type input "*********"
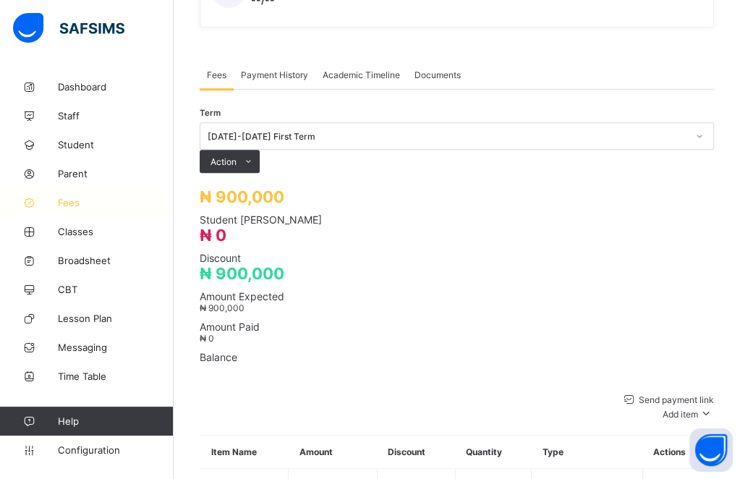
click at [46, 210] on link "Fees" at bounding box center [87, 202] width 174 height 29
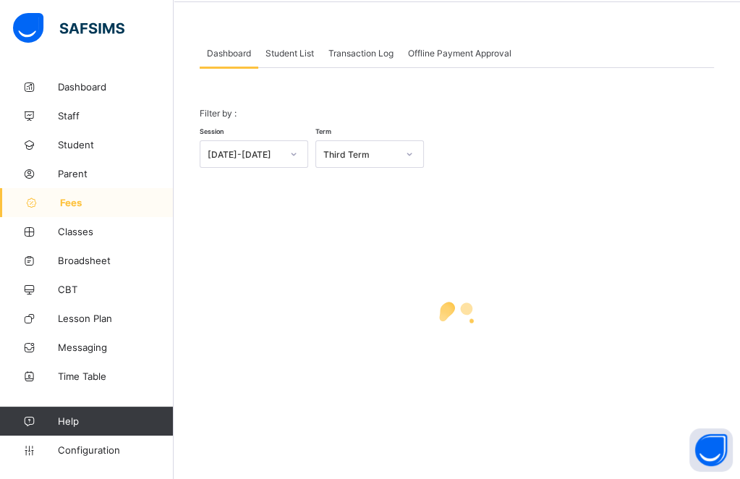
scroll to position [55, 0]
click at [295, 52] on span "Student List" at bounding box center [290, 53] width 48 height 11
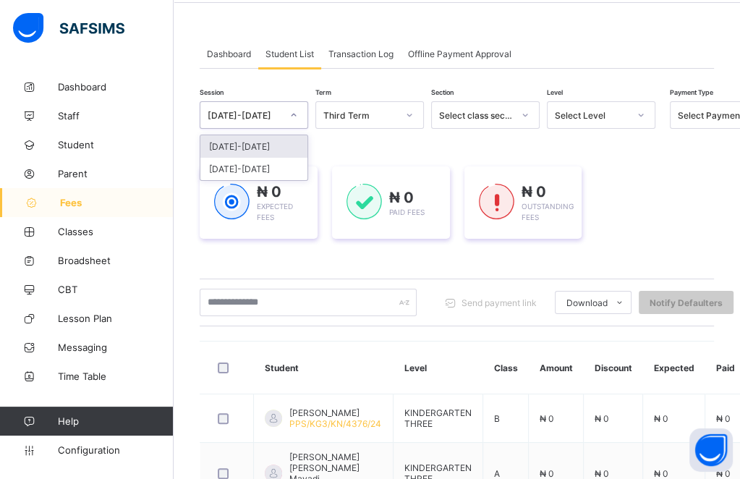
click at [253, 111] on div "[DATE]-[DATE]" at bounding box center [245, 115] width 74 height 11
click at [256, 153] on div "[DATE]-[DATE]" at bounding box center [253, 146] width 107 height 22
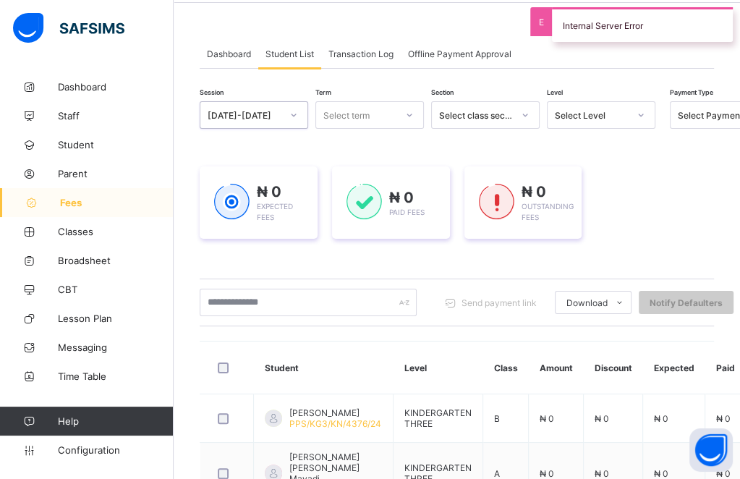
click at [371, 123] on div "Select term" at bounding box center [356, 115] width 80 height 20
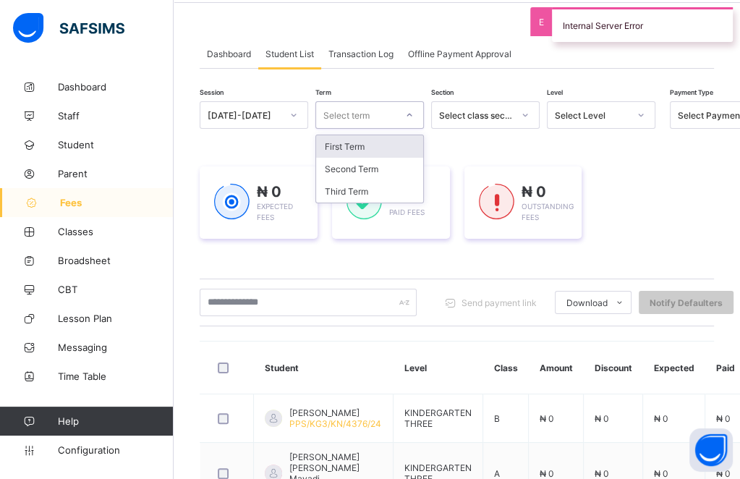
click at [362, 146] on div "First Term" at bounding box center [369, 146] width 107 height 22
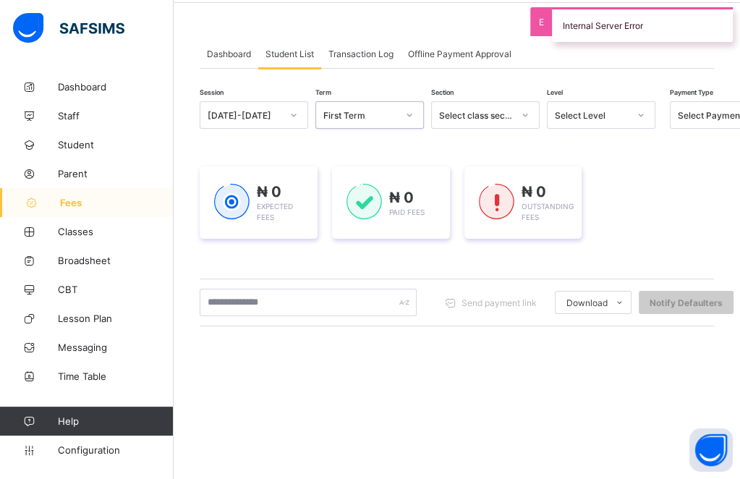
click at [605, 111] on div "Select Level" at bounding box center [592, 115] width 74 height 11
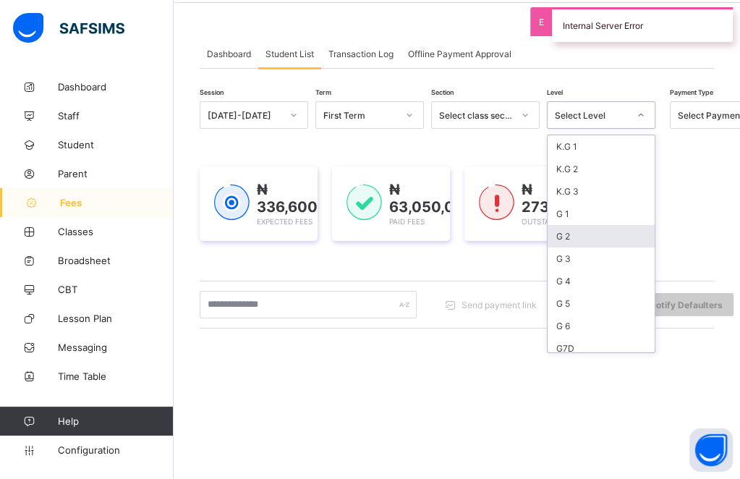
click at [560, 240] on div "G 2" at bounding box center [601, 236] width 107 height 22
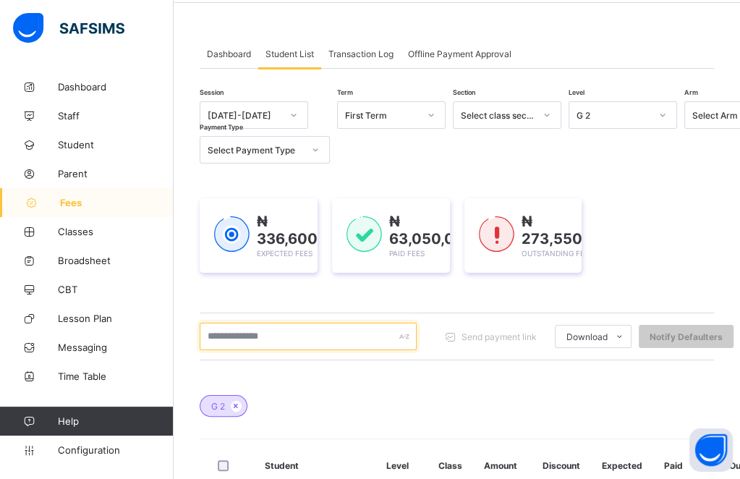
click at [249, 329] on input "text" at bounding box center [308, 337] width 217 height 28
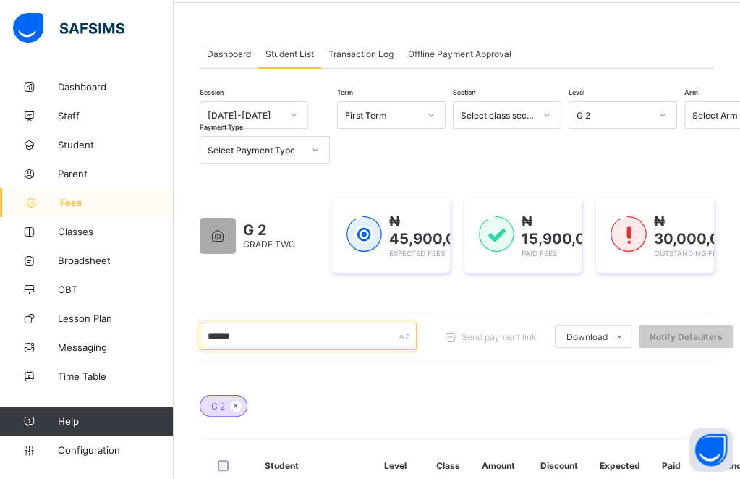
scroll to position [250, 0]
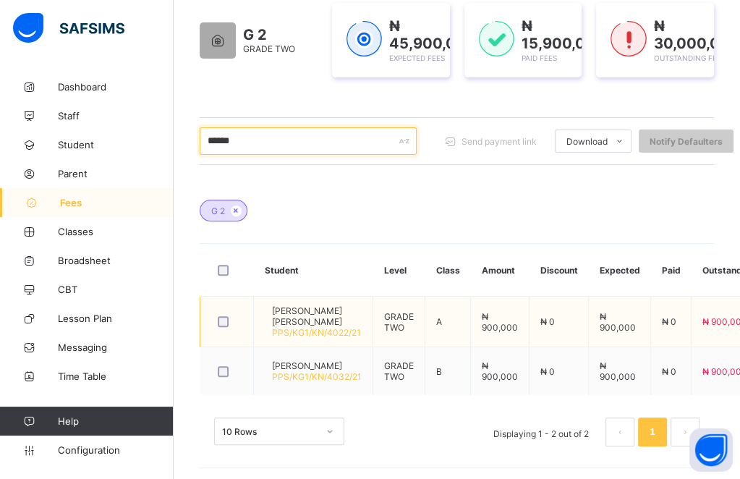
type input "******"
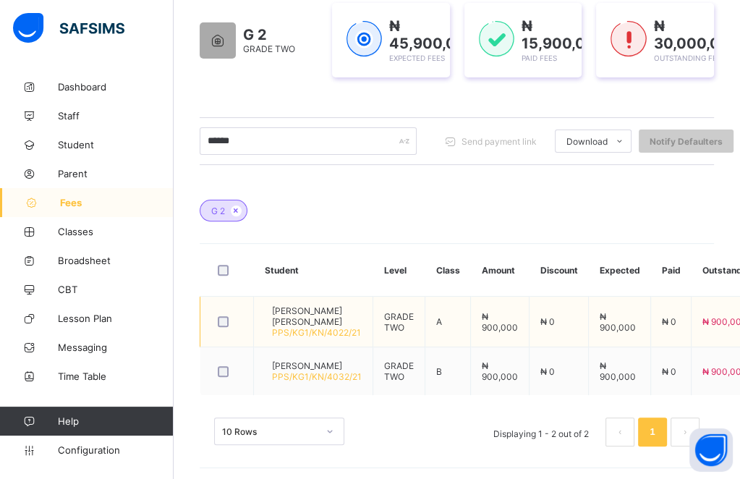
click at [316, 318] on span "[PERSON_NAME] [PERSON_NAME]" at bounding box center [317, 316] width 90 height 22
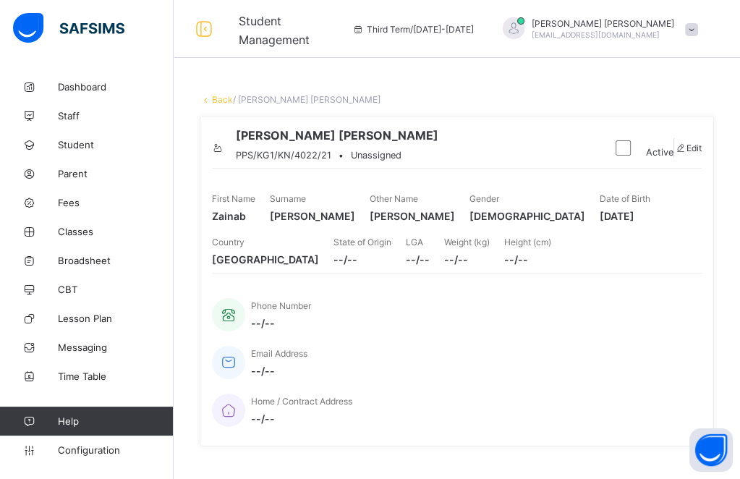
scroll to position [419, 0]
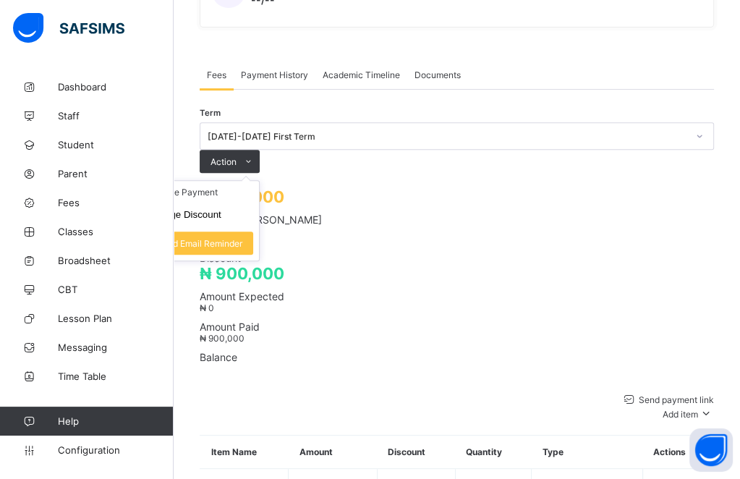
click at [260, 180] on ul "Receive Payment Manage Discount Send Email Reminder" at bounding box center [200, 220] width 120 height 81
click at [259, 181] on li "Receive Payment" at bounding box center [199, 192] width 119 height 22
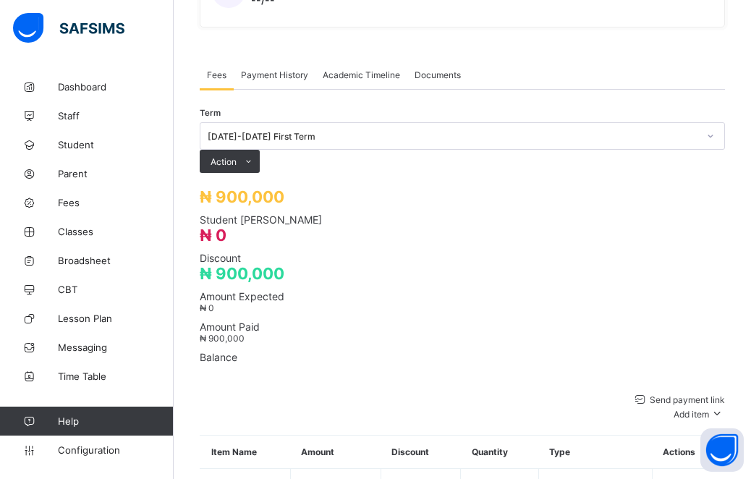
type input "**********"
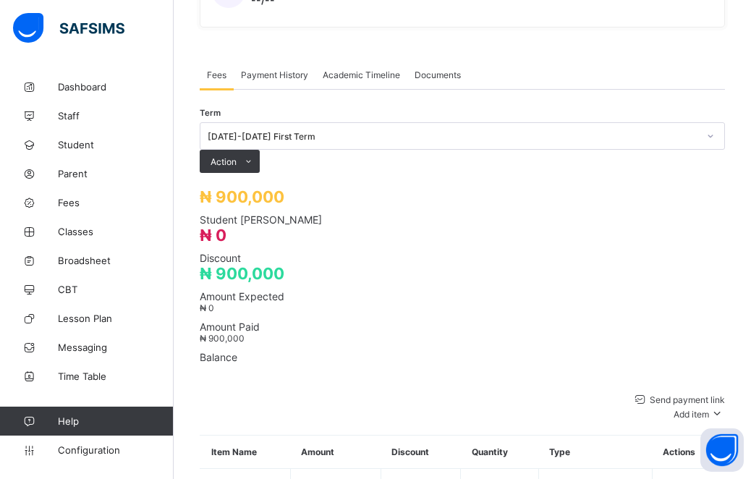
type input "**********"
type input "*********"
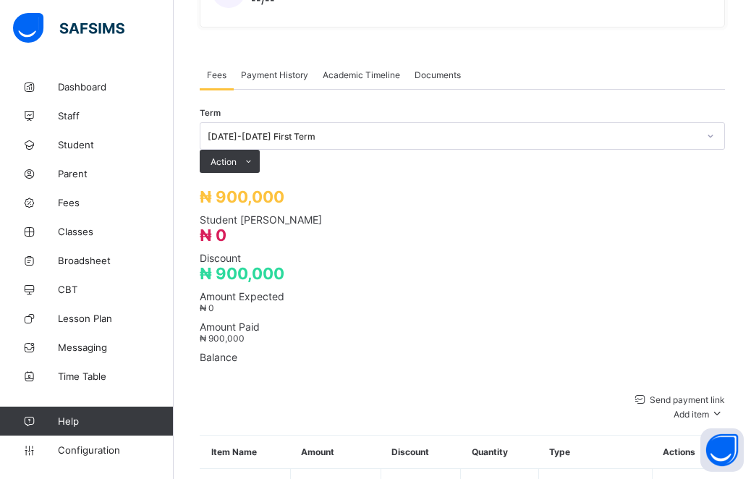
type input "**********"
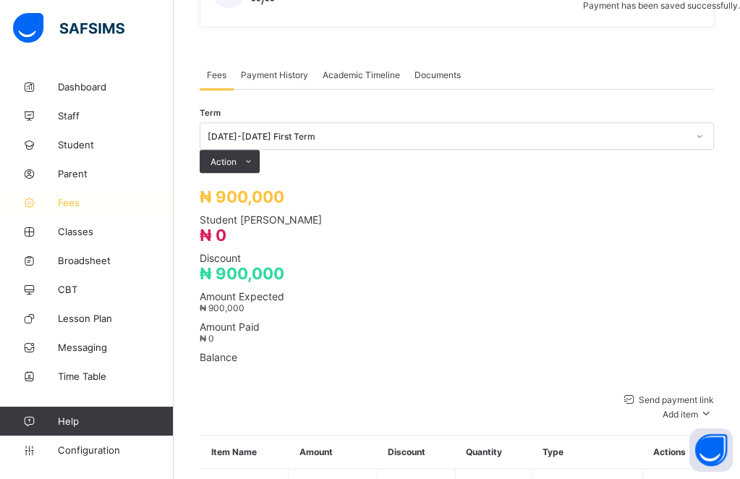
click at [72, 200] on span "Fees" at bounding box center [116, 203] width 116 height 12
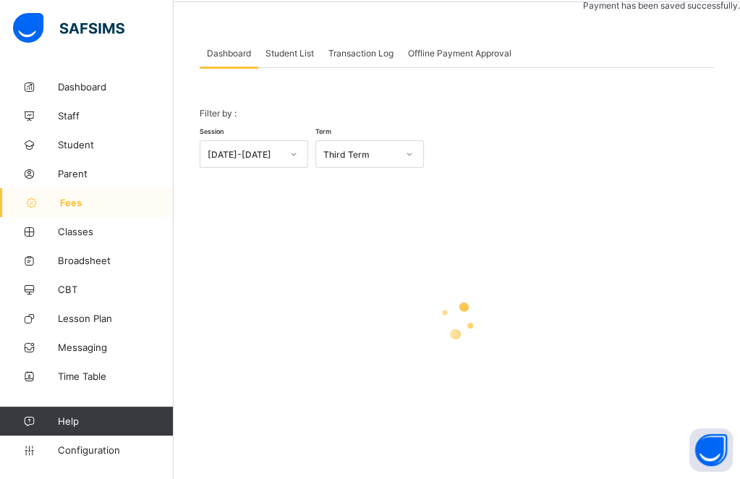
scroll to position [55, 0]
click at [352, 47] on div "Transaction Log" at bounding box center [361, 53] width 80 height 29
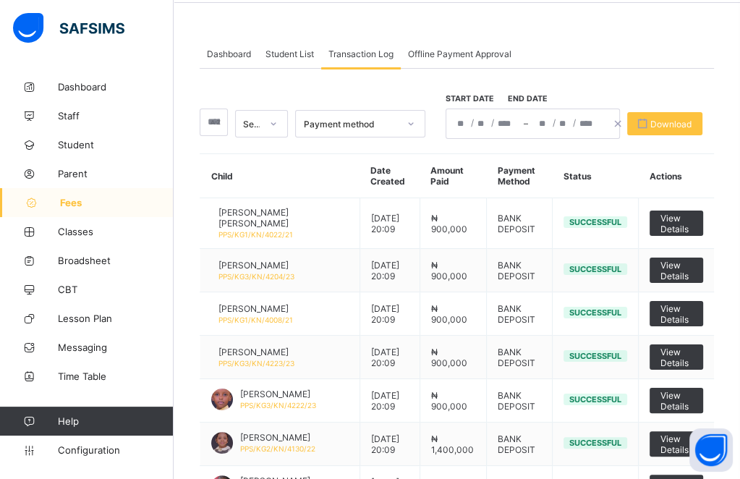
click at [444, 56] on span "Offline Payment Approval" at bounding box center [459, 53] width 103 height 11
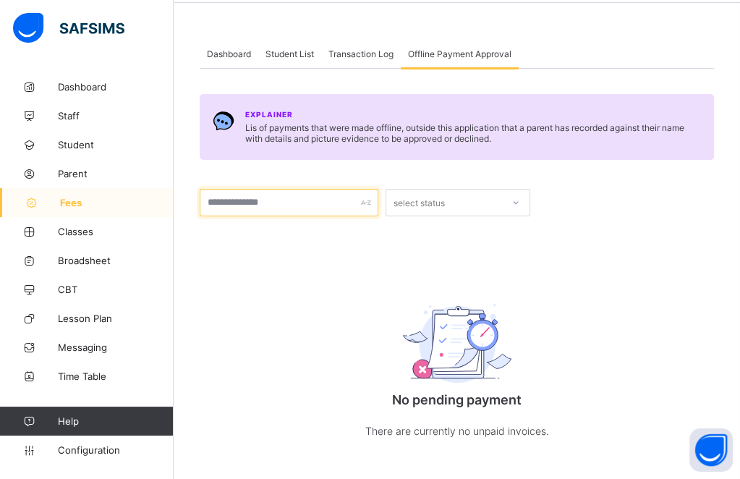
click at [326, 197] on input "text" at bounding box center [289, 203] width 179 height 28
click at [510, 267] on div "No pending payment There are currently no unpaid invoices." at bounding box center [457, 366] width 289 height 205
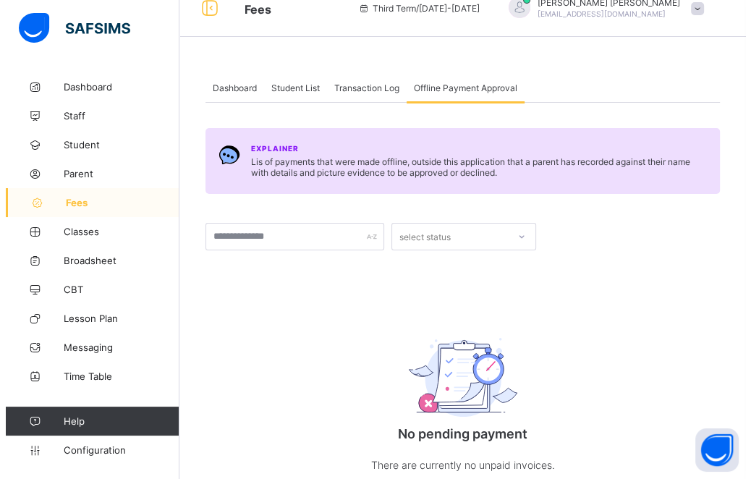
scroll to position [0, 0]
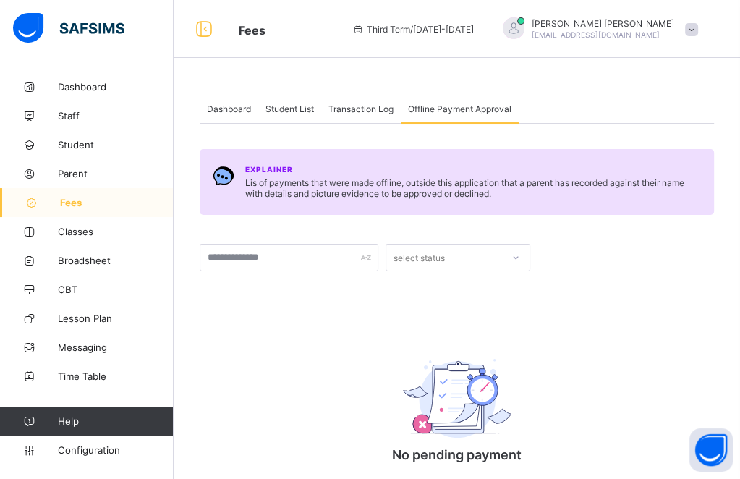
click at [698, 28] on span at bounding box center [691, 29] width 13 height 13
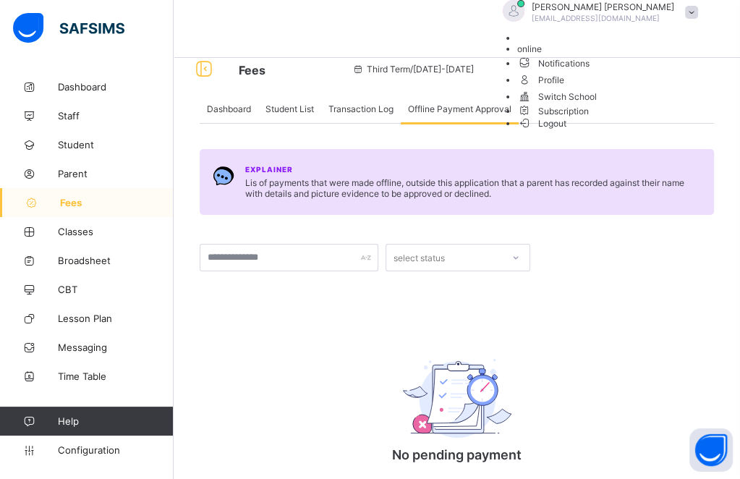
click at [567, 131] on span "Logout" at bounding box center [542, 123] width 50 height 15
